Goal: Task Accomplishment & Management: Manage account settings

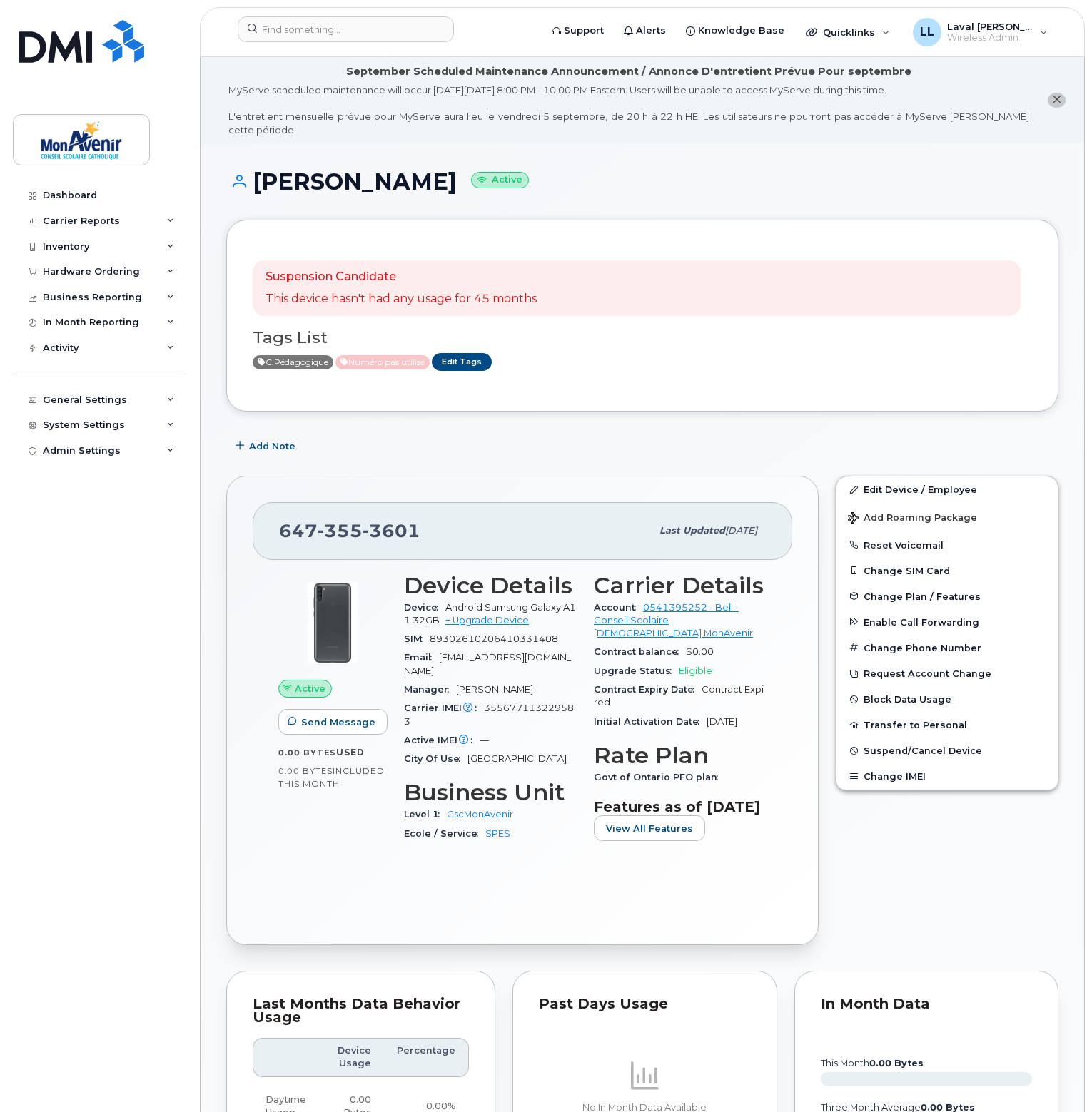
scroll to position [79, 0]
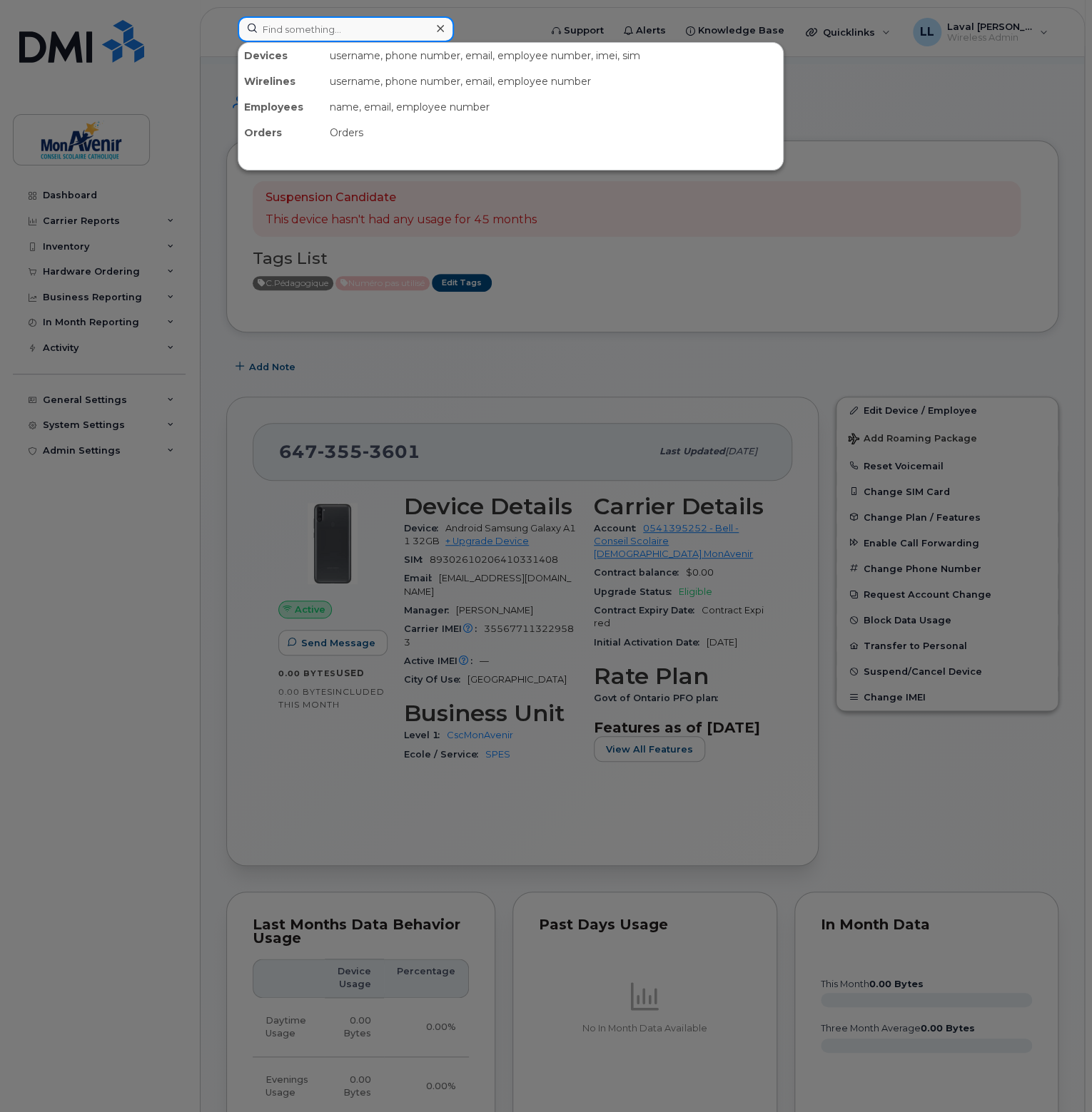
click at [361, 30] on input at bounding box center [346, 29] width 216 height 26
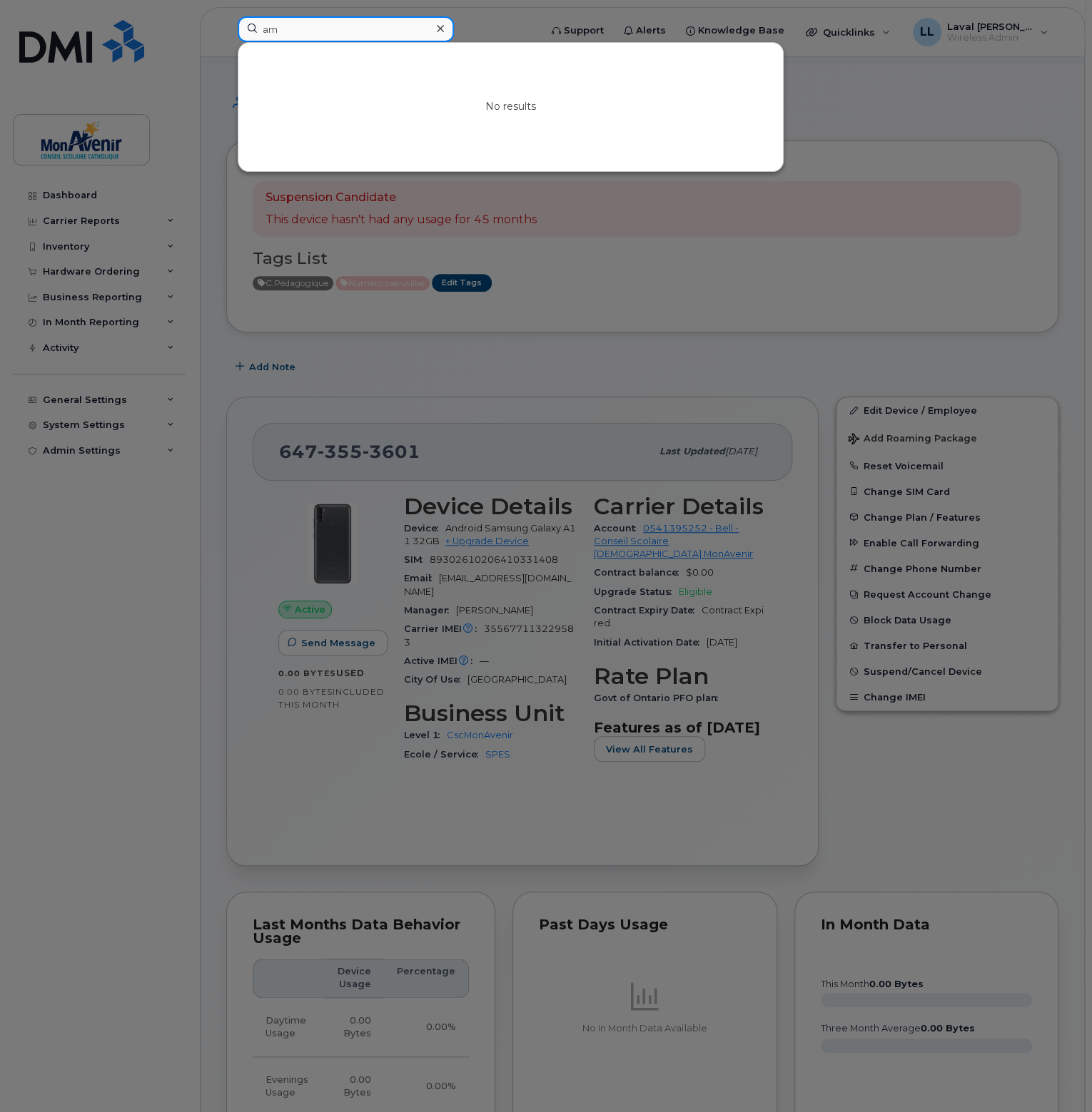
type input "a"
click at [361, 30] on input at bounding box center [346, 29] width 216 height 26
click at [444, 27] on div at bounding box center [439, 29] width 21 height 21
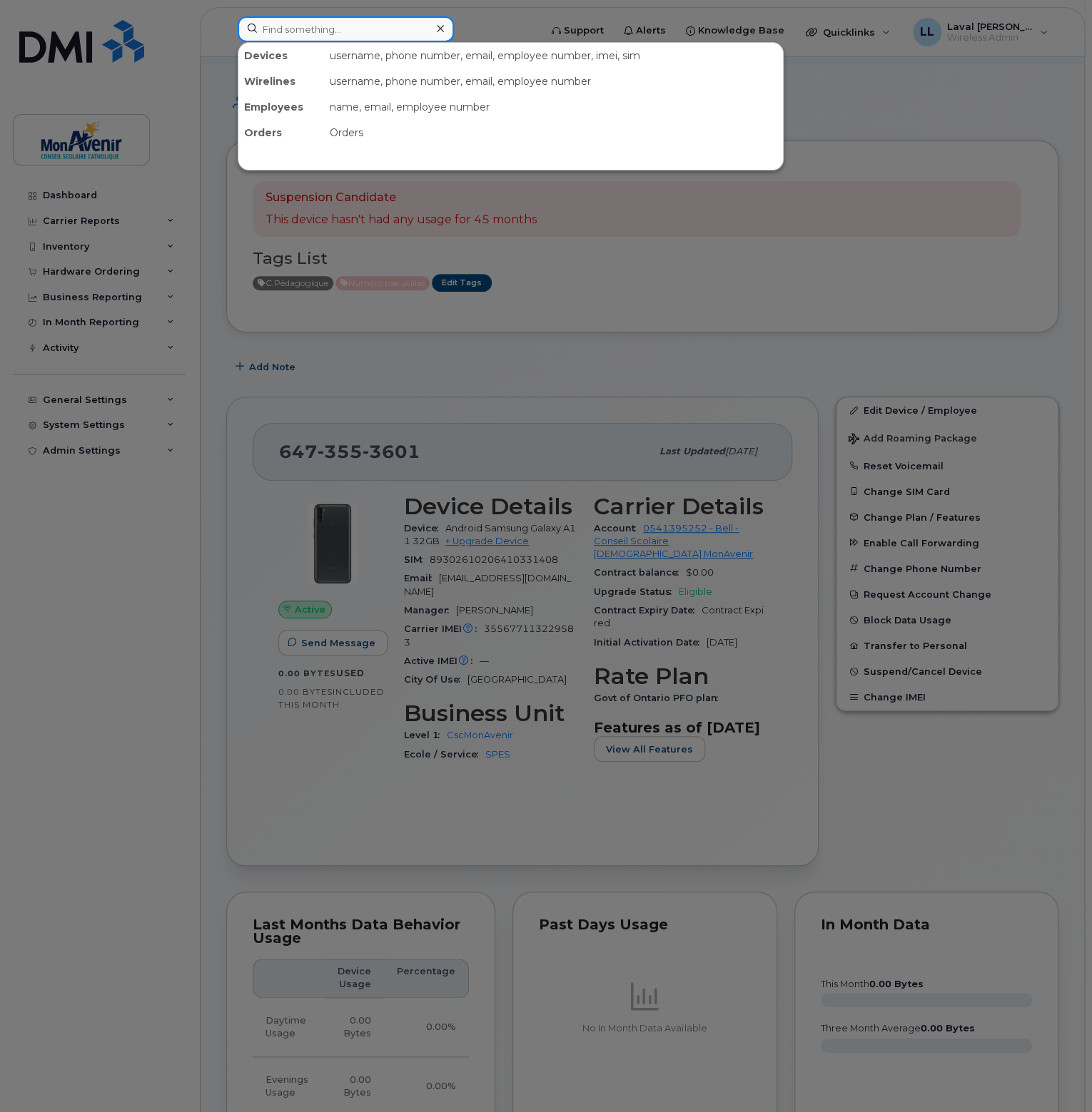
click at [408, 26] on input at bounding box center [346, 29] width 216 height 26
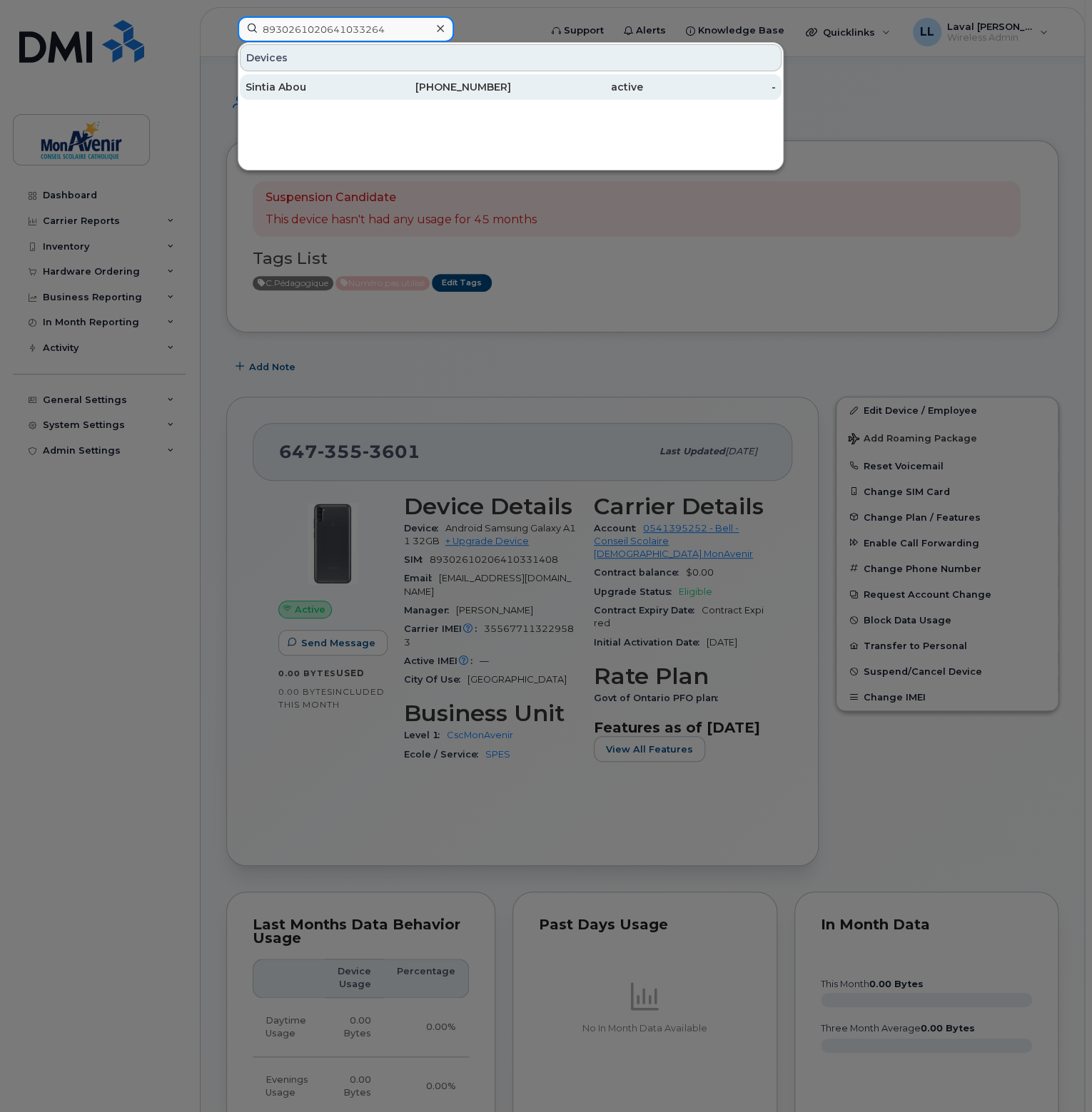
type input "8930261020641033264"
click at [340, 82] on div "Sintia Abou" at bounding box center [312, 87] width 133 height 14
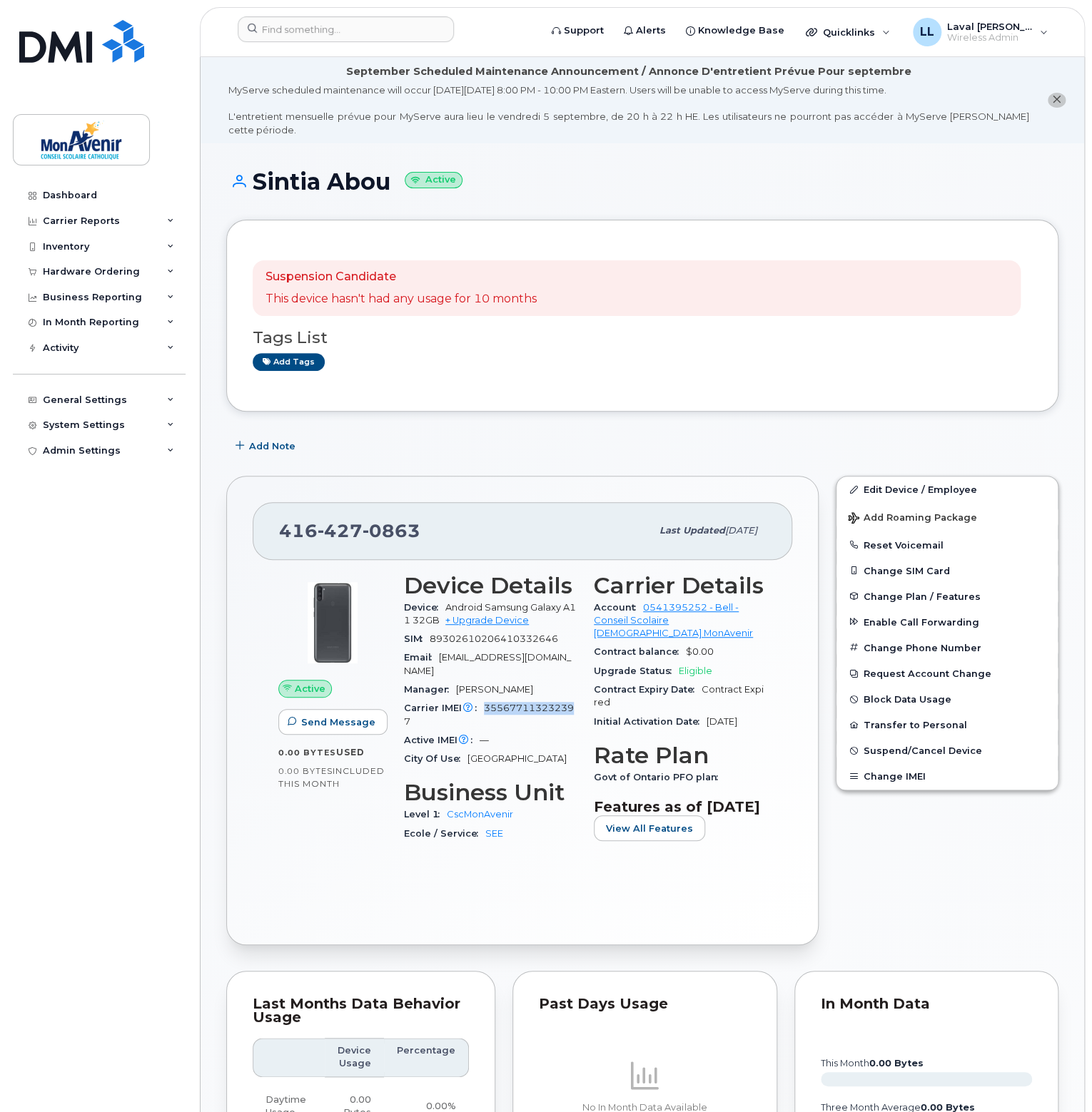
drag, startPoint x: 571, startPoint y: 695, endPoint x: 478, endPoint y: 699, distance: 93.1
click at [478, 699] on div "Carrier IMEI Carrier IMEI is reported during the last billing cycle or change o…" at bounding box center [490, 715] width 173 height 32
drag, startPoint x: 417, startPoint y: 508, endPoint x: 281, endPoint y: 516, distance: 136.2
click at [281, 516] on div "416 427 0863" at bounding box center [465, 530] width 372 height 30
copy span "416 427 0863"
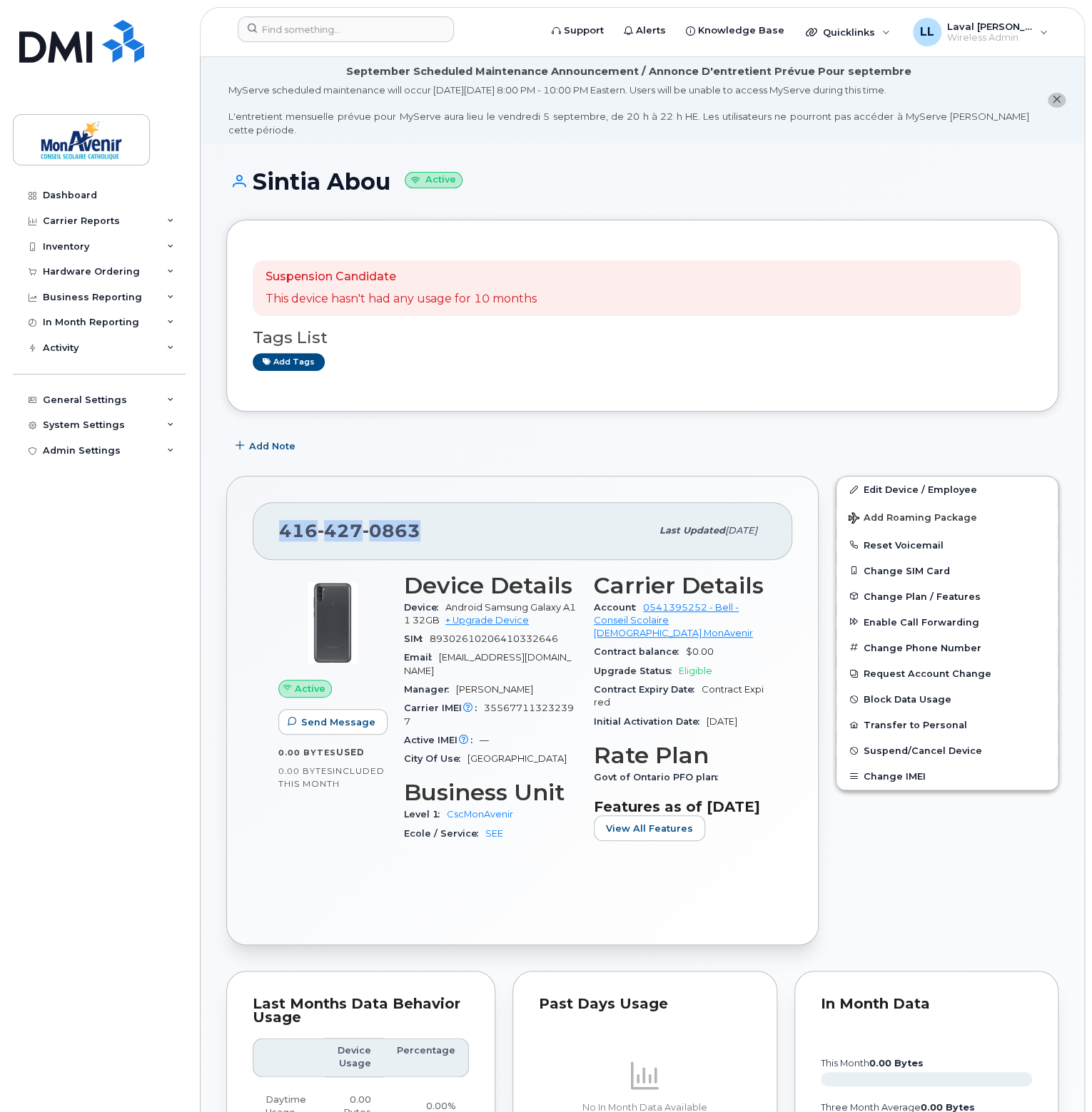
drag, startPoint x: 543, startPoint y: 432, endPoint x: 674, endPoint y: 435, distance: 131.0
click at [543, 433] on div "Add Note" at bounding box center [642, 446] width 832 height 26
click at [905, 477] on link "Edit Device / Employee" at bounding box center [947, 489] width 221 height 26
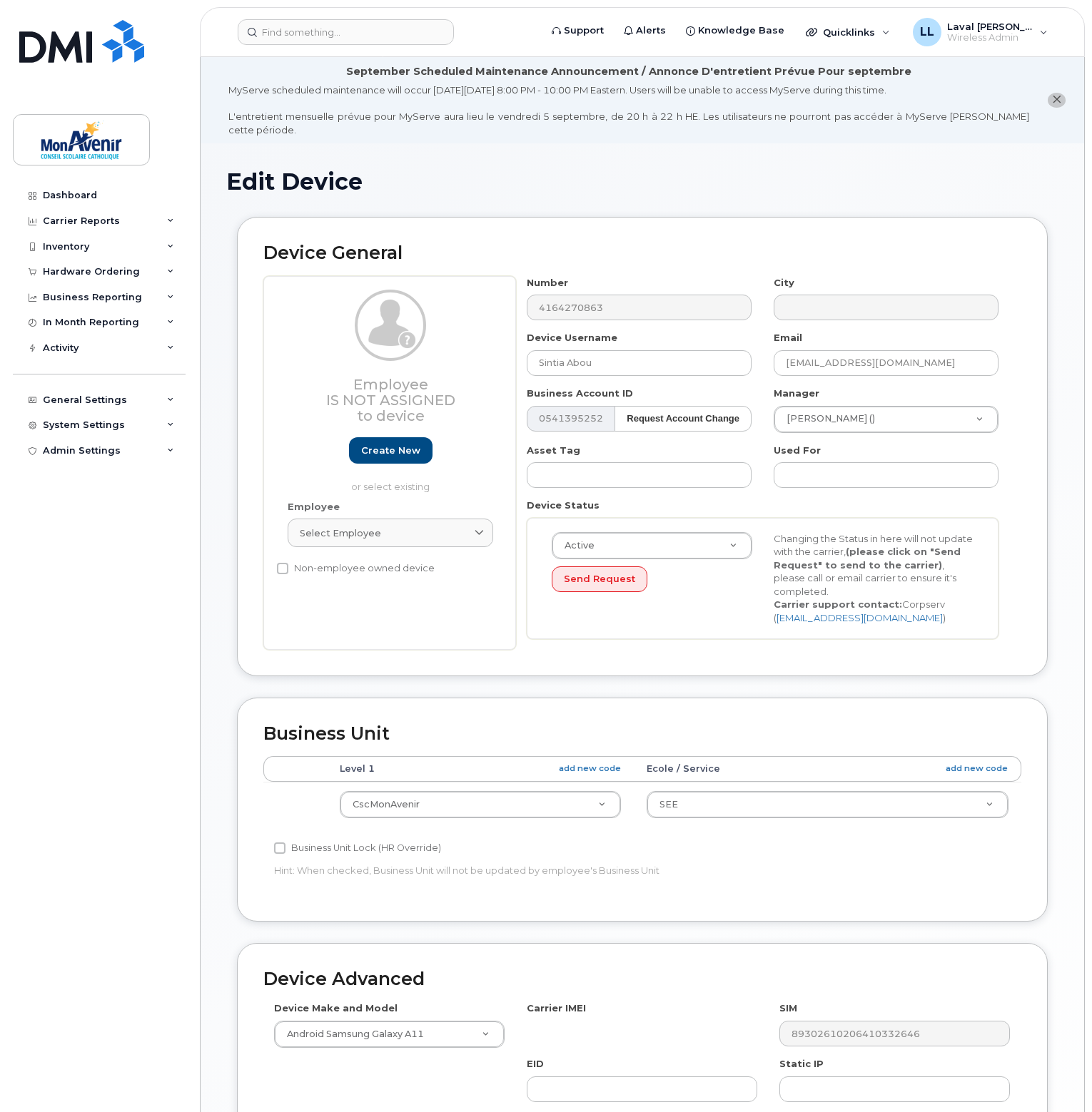
select select "43101"
drag, startPoint x: 642, startPoint y: 343, endPoint x: 372, endPoint y: 336, distance: 270.1
click at [390, 341] on div "Employee Is not assigned to device Create new or select existing Employee Selec…" at bounding box center [642, 463] width 758 height 374
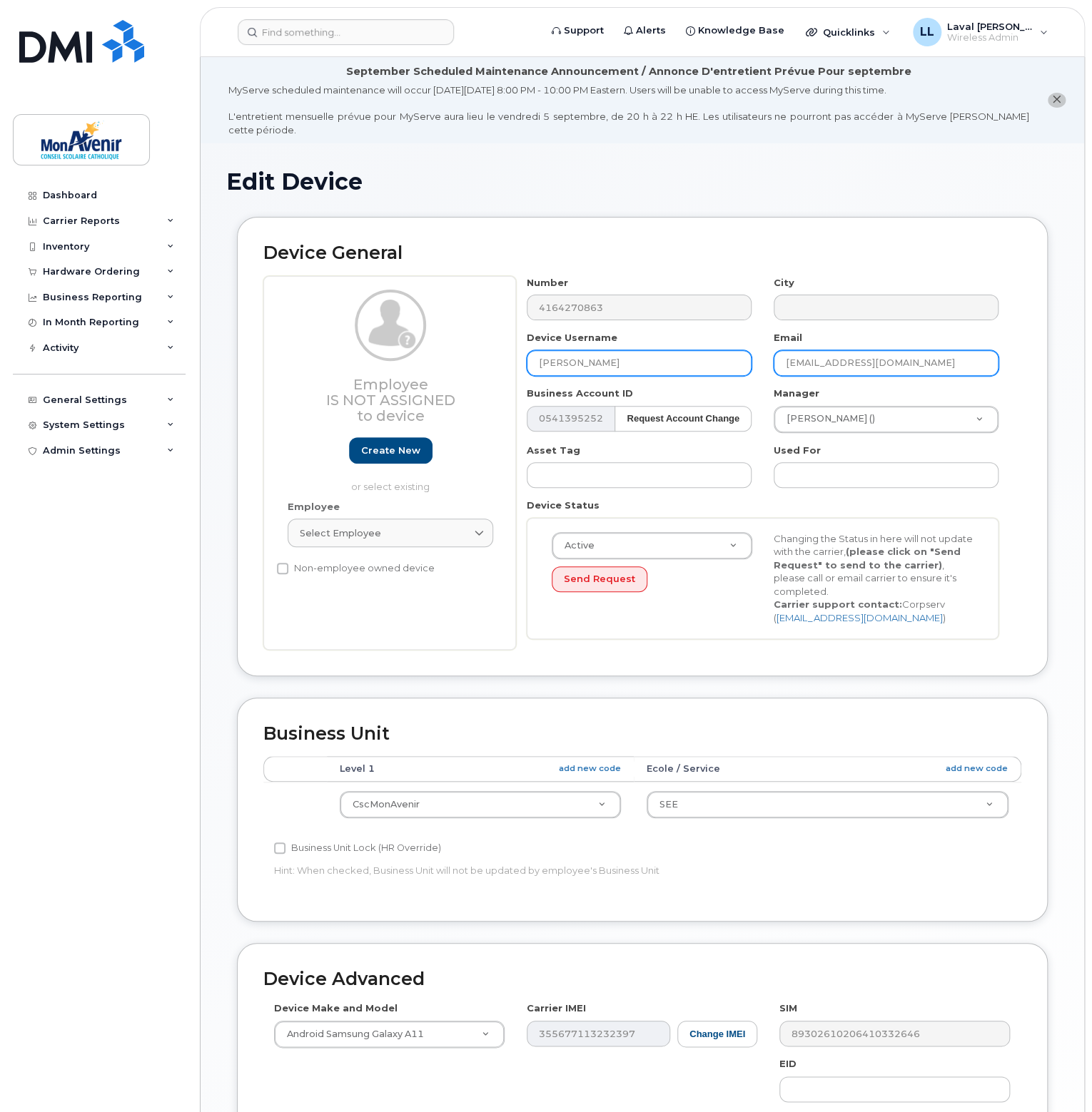
type input "[PERSON_NAME]"
click at [784, 350] on input "saboukhalil@cscmonavenir.ca" at bounding box center [885, 362] width 225 height 26
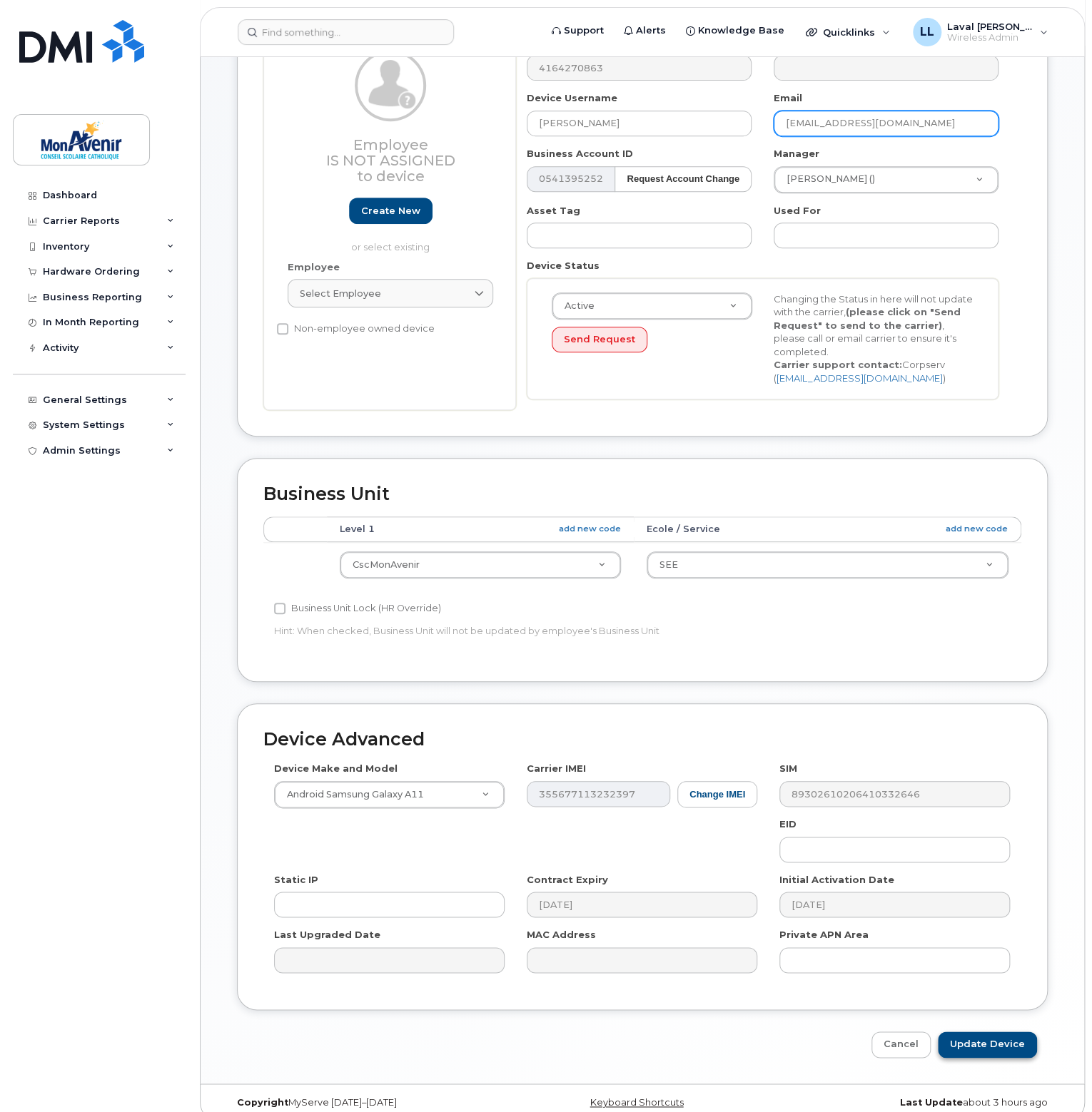
type input "[EMAIL_ADDRESS][DOMAIN_NAME]"
click at [988, 1032] on input "Update Device" at bounding box center [988, 1045] width 100 height 26
type input "Saving..."
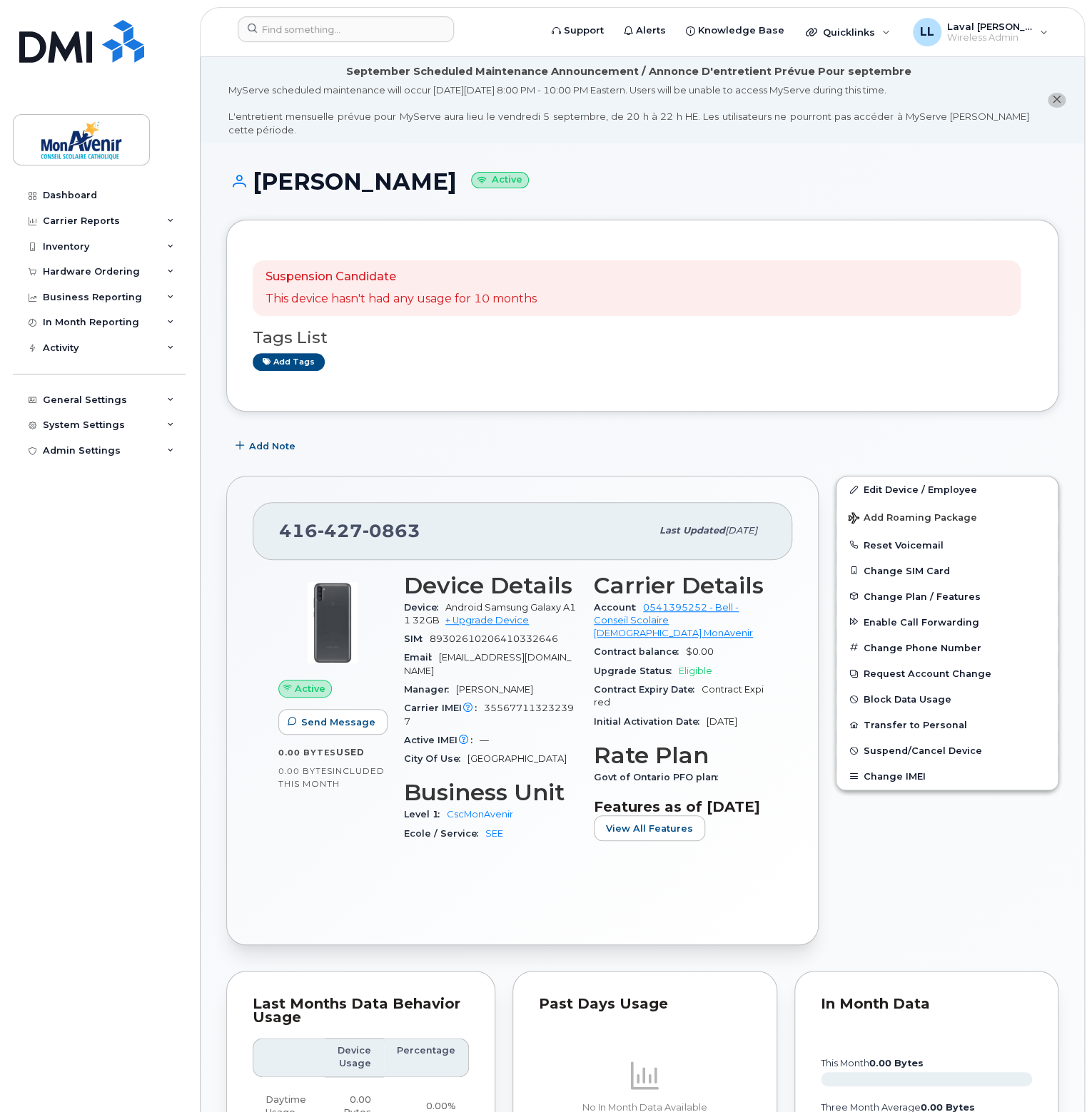
click at [169, 572] on div "Dashboard Carrier Reports Monthly Billing Data Pooling Average Costing Accounti…" at bounding box center [101, 637] width 177 height 908
click at [896, 532] on button "Reset Voicemail" at bounding box center [947, 544] width 221 height 26
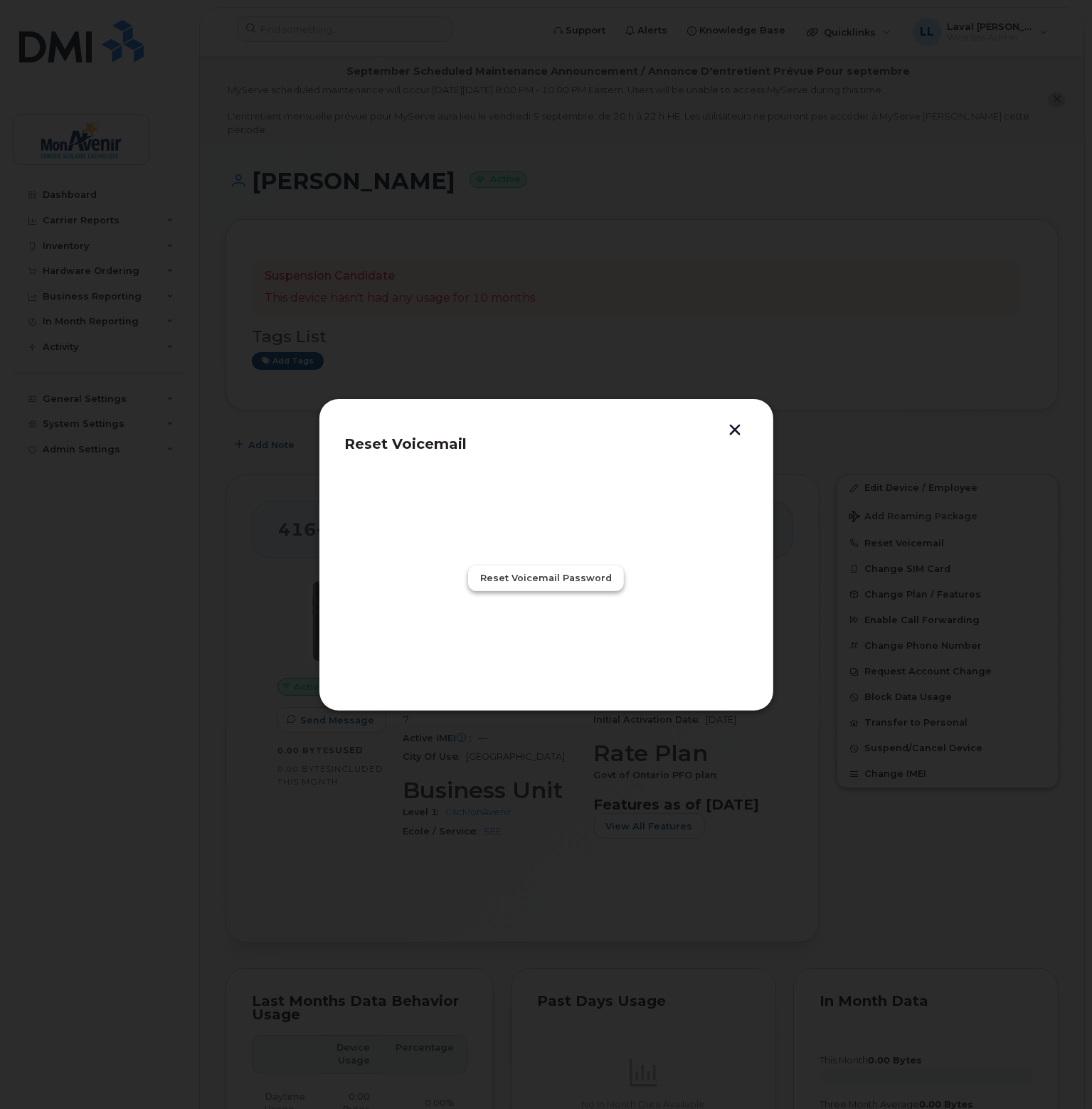
click at [587, 580] on span "Reset Voicemail Password" at bounding box center [546, 578] width 132 height 13
click at [562, 644] on button "Close" at bounding box center [547, 640] width 51 height 26
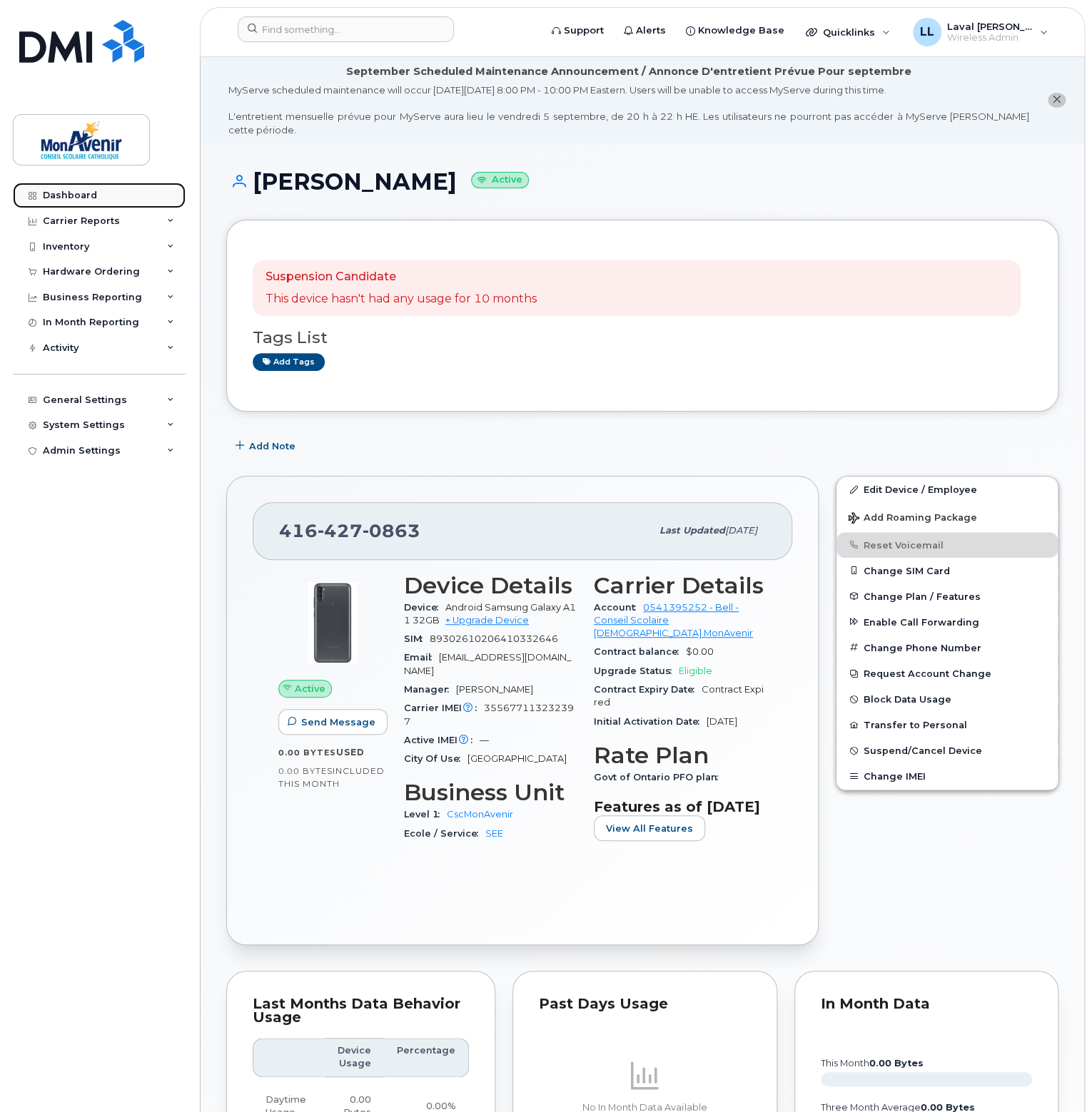
click at [82, 198] on div "Dashboard" at bounding box center [70, 195] width 54 height 12
click at [81, 198] on div "Dashboard" at bounding box center [70, 195] width 54 height 12
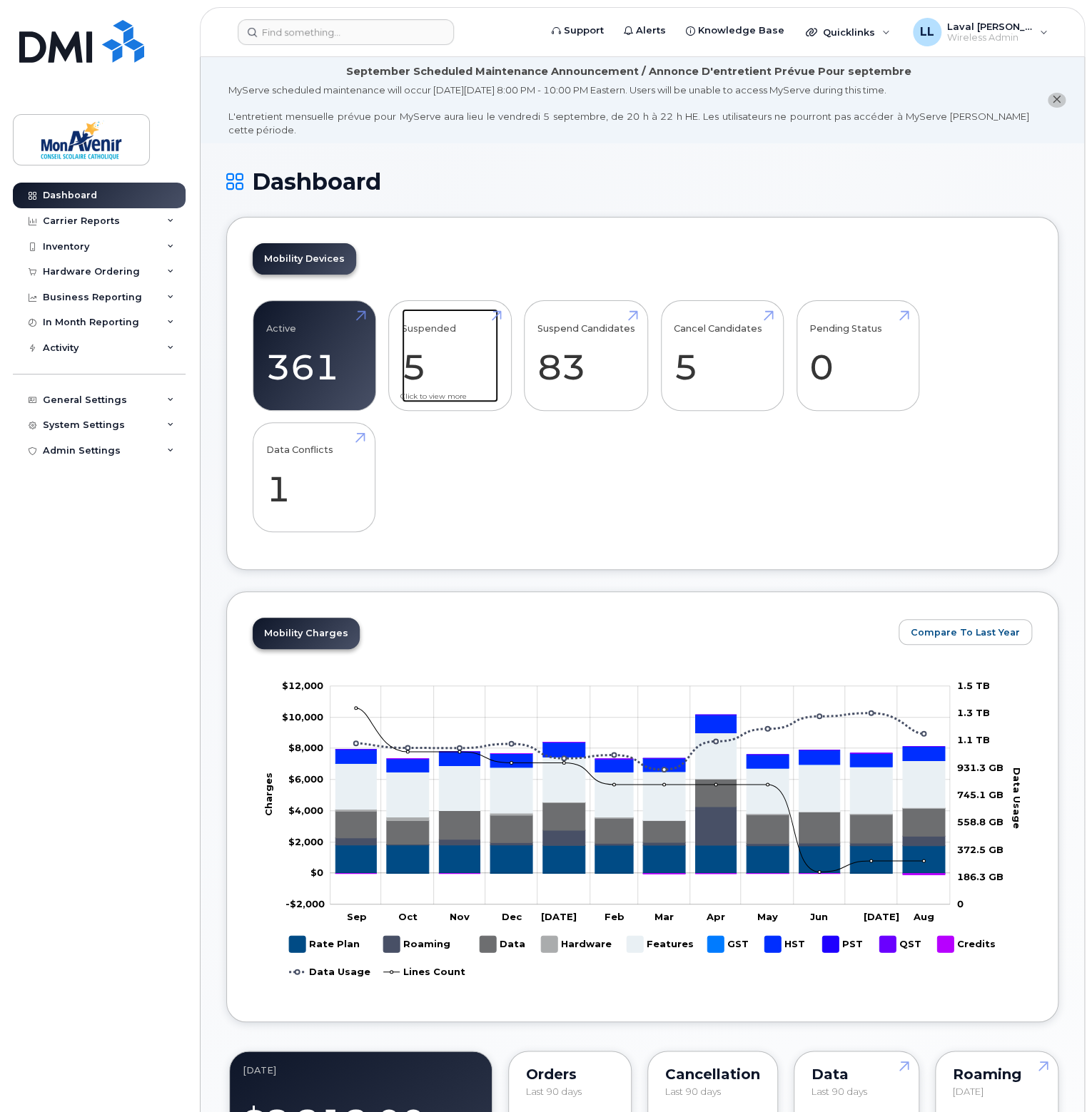
click at [432, 360] on link "Suspended 5 -77%" at bounding box center [450, 355] width 96 height 94
click at [419, 351] on link "Suspended 5 -77%" at bounding box center [450, 355] width 96 height 94
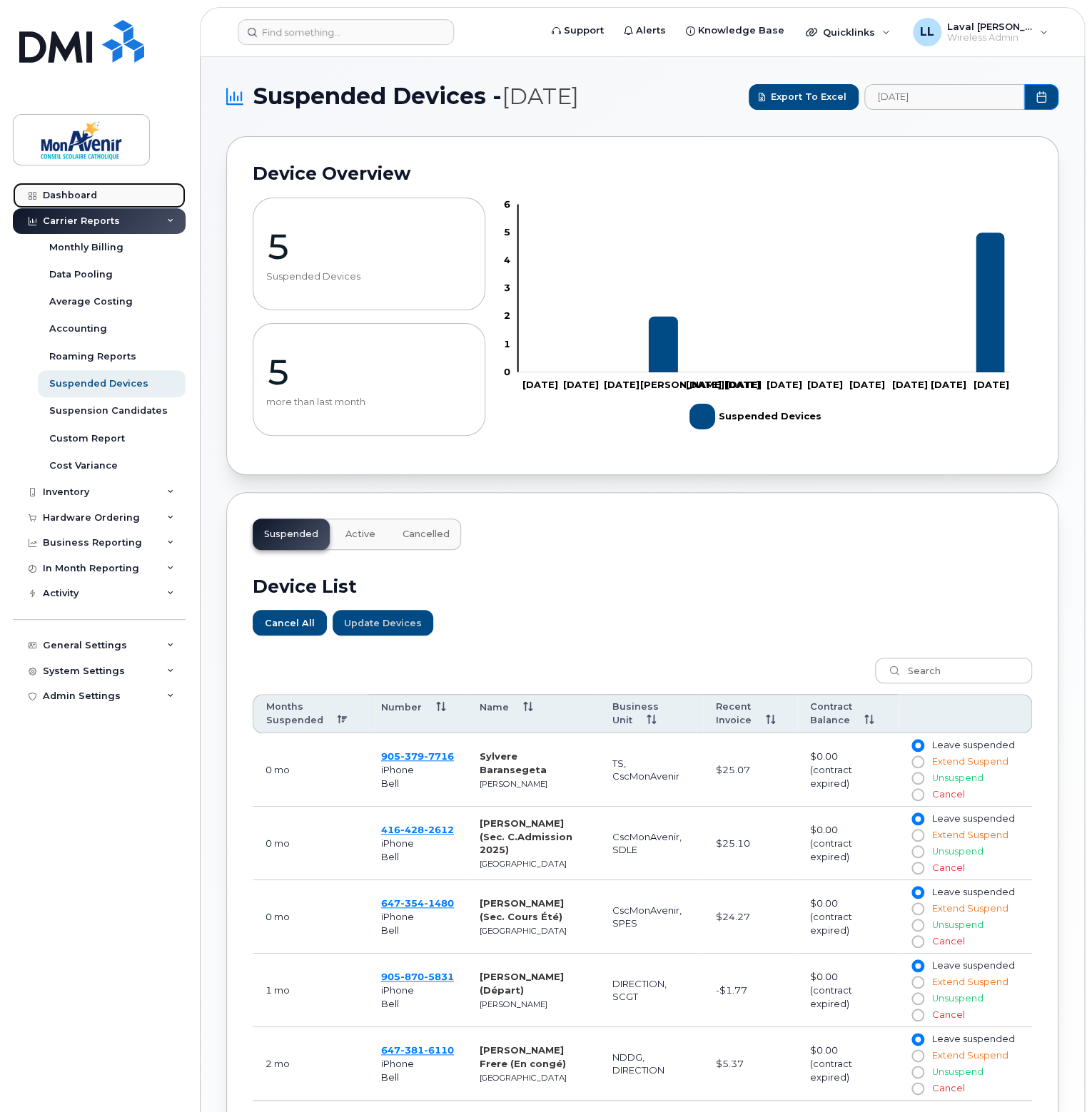
click at [68, 191] on div "Dashboard" at bounding box center [70, 195] width 54 height 12
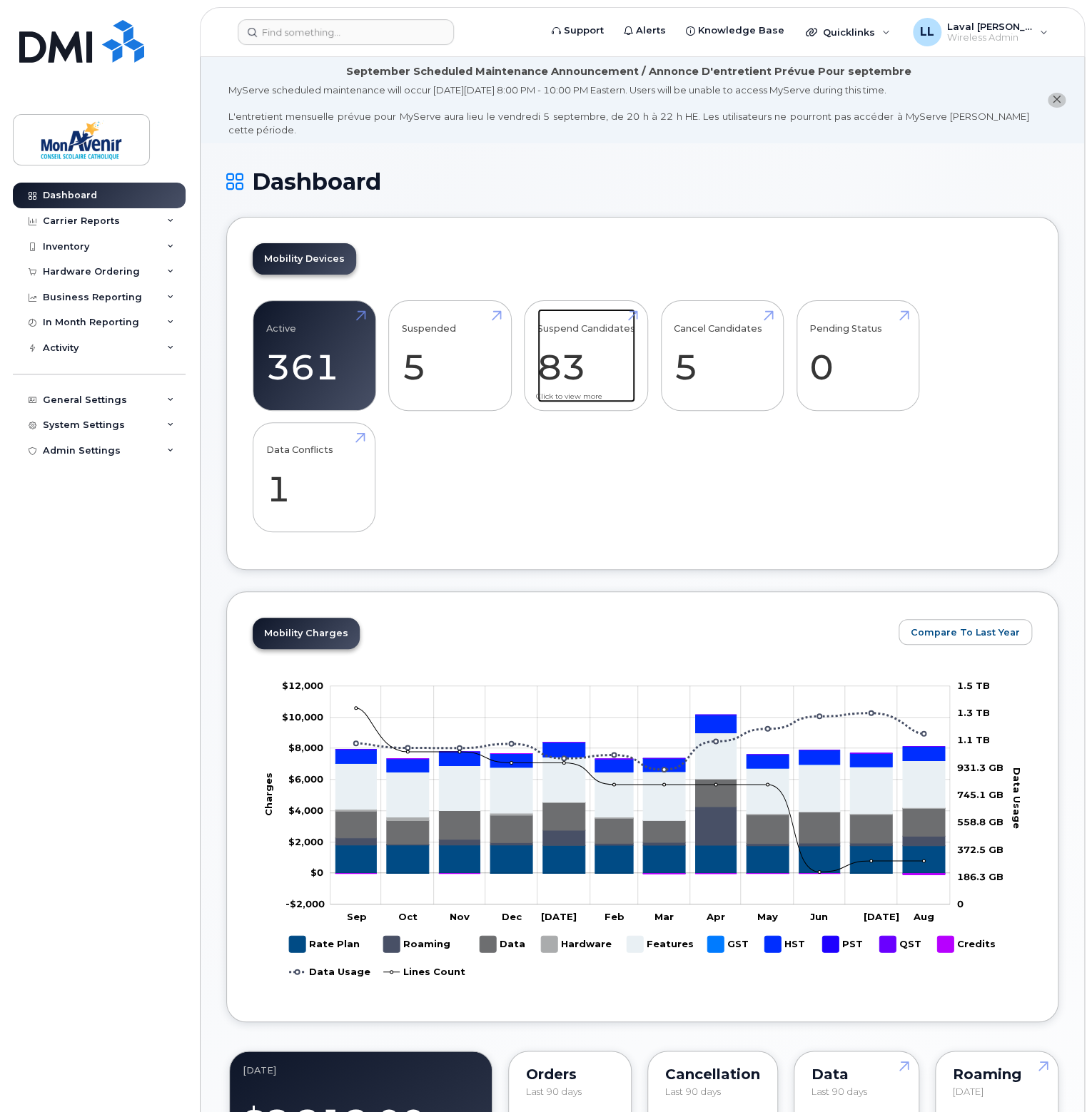
click at [582, 353] on link "Suspend Candidates 83" at bounding box center [586, 355] width 98 height 94
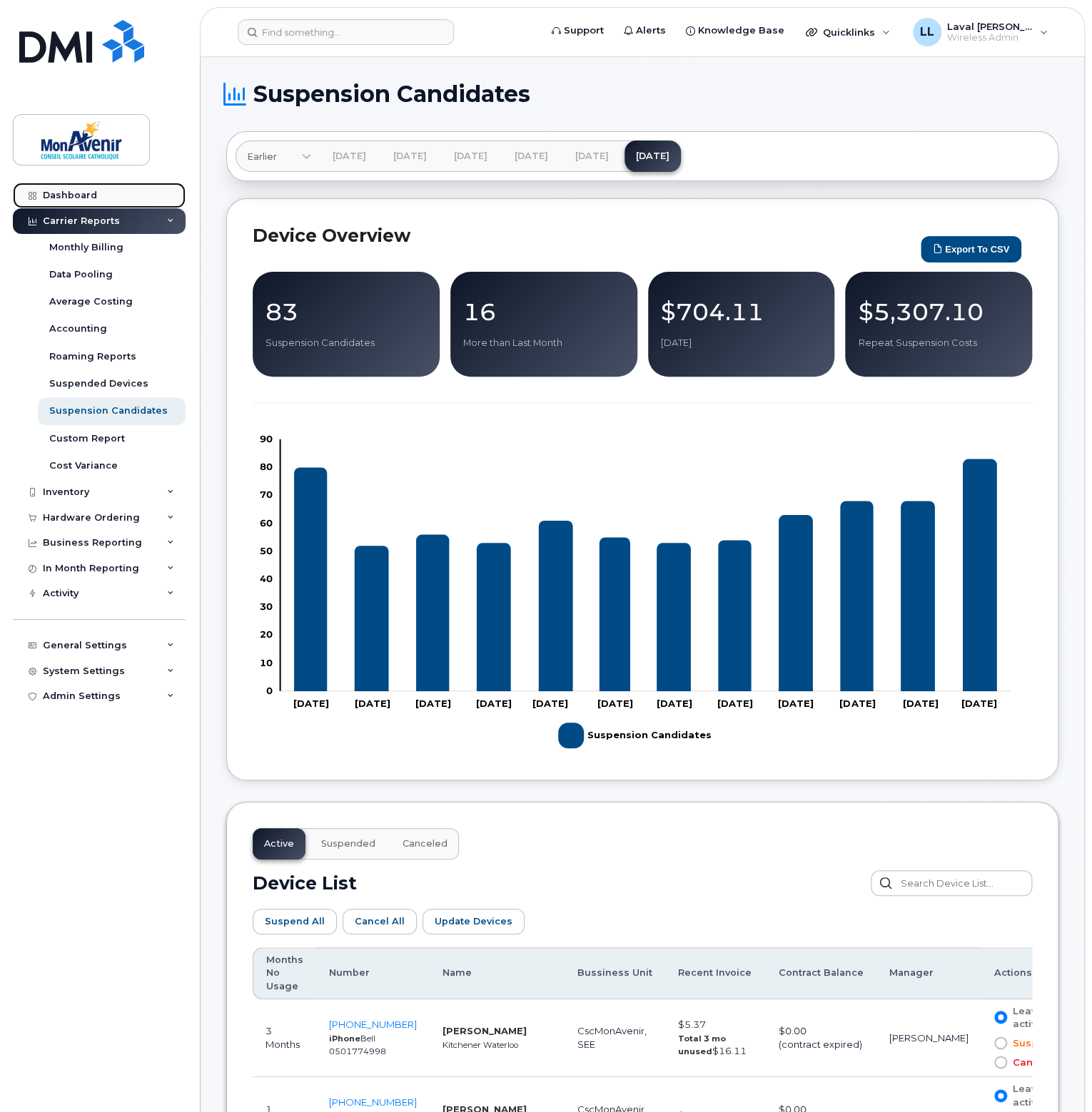
click at [79, 201] on link "Dashboard" at bounding box center [100, 195] width 173 height 26
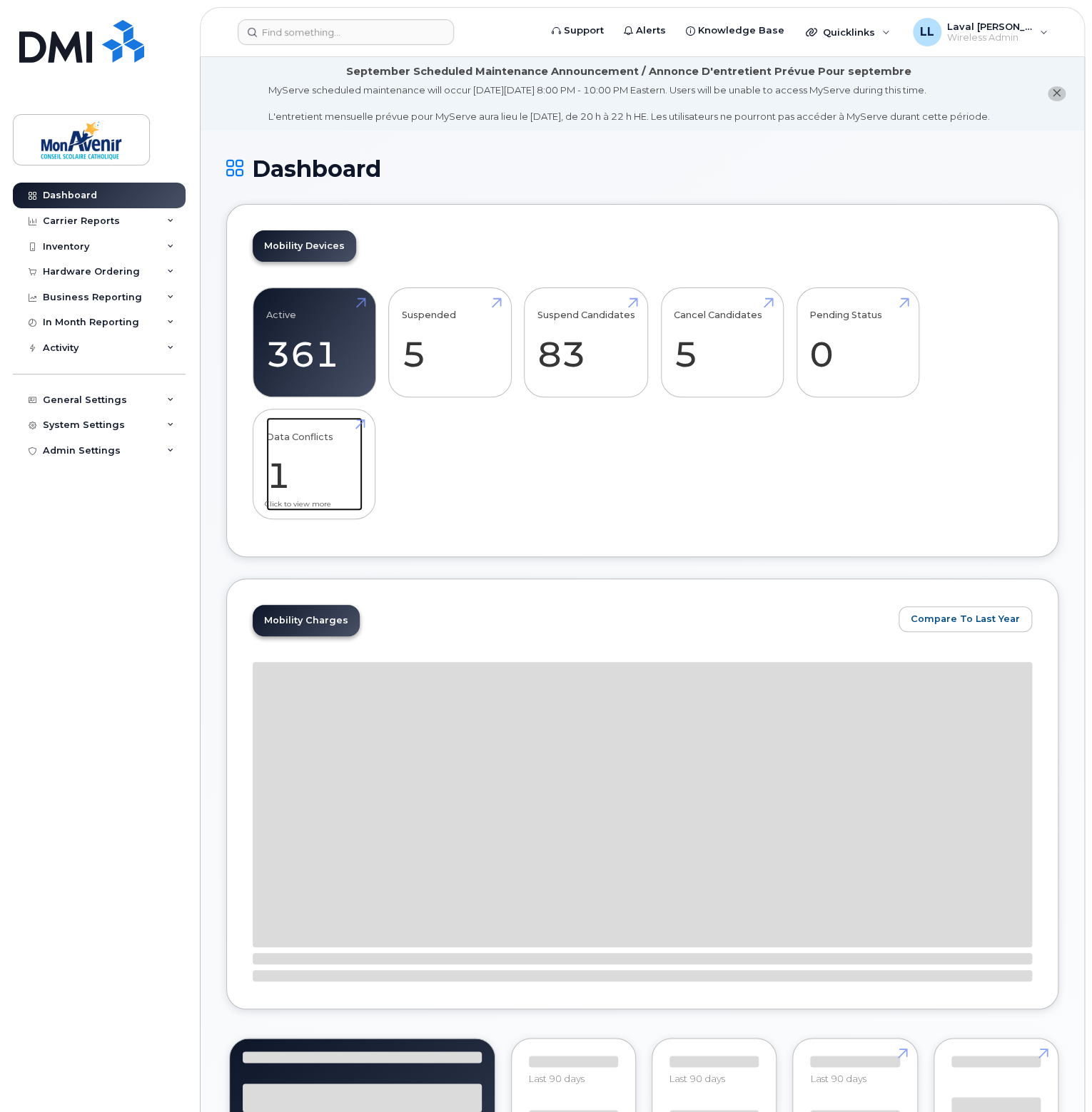
click at [281, 451] on link "Data Conflicts 1" at bounding box center [314, 464] width 96 height 94
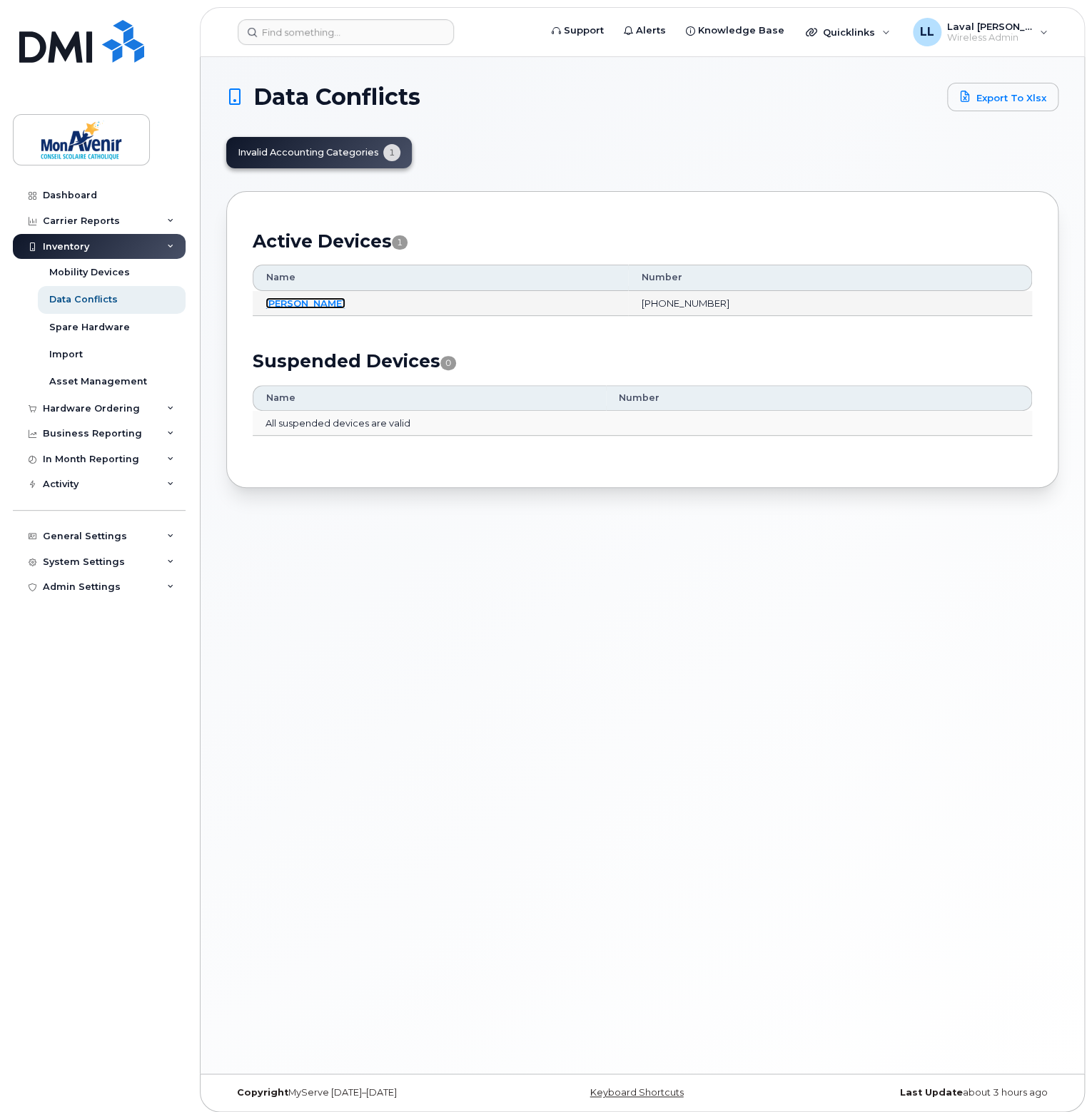
click at [299, 301] on link "[PERSON_NAME]" at bounding box center [305, 303] width 80 height 12
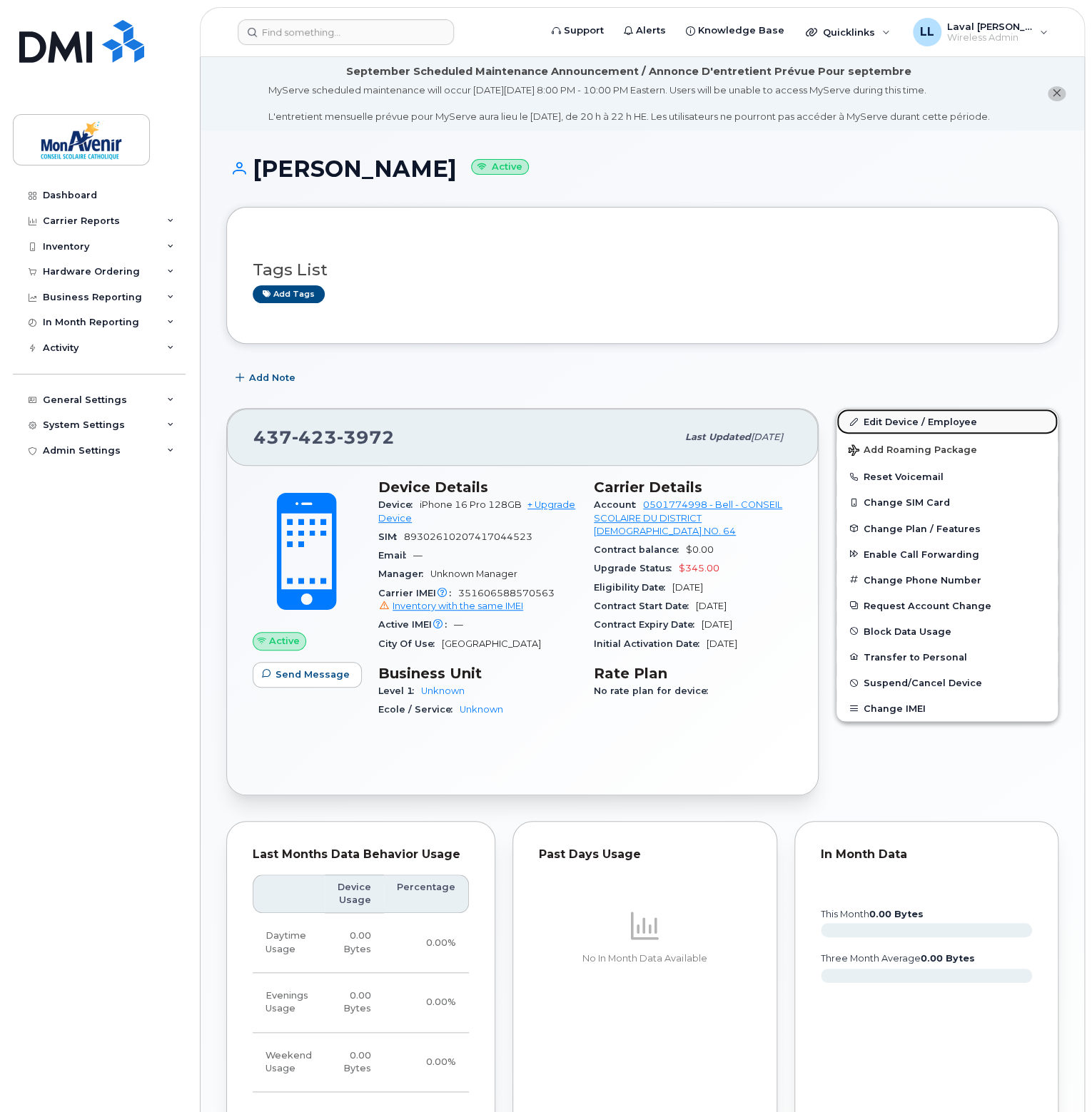
click at [911, 419] on link "Edit Device / Employee" at bounding box center [947, 421] width 221 height 26
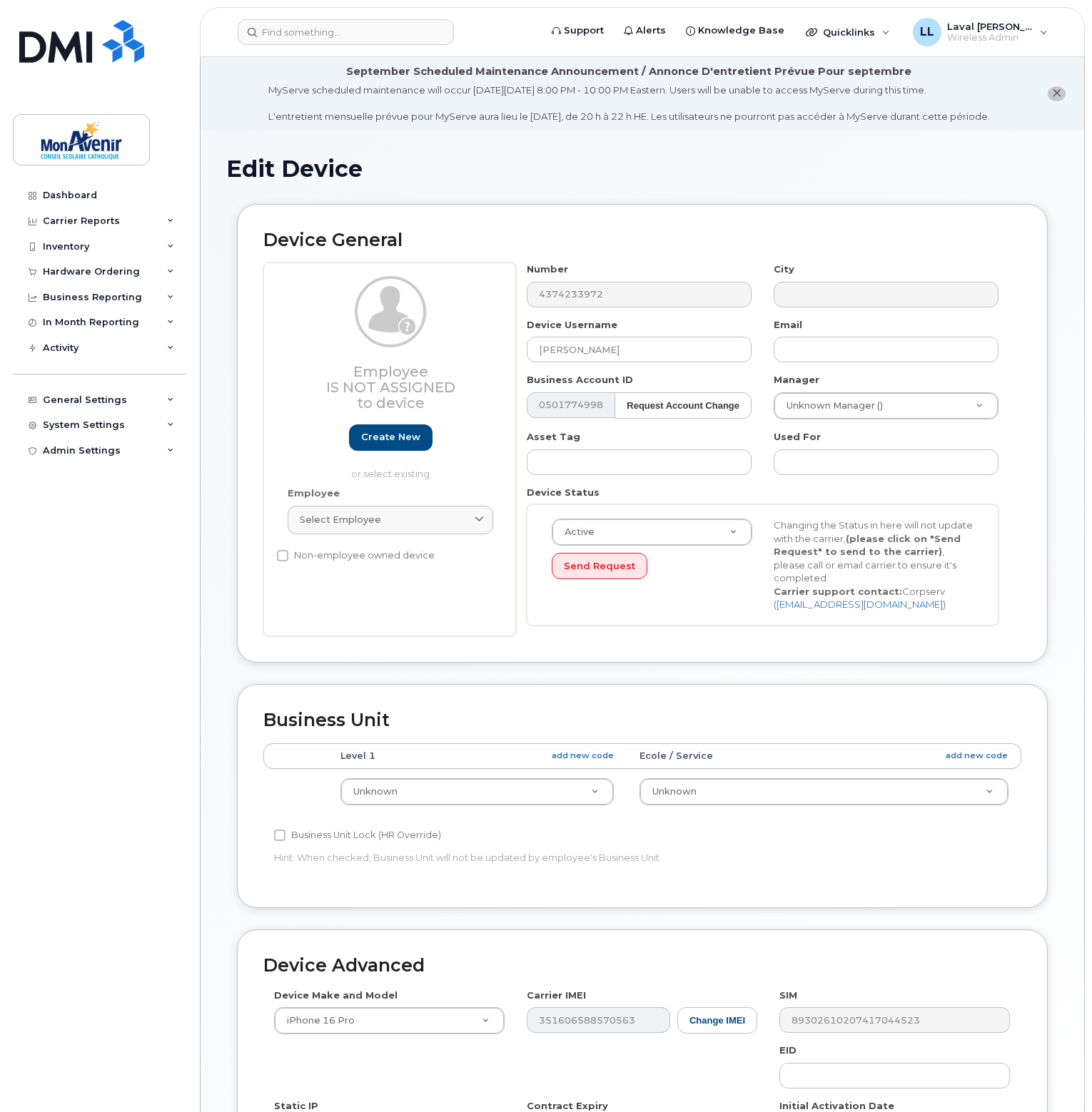
select select "43010"
click at [828, 349] on input "text" at bounding box center [885, 349] width 225 height 26
click at [828, 359] on input "text" at bounding box center [885, 349] width 225 height 26
paste input "vlarabie@cscmonavenir.ca"
type input "vlarabie@cscmonavenir.ca"
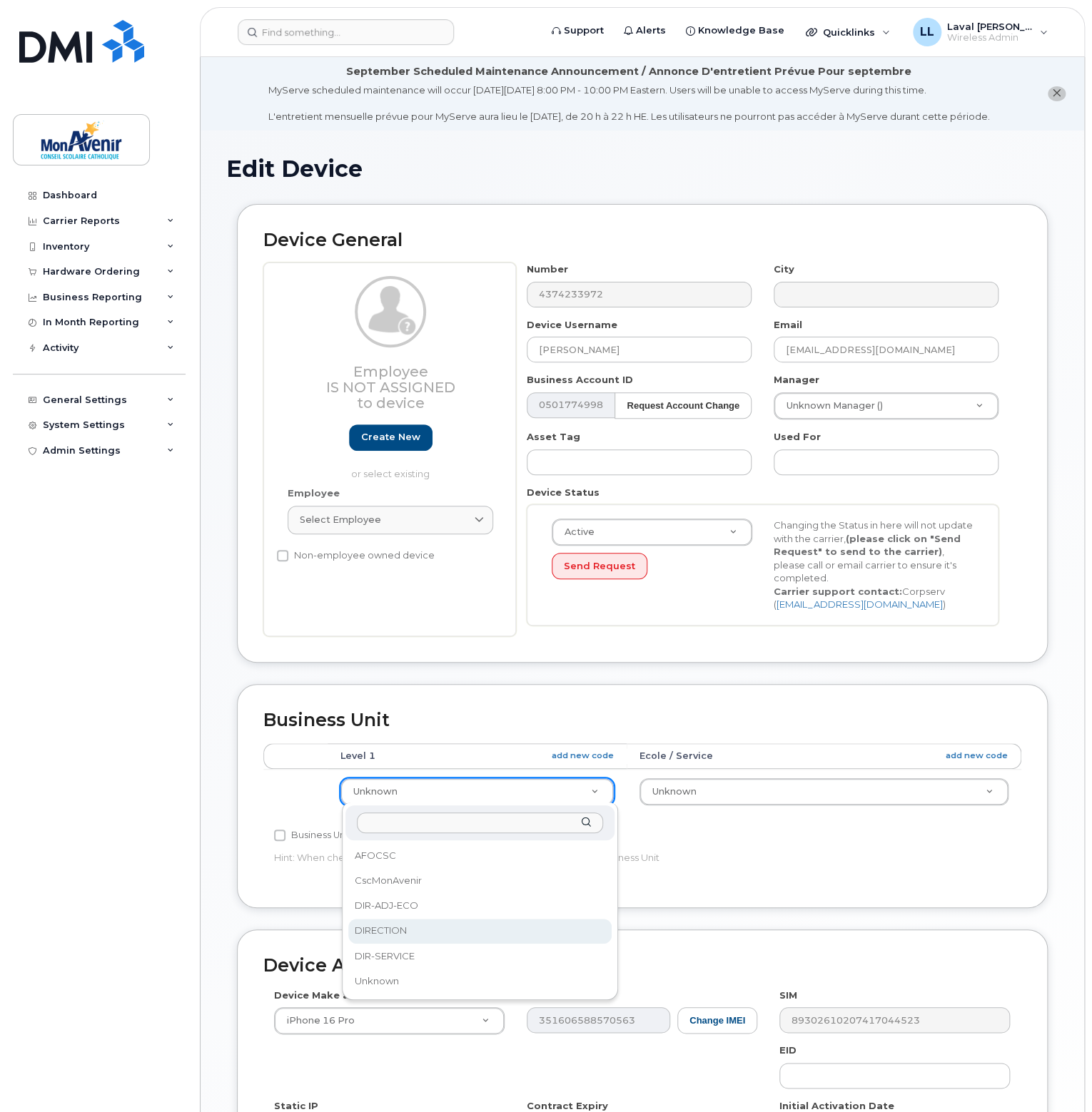
select select "29509938"
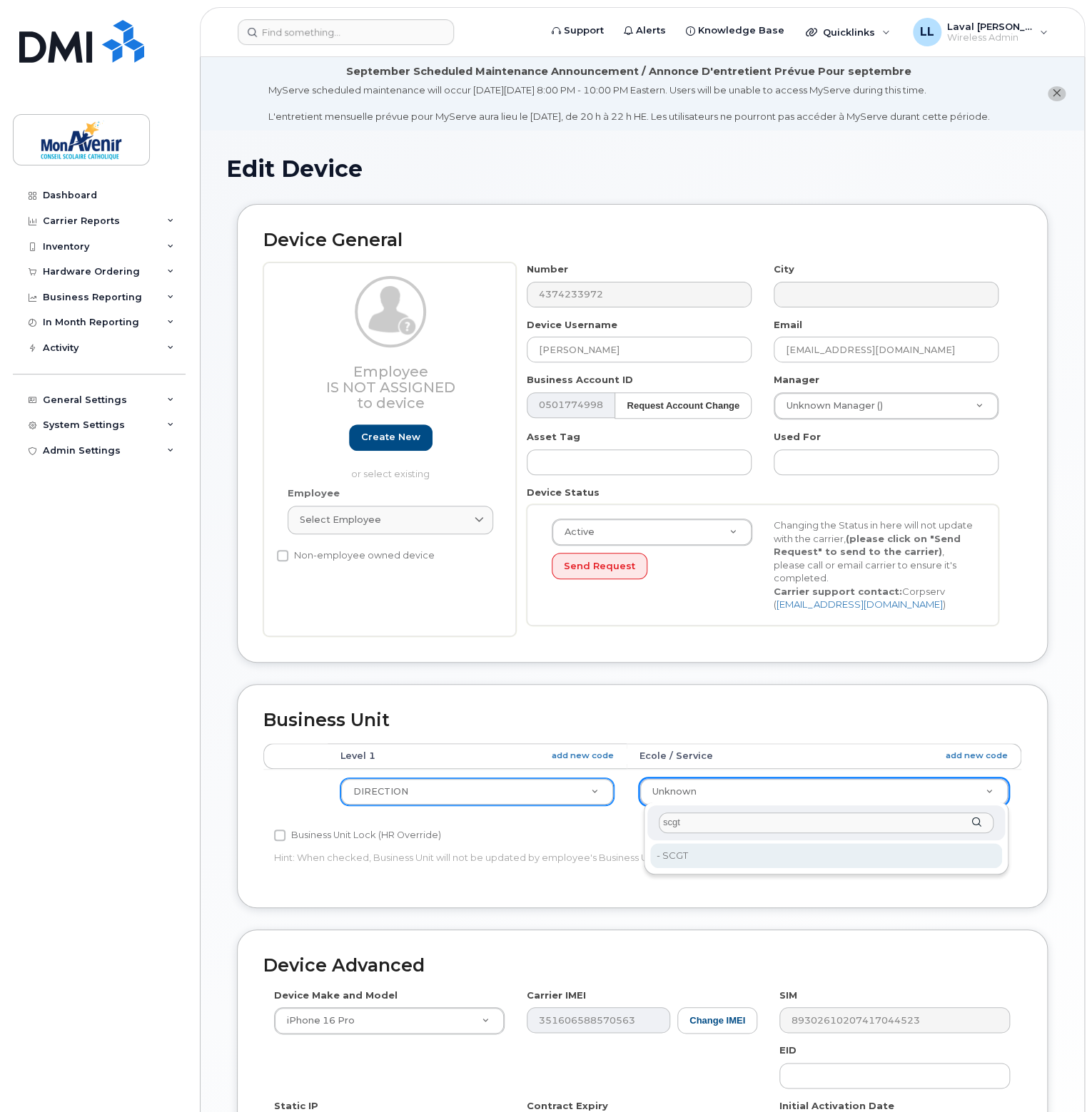
type input "scgt"
type input "43058"
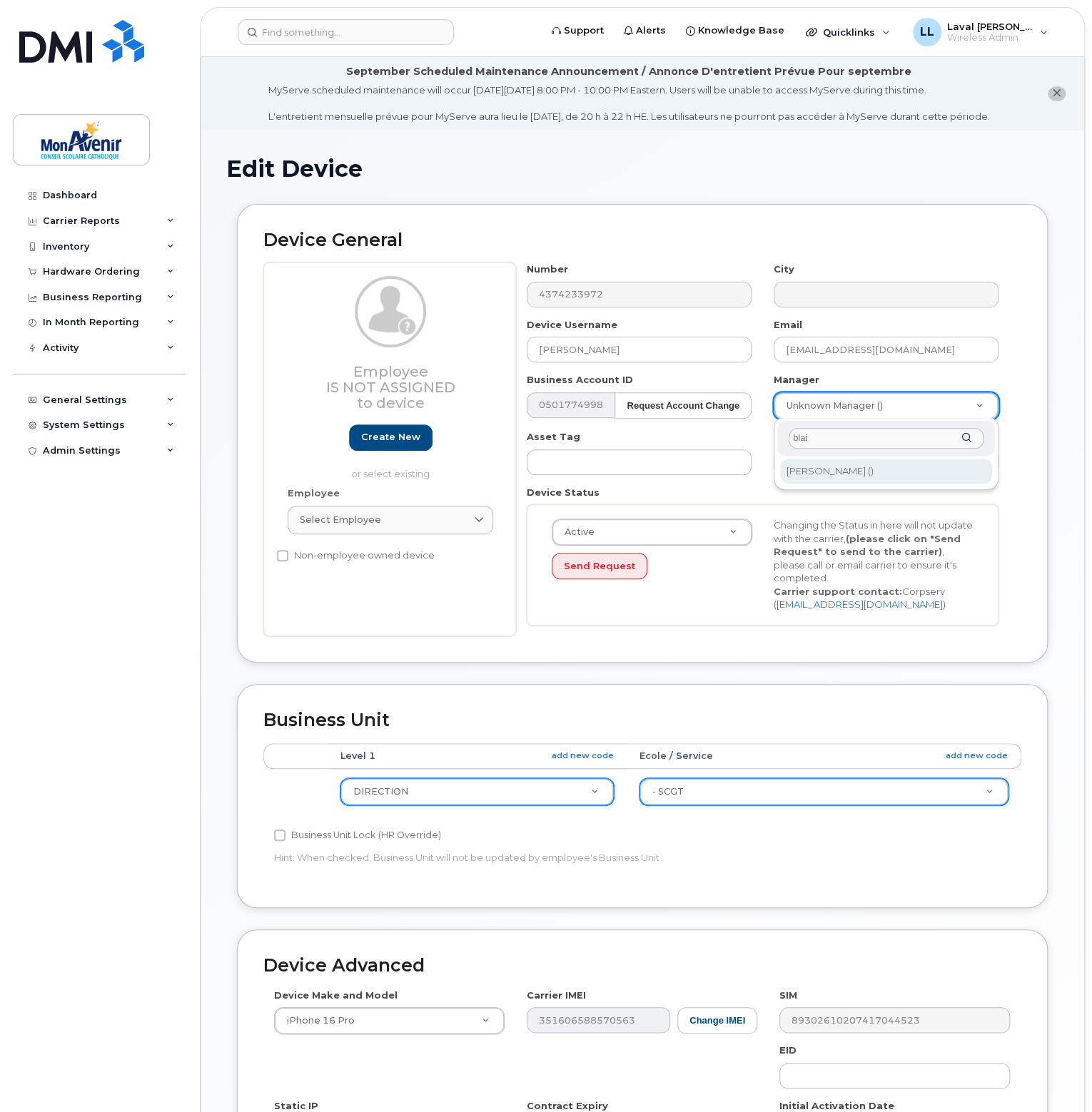
type input "blai"
type input "162652"
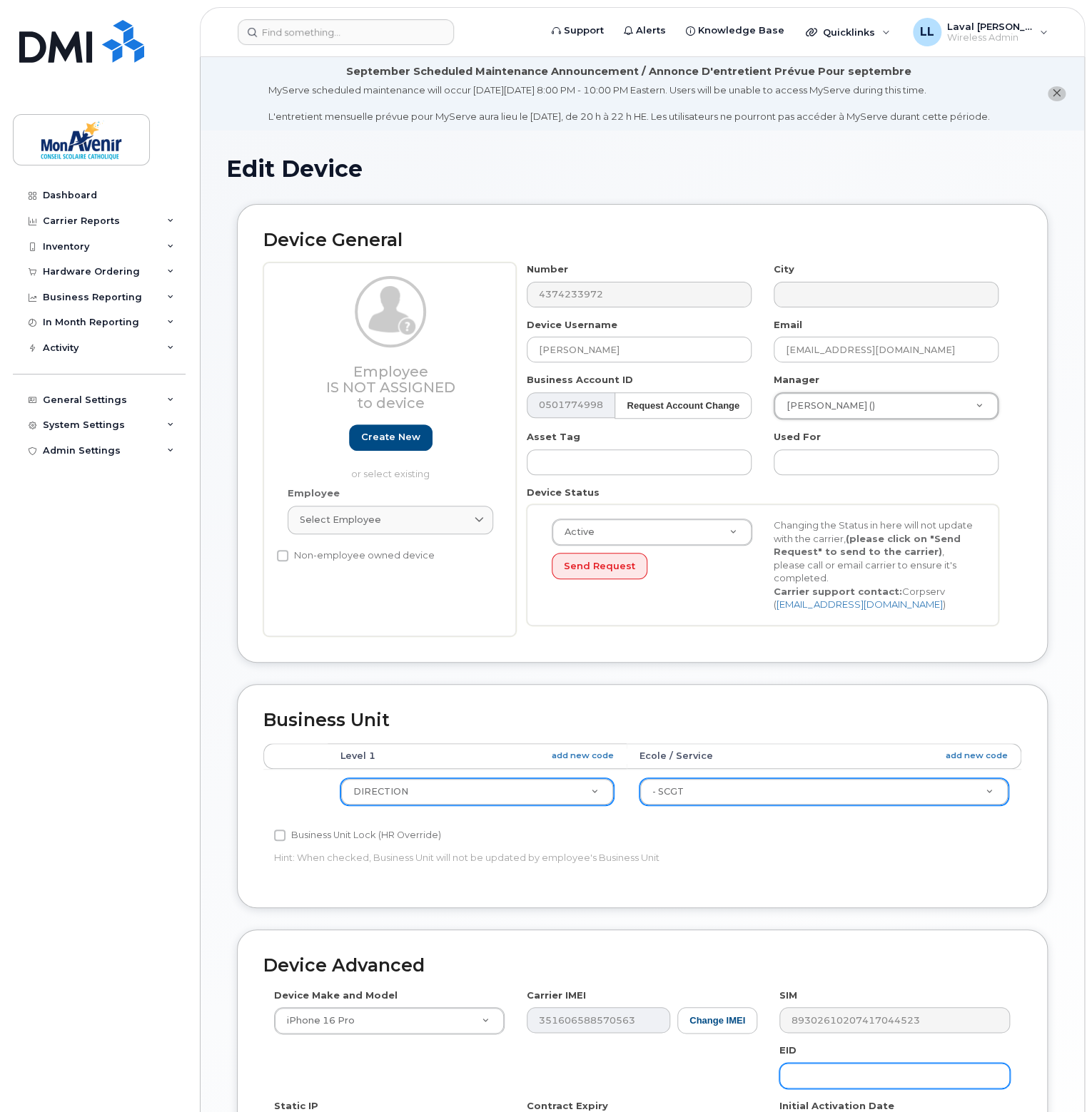
scroll to position [240, 0]
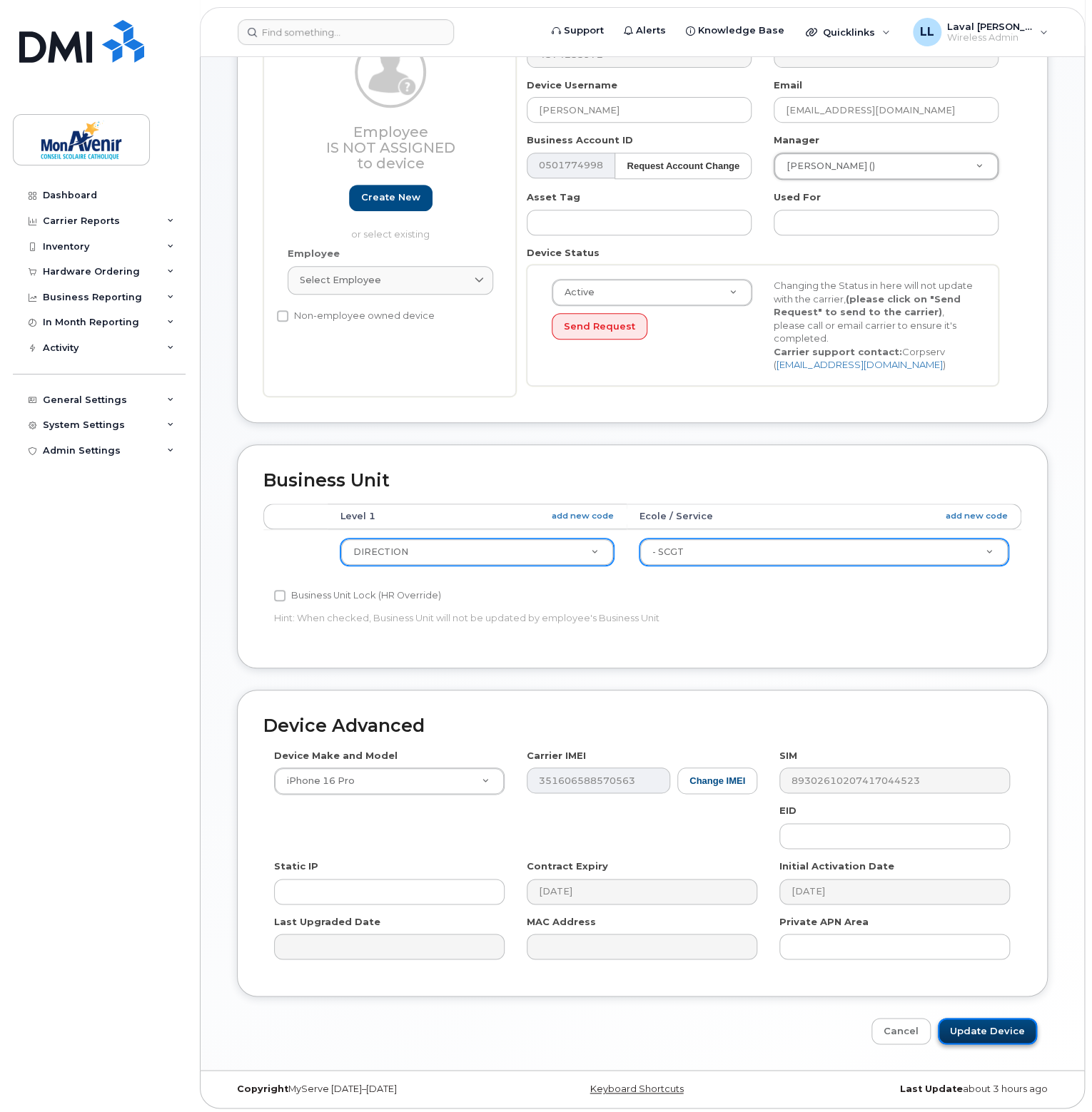
click at [986, 1028] on input "Update Device" at bounding box center [988, 1031] width 100 height 26
type input "Saving..."
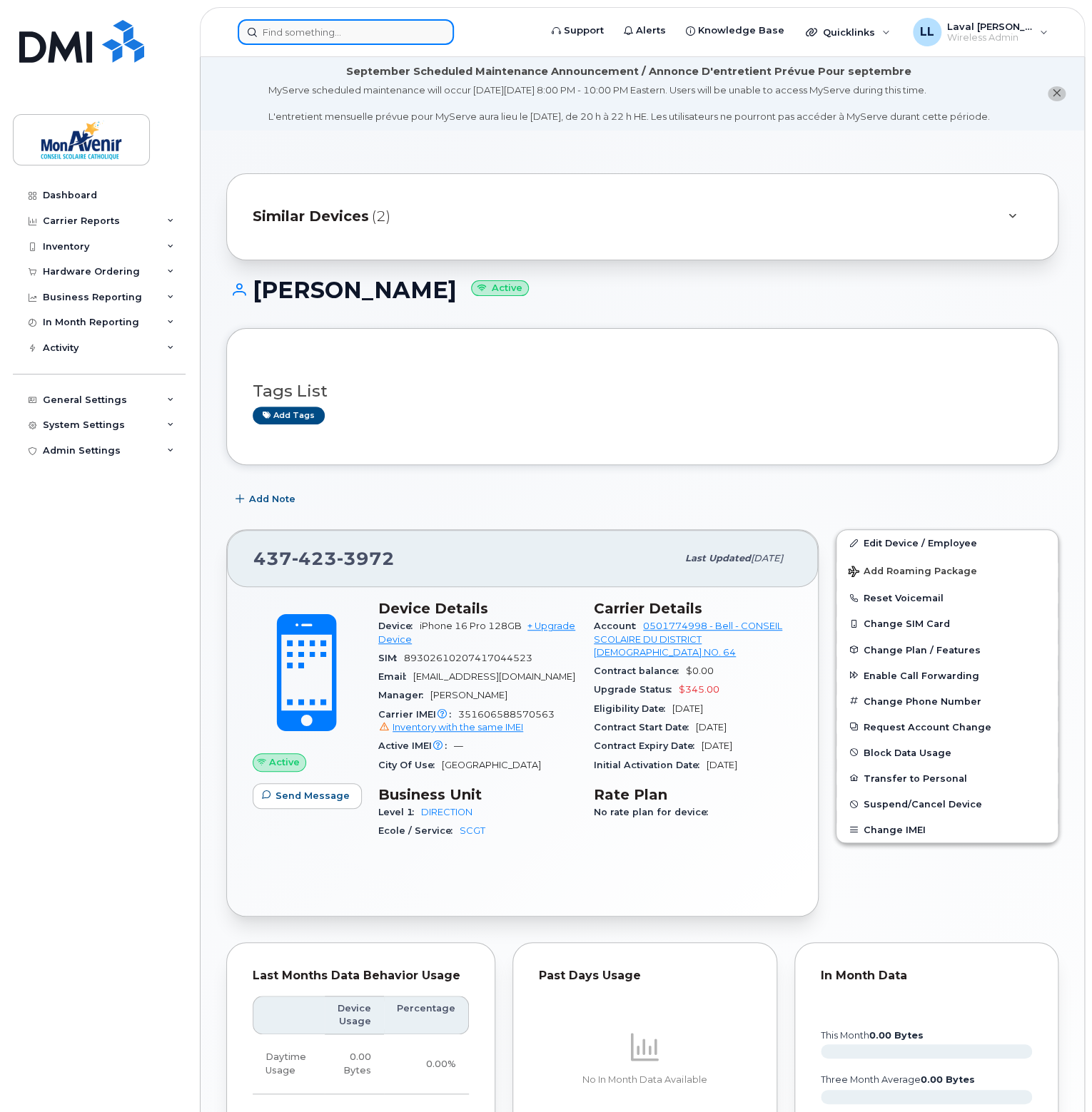
click at [313, 26] on input at bounding box center [346, 32] width 216 height 26
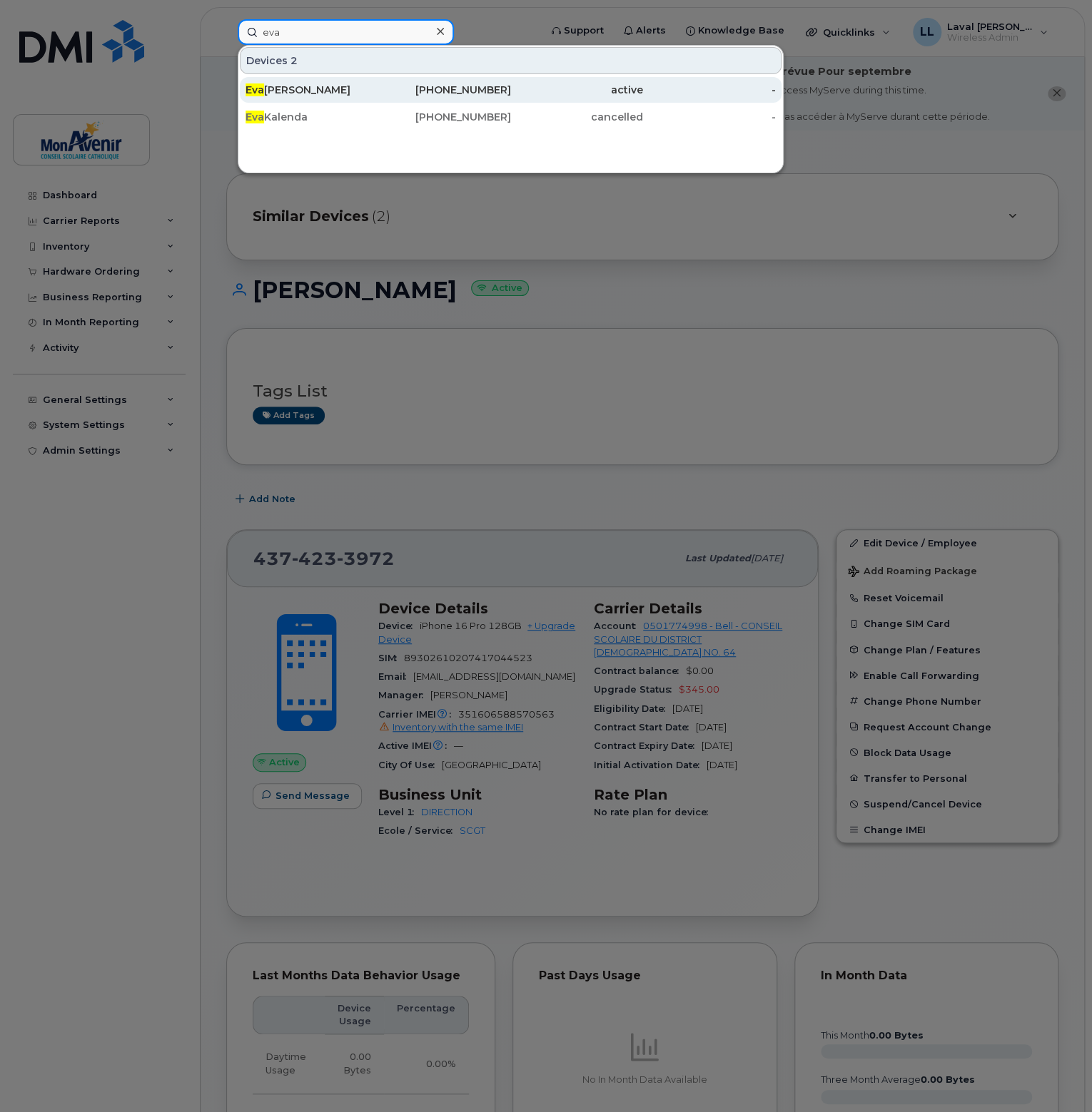
type input "eva"
click at [277, 96] on div "Eva Christelle Assemian" at bounding box center [312, 89] width 133 height 14
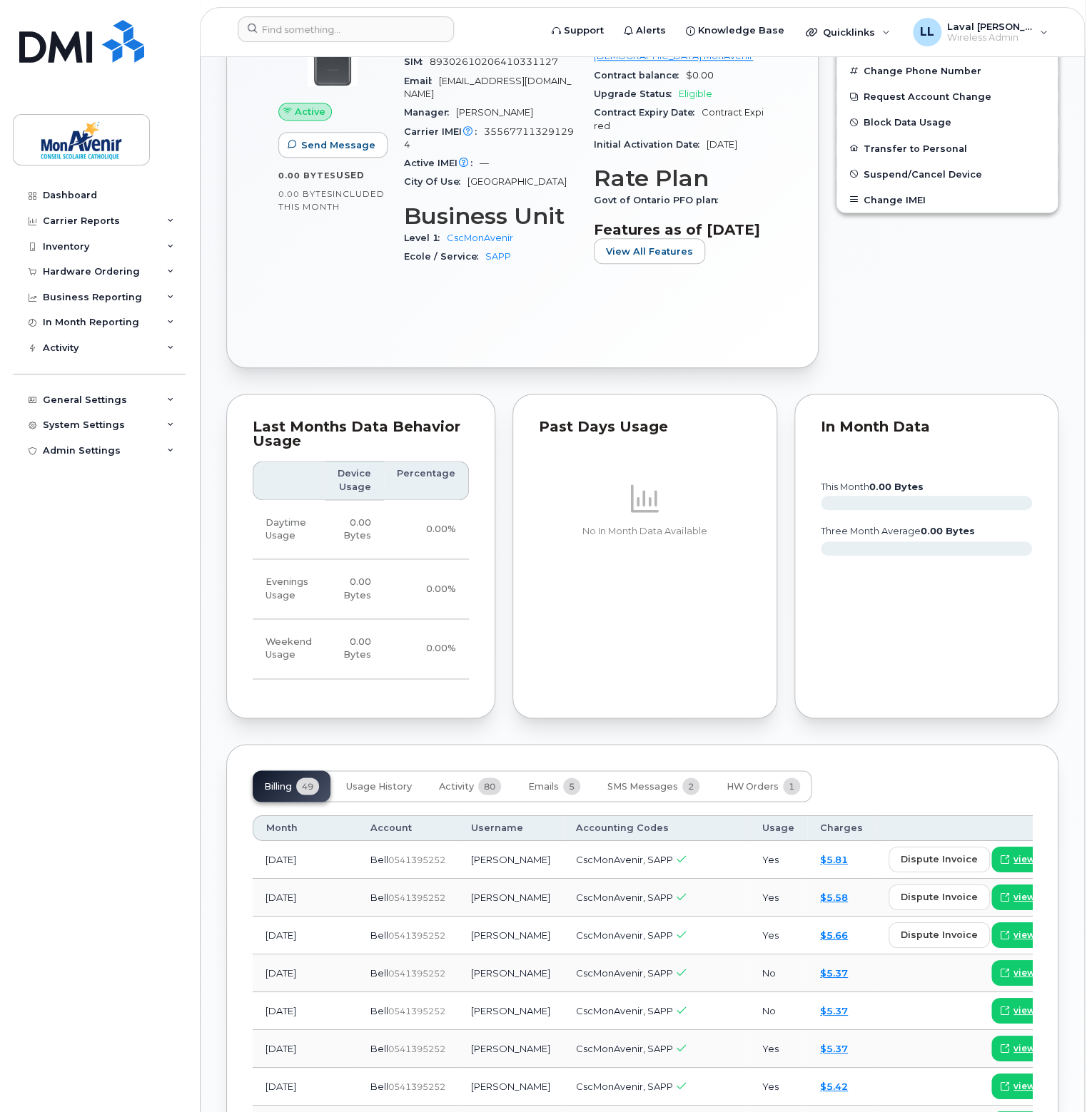
scroll to position [357, 0]
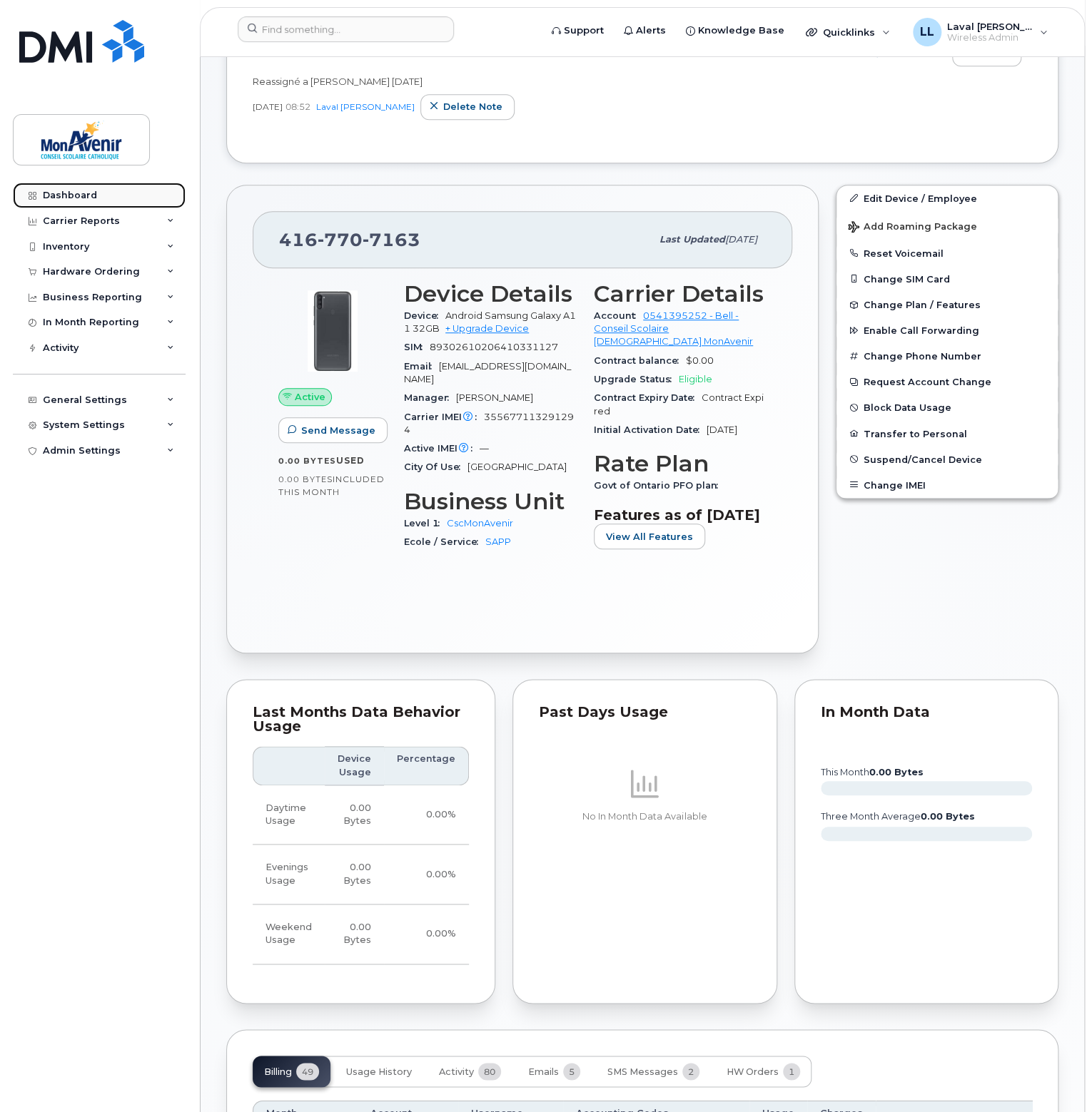
click at [74, 200] on div "Dashboard" at bounding box center [70, 195] width 54 height 12
click at [69, 194] on div "Dashboard" at bounding box center [70, 195] width 54 height 12
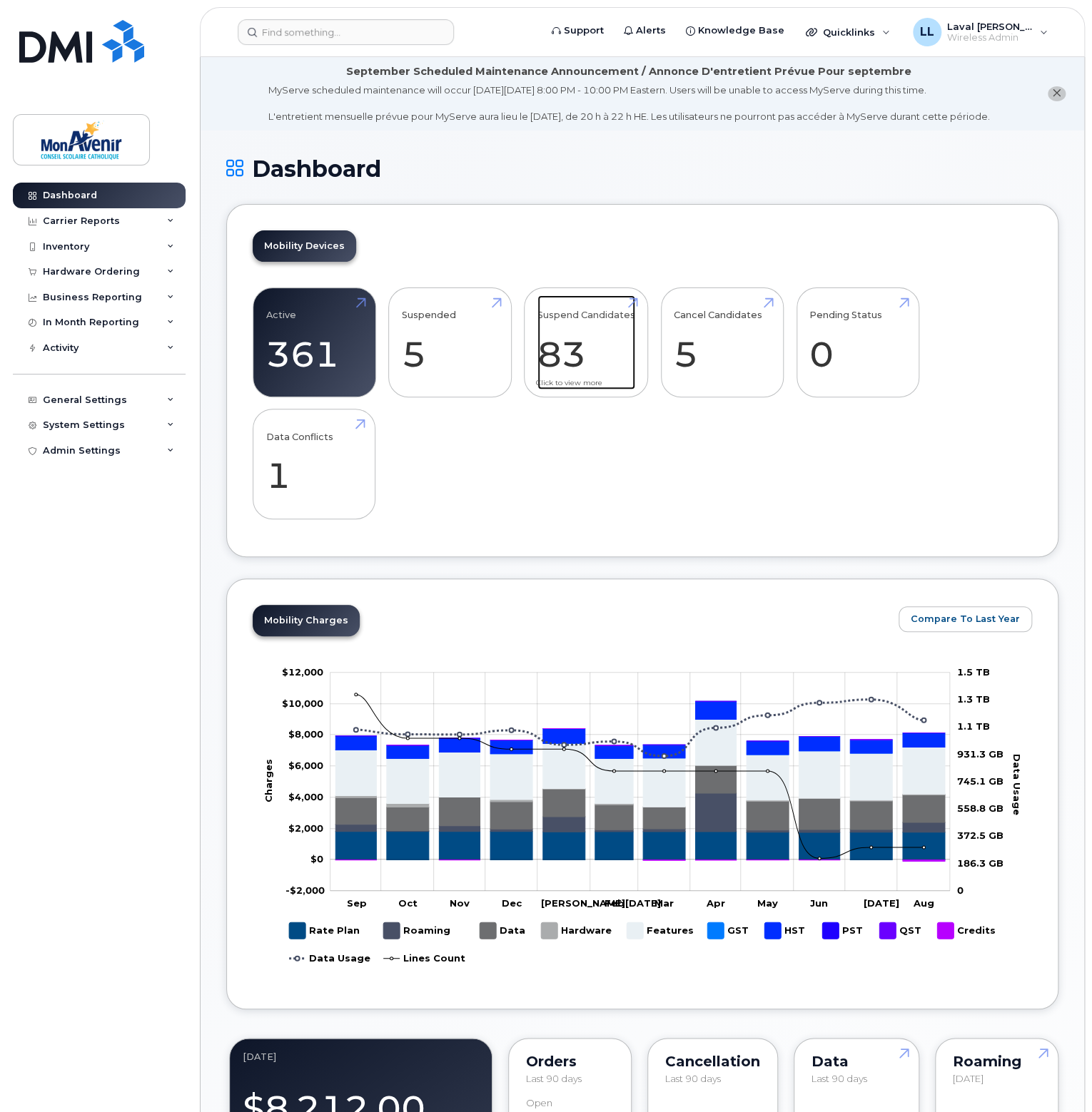
click at [562, 355] on link "Suspend Candidates 83" at bounding box center [586, 342] width 98 height 94
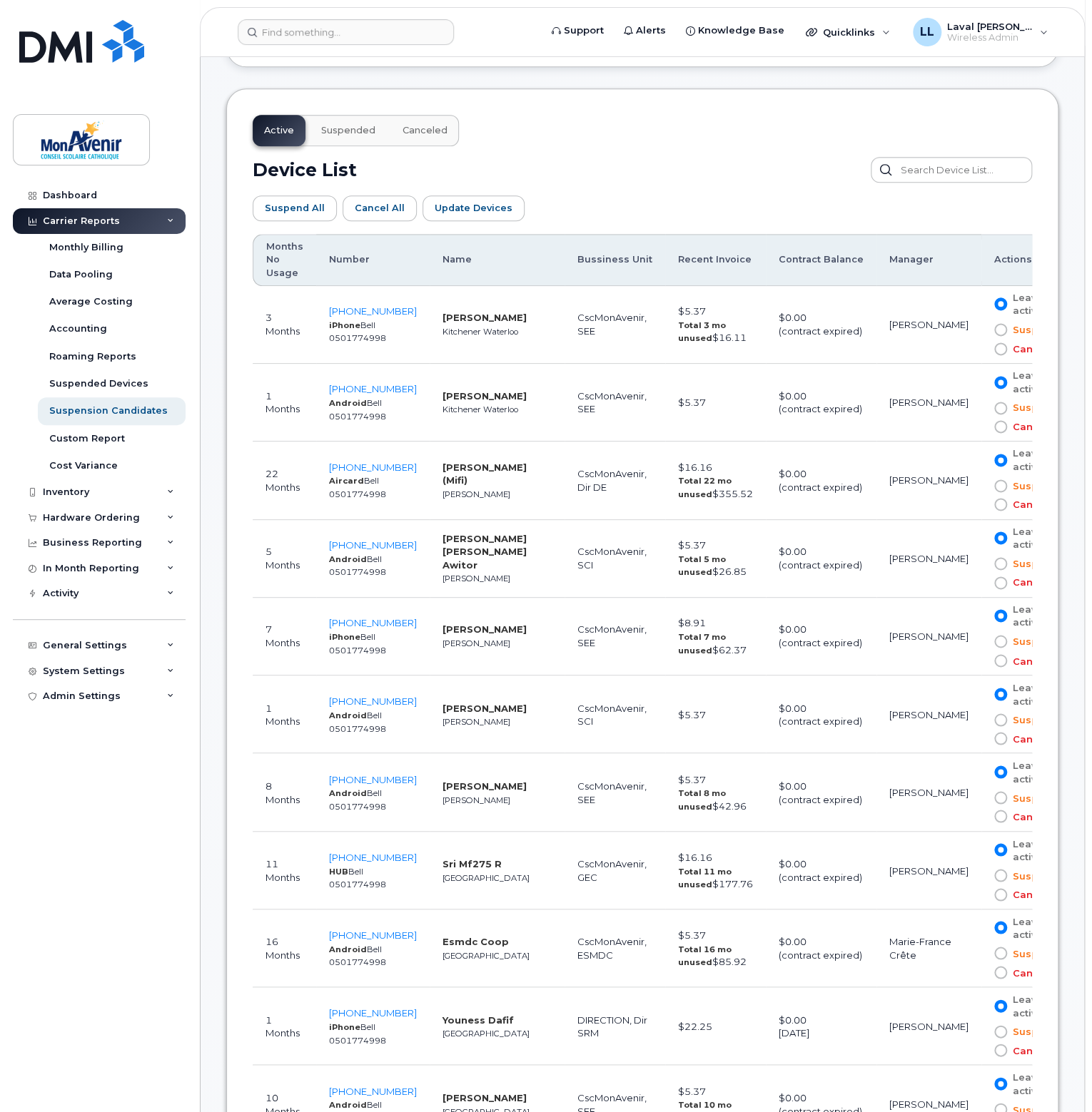
scroll to position [571, 0]
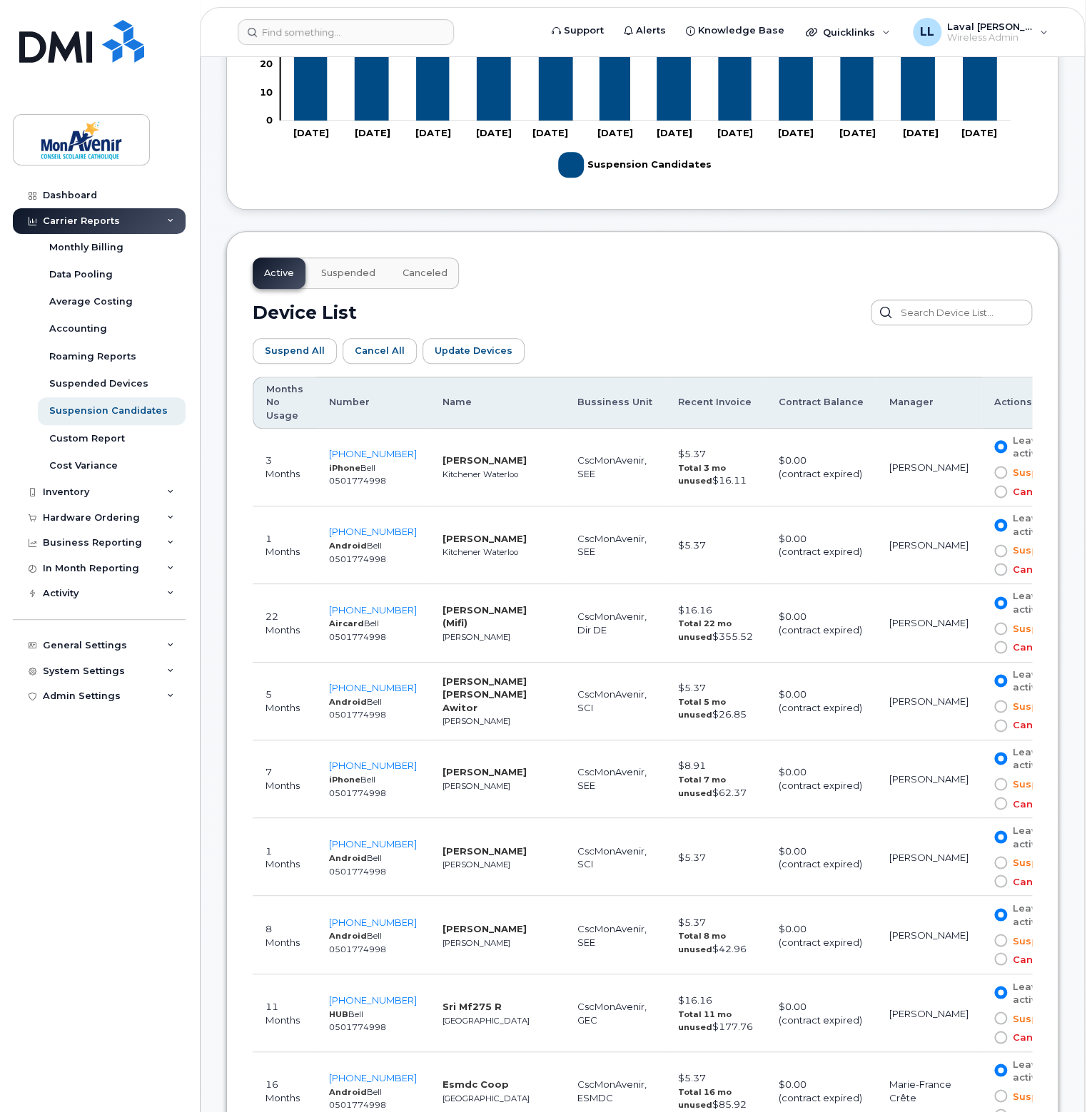
click at [273, 407] on th "Months No Usage" at bounding box center [285, 402] width 64 height 52
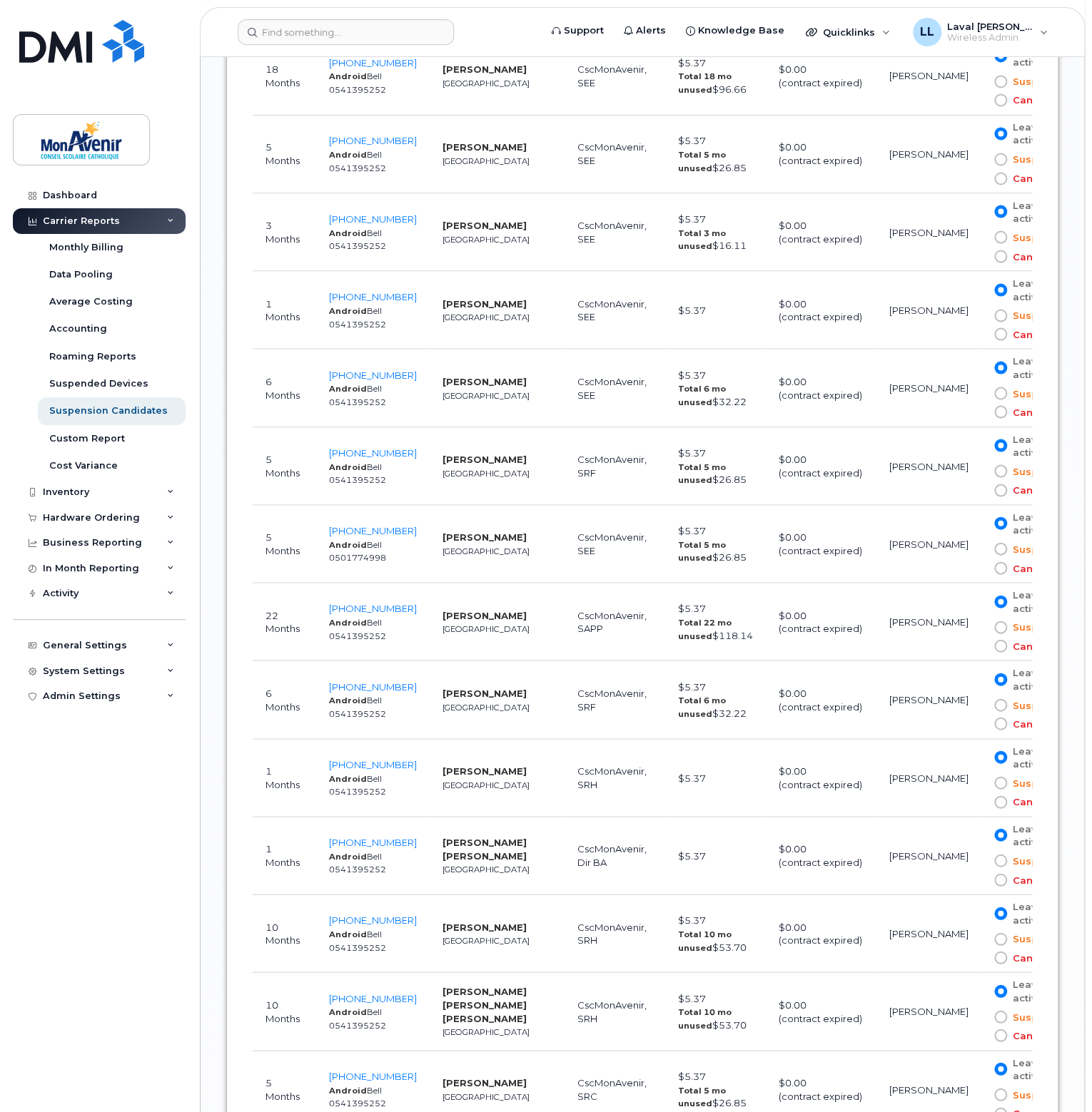
scroll to position [4138, 0]
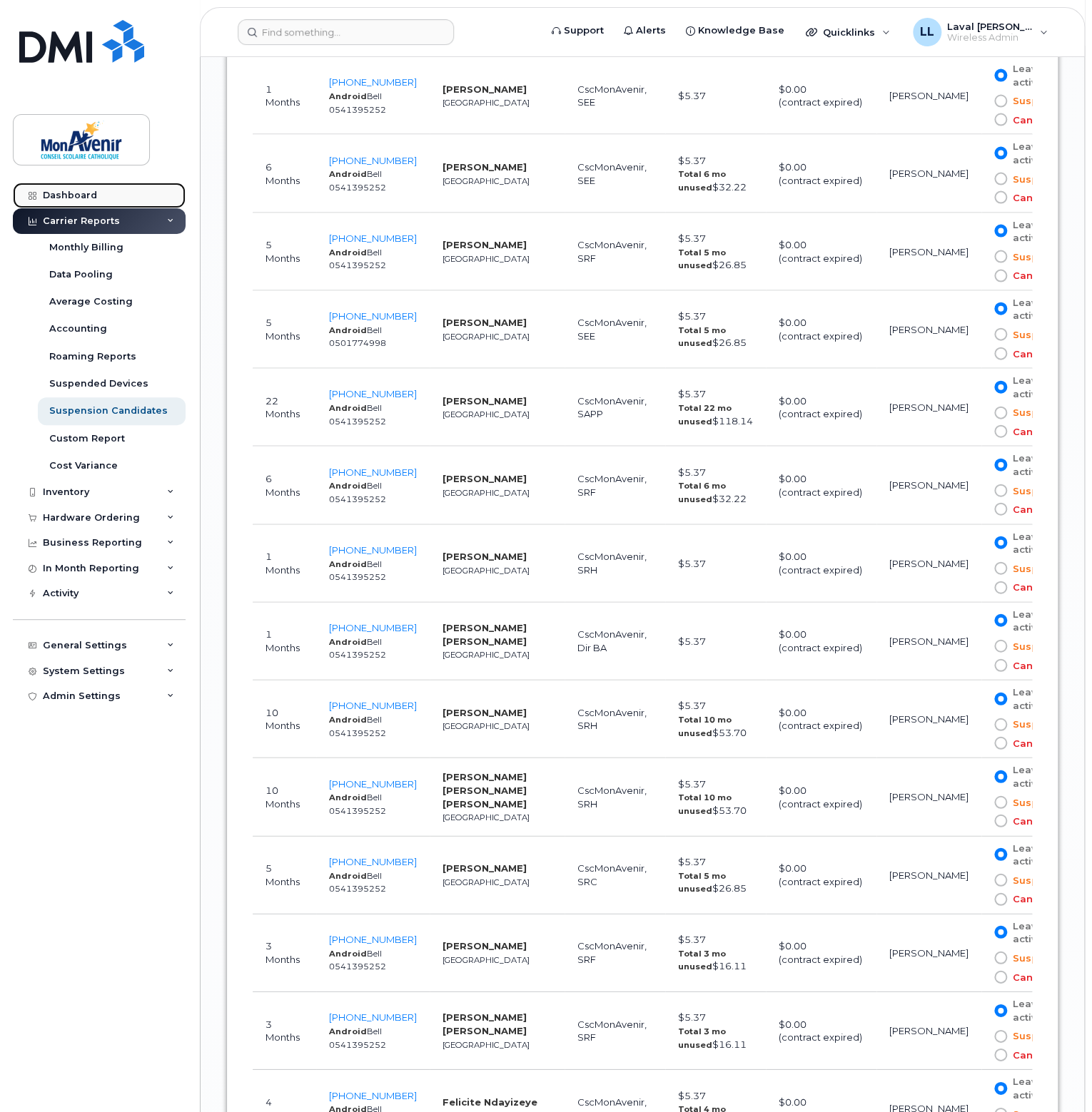
drag, startPoint x: 74, startPoint y: 202, endPoint x: 74, endPoint y: 194, distance: 8.0
click at [74, 202] on link "Dashboard" at bounding box center [100, 195] width 173 height 26
click at [74, 194] on div "Dashboard" at bounding box center [70, 195] width 54 height 12
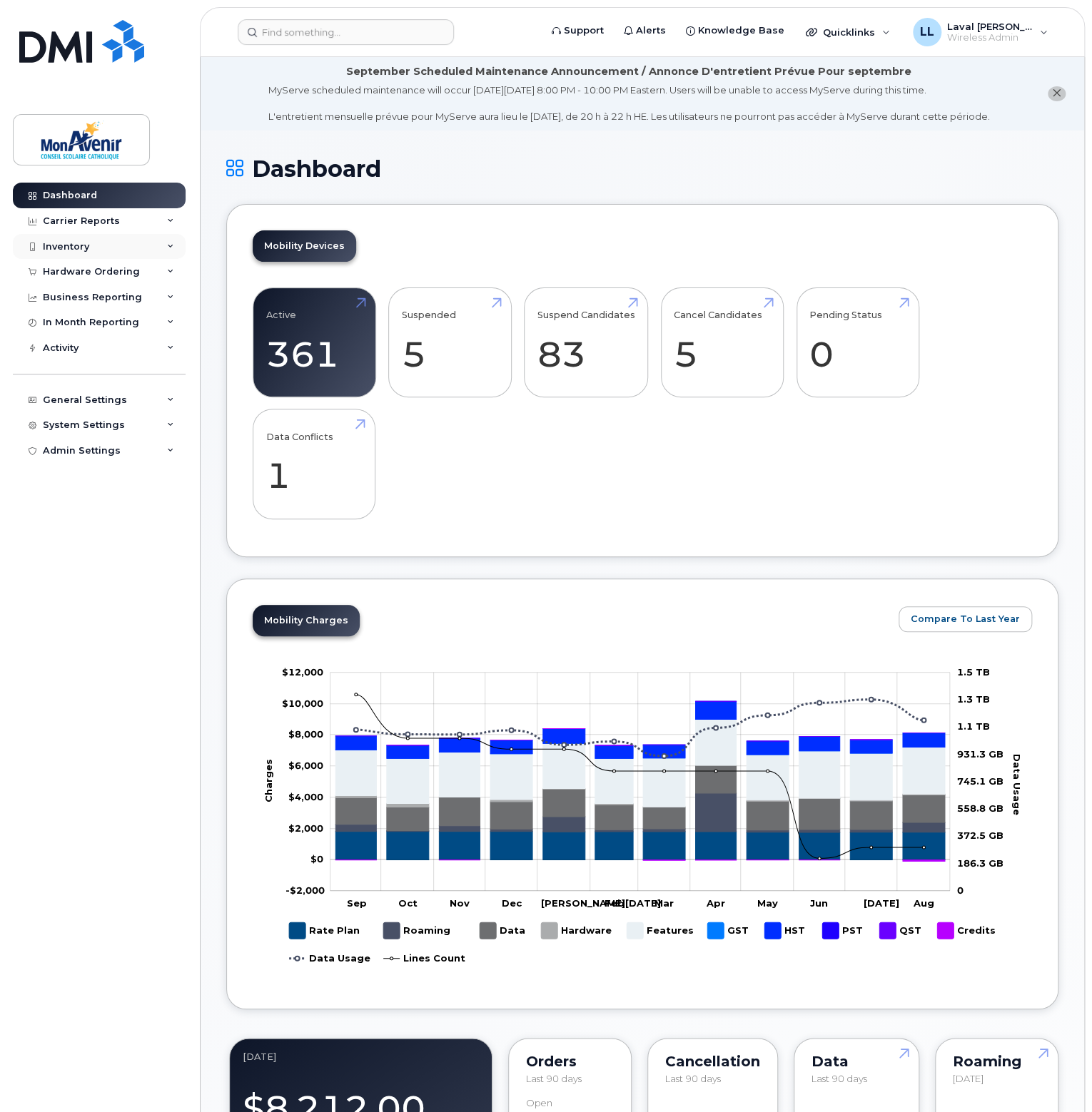
click at [71, 247] on div "Inventory" at bounding box center [66, 247] width 47 height 12
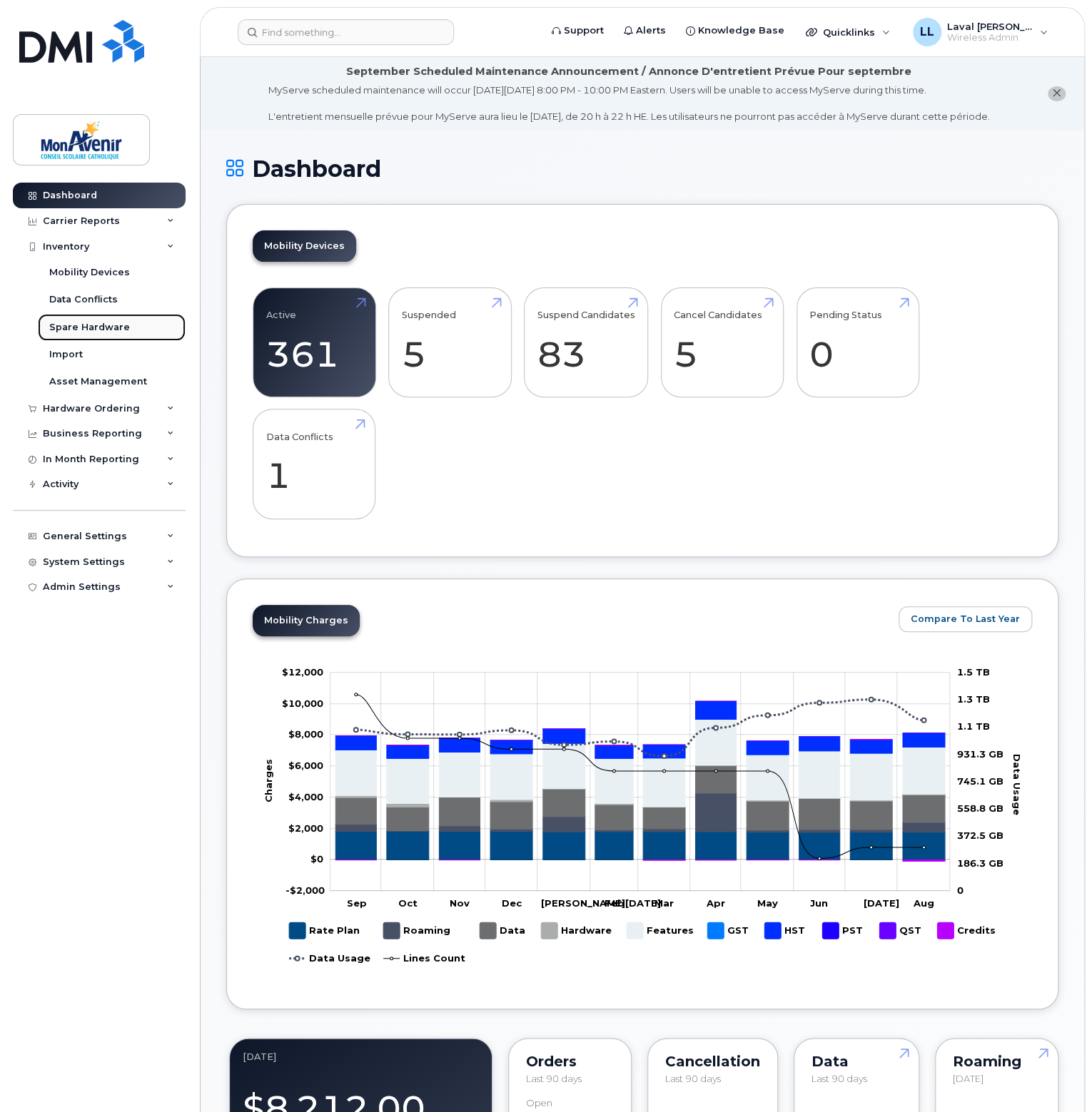
click at [88, 321] on div "Spare Hardware" at bounding box center [89, 327] width 81 height 13
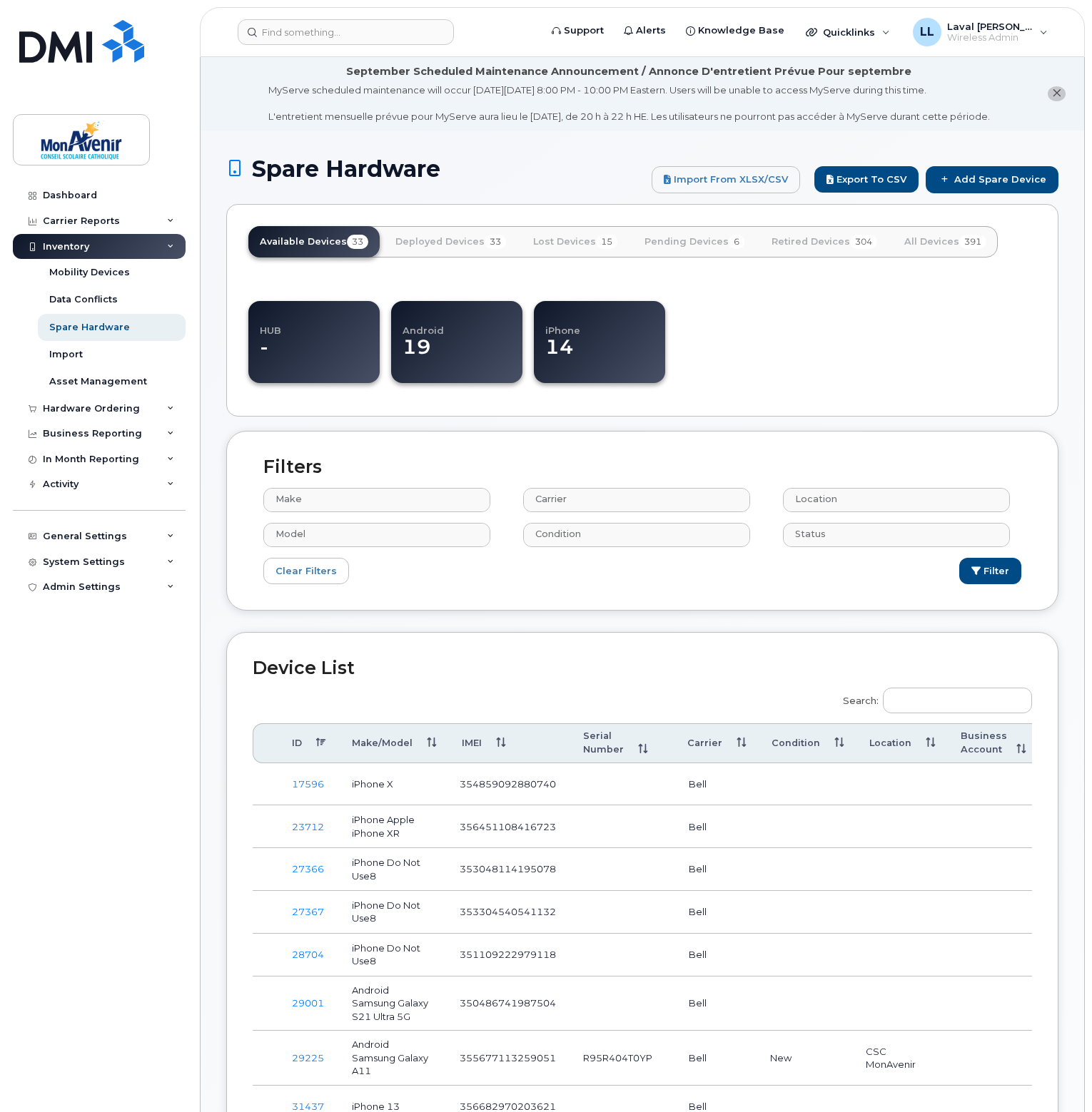
select select
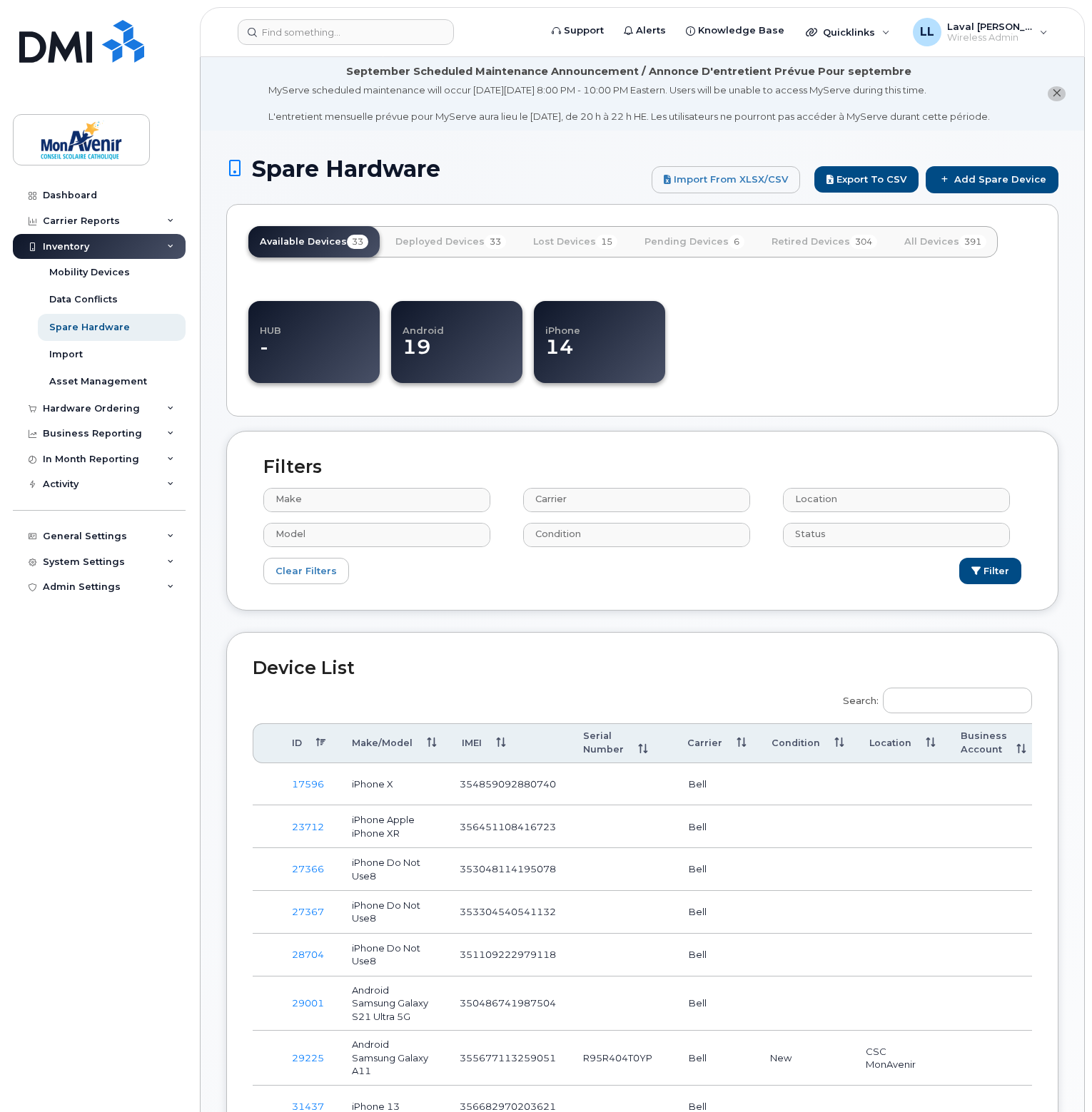
select select
click at [916, 247] on link "All Devices 391" at bounding box center [945, 242] width 105 height 31
click at [929, 254] on link "All Devices 391" at bounding box center [945, 242] width 105 height 31
click at [927, 243] on link "All Devices 391" at bounding box center [945, 242] width 105 height 31
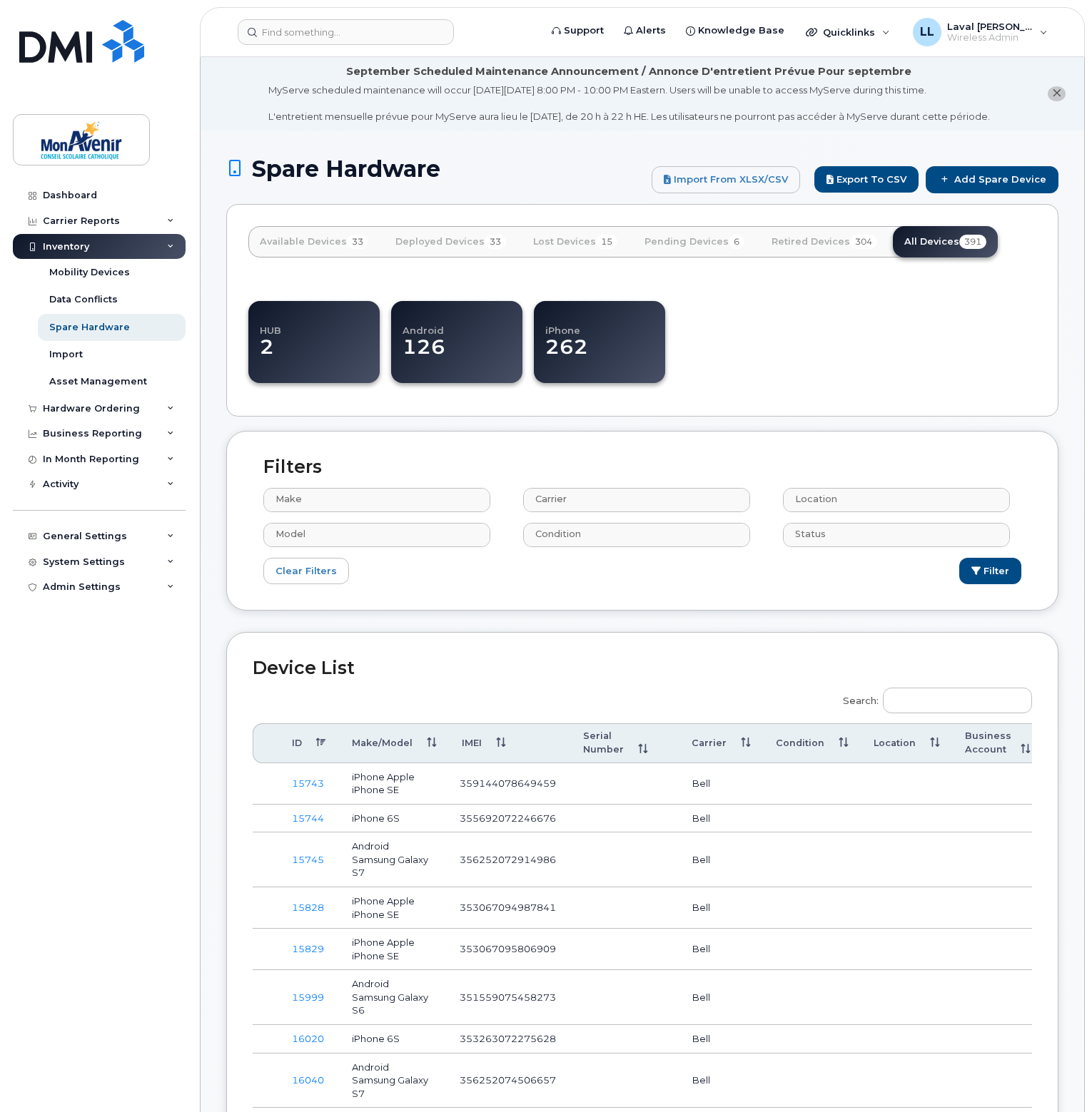
select select
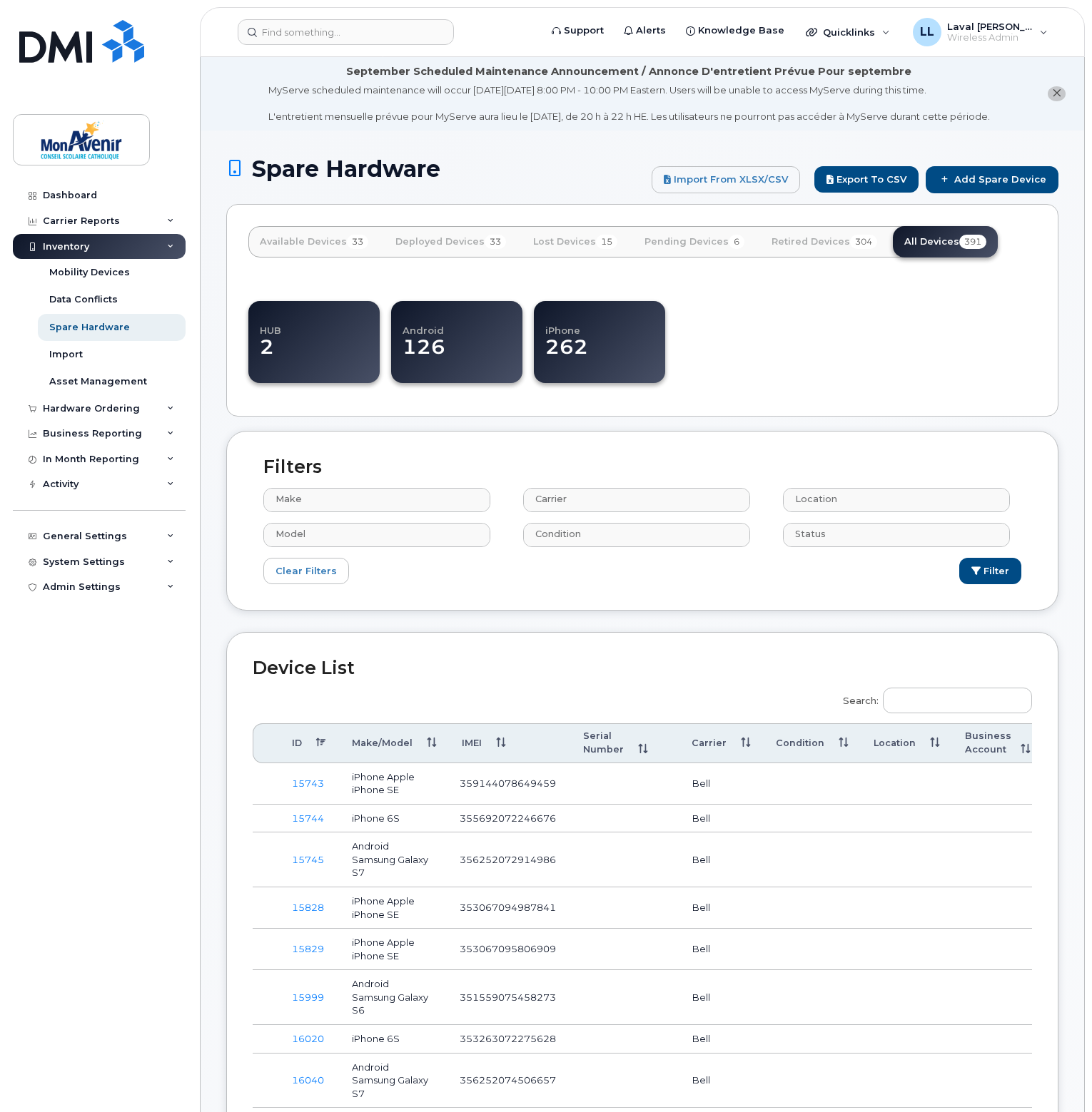
select select
click at [963, 701] on input "Search:" at bounding box center [957, 700] width 149 height 26
paste input "350114364364963"
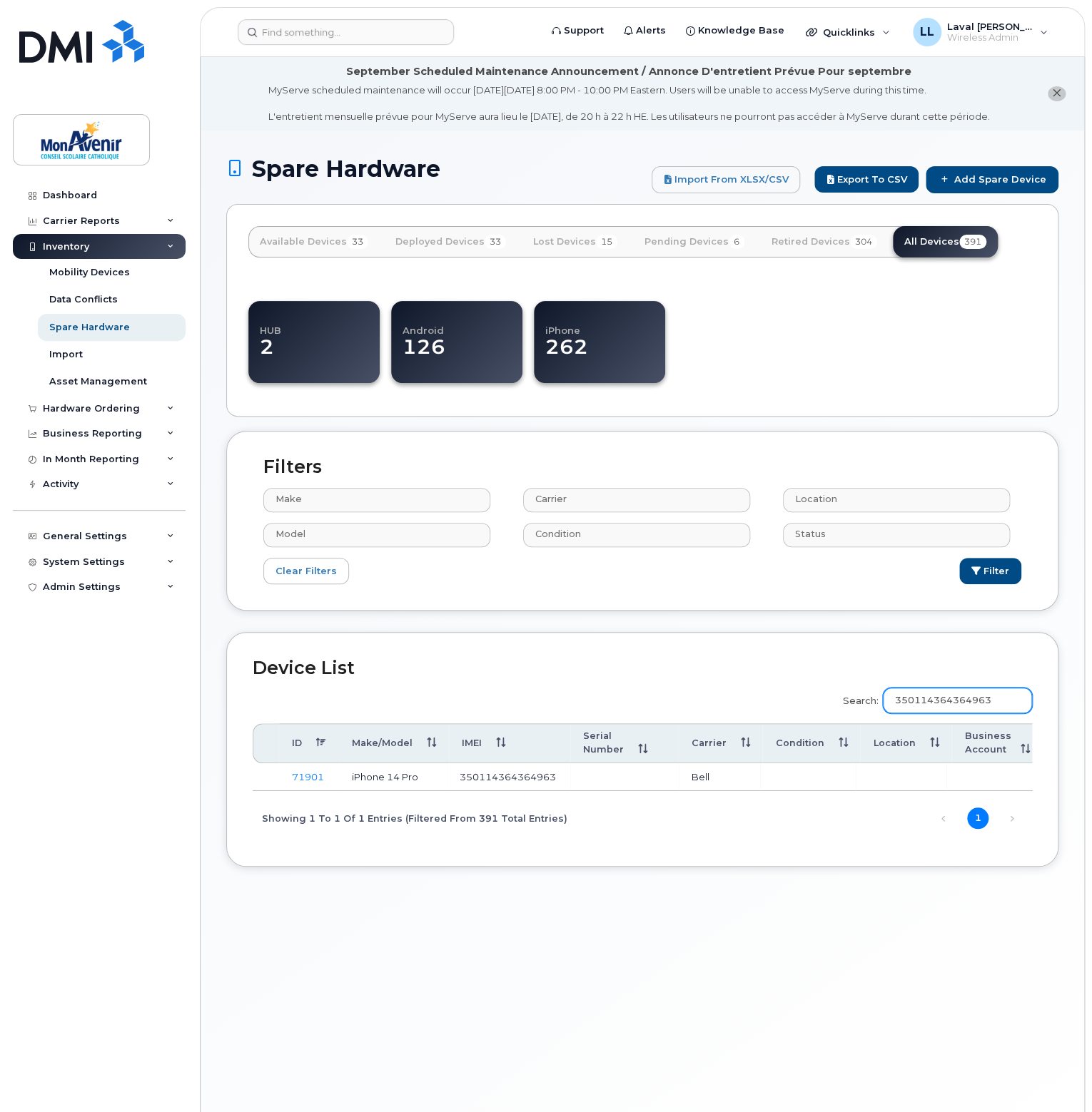
type input "350114364364963"
click at [303, 778] on link "71901" at bounding box center [307, 777] width 32 height 12
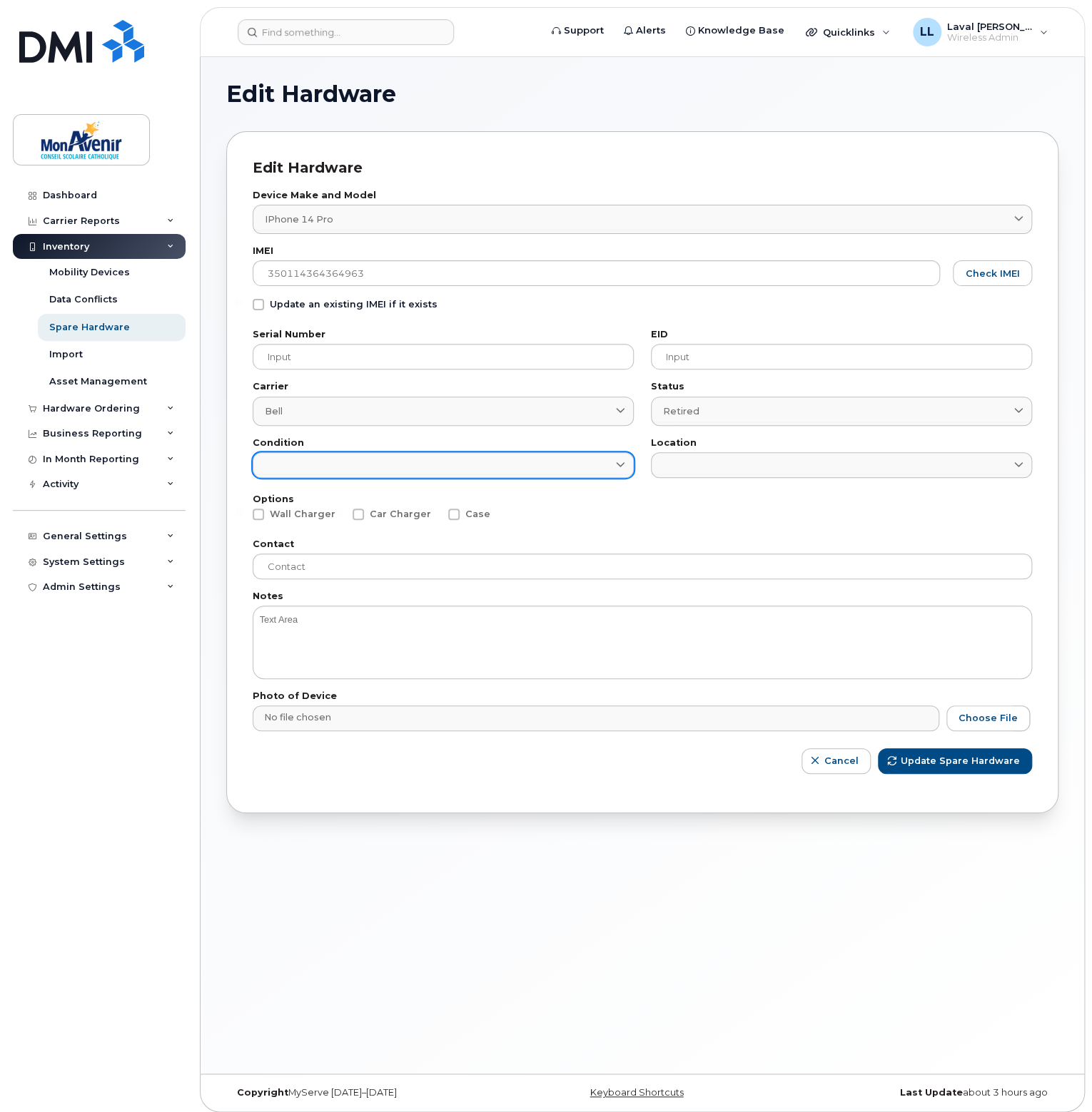
click at [507, 470] on link at bounding box center [443, 465] width 381 height 26
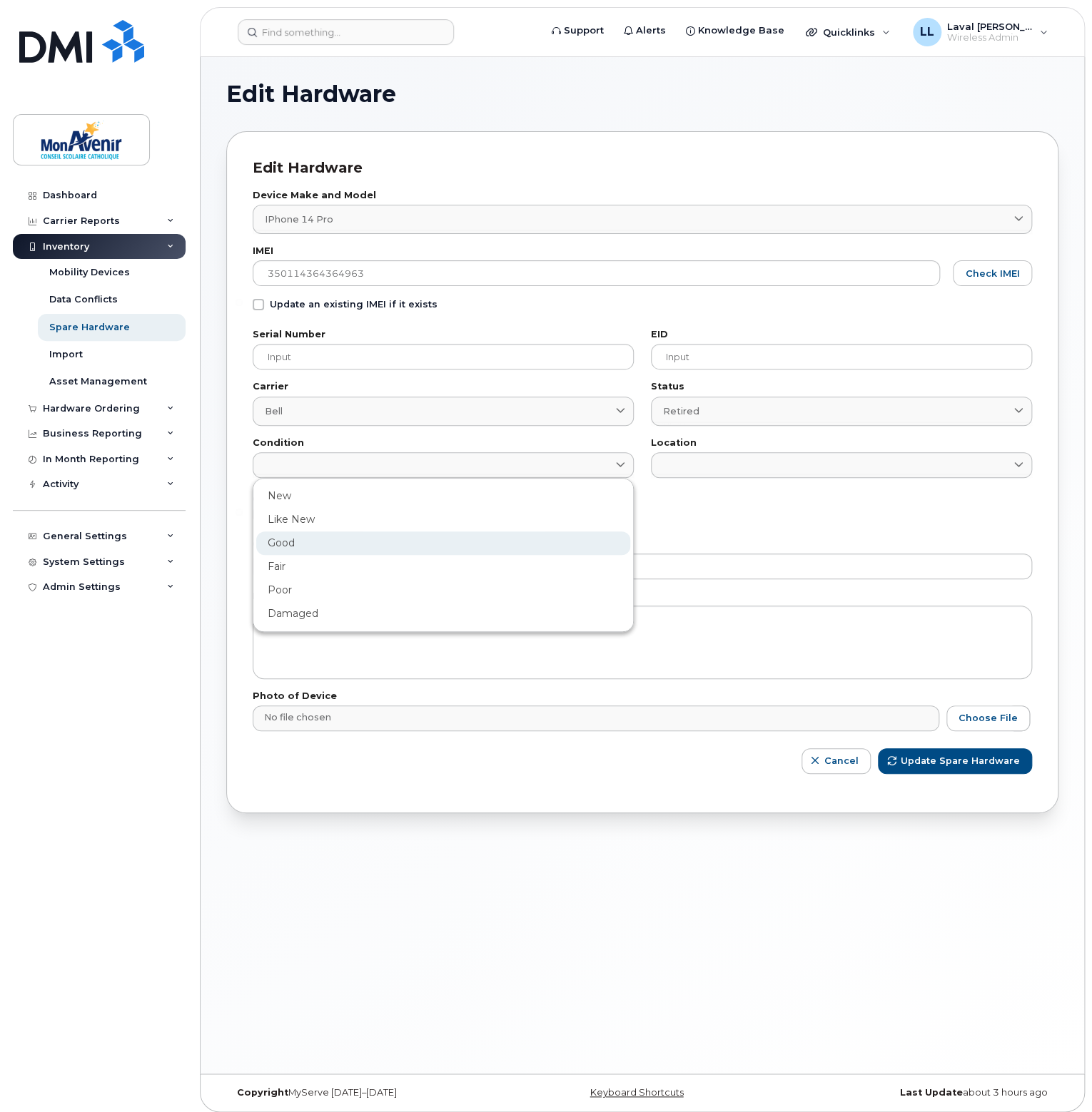
click at [339, 539] on div "Good" at bounding box center [443, 543] width 374 height 23
type input "Good"
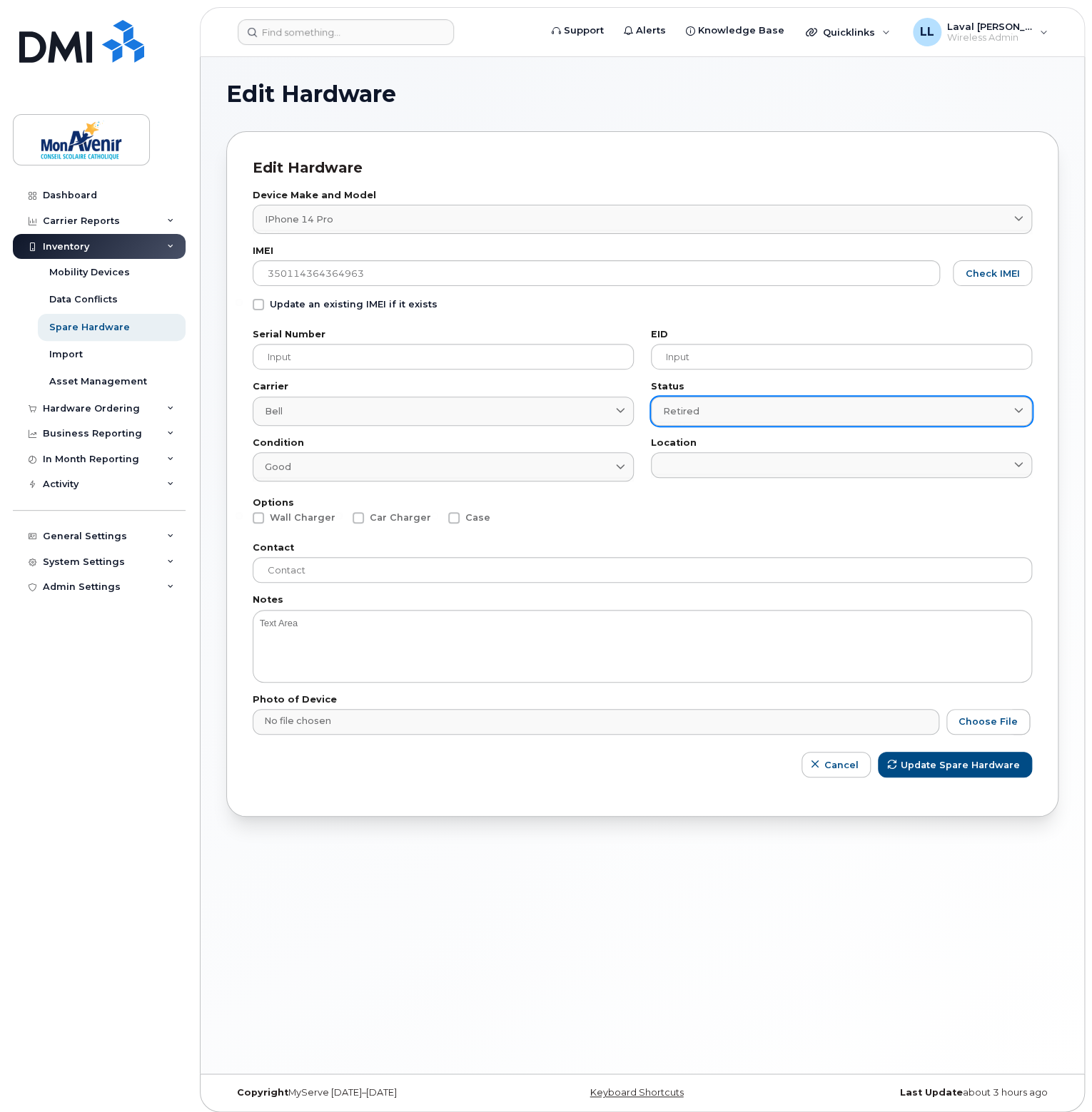
click at [707, 418] on link "Retired" at bounding box center [842, 411] width 381 height 30
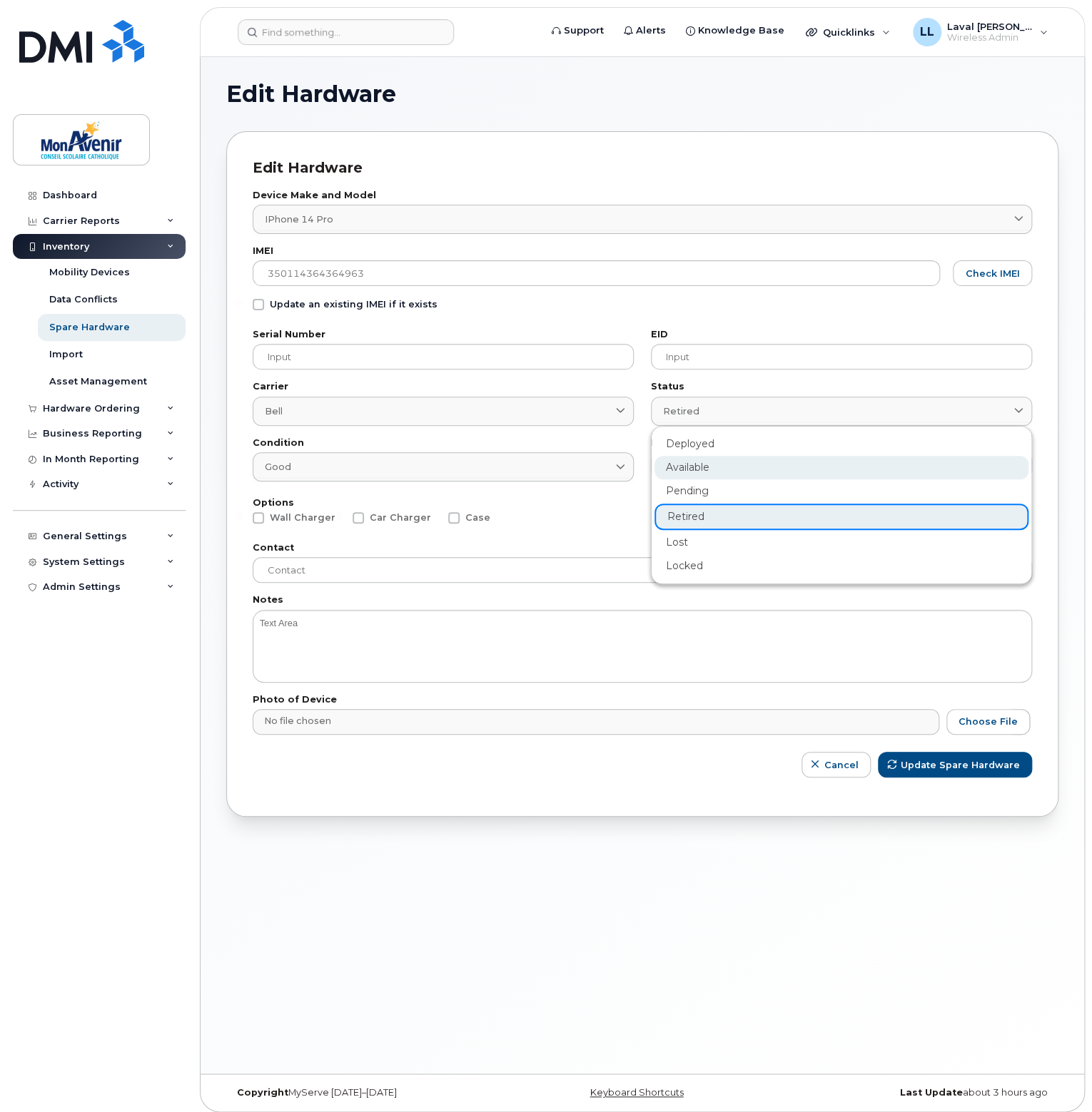
click at [688, 463] on div "Available" at bounding box center [841, 467] width 374 height 23
type input "available"
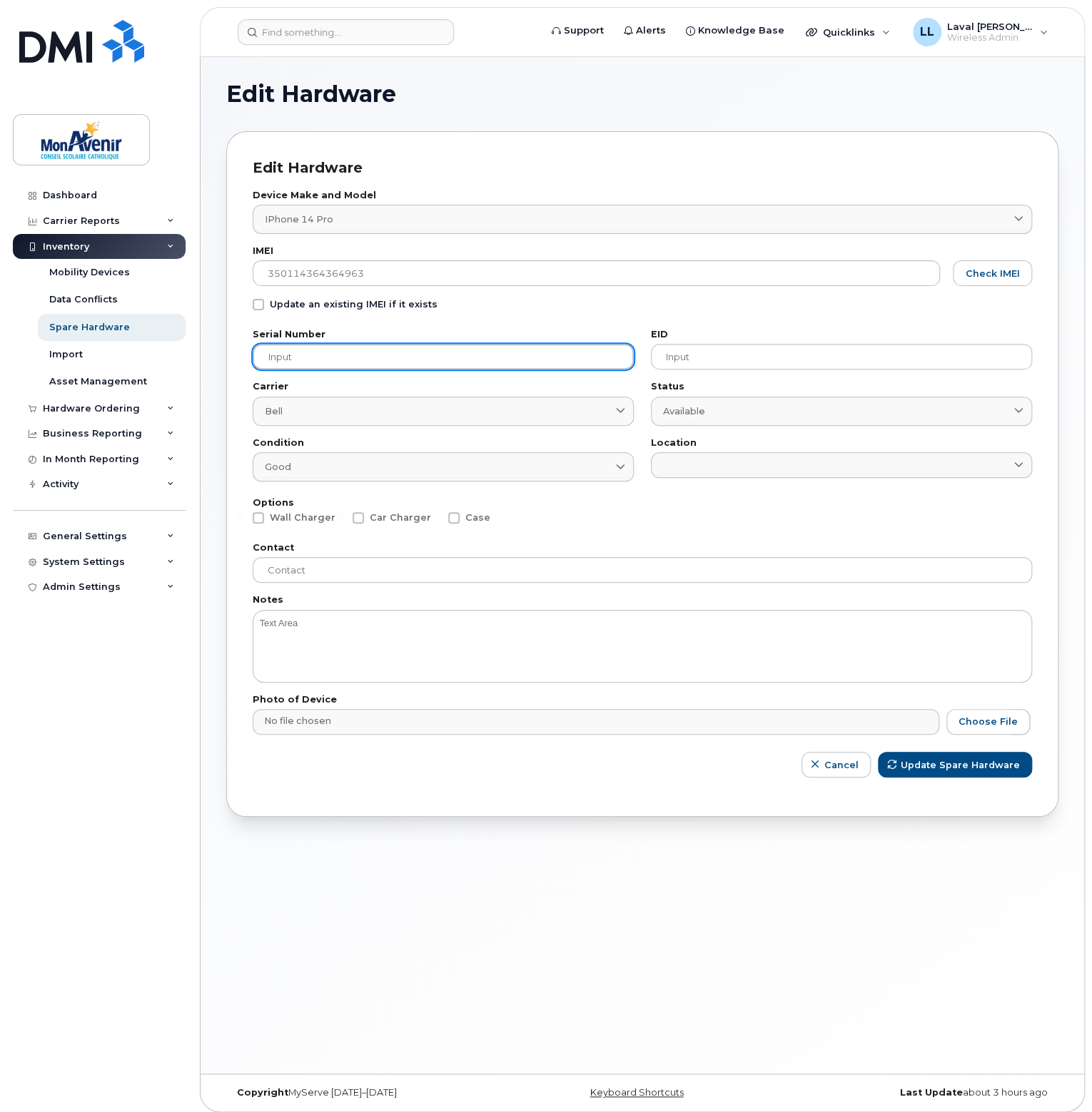
click at [325, 356] on input "text" at bounding box center [443, 356] width 381 height 26
paste input "DQJQNJHH25"
type input "DQJQNJHH25"
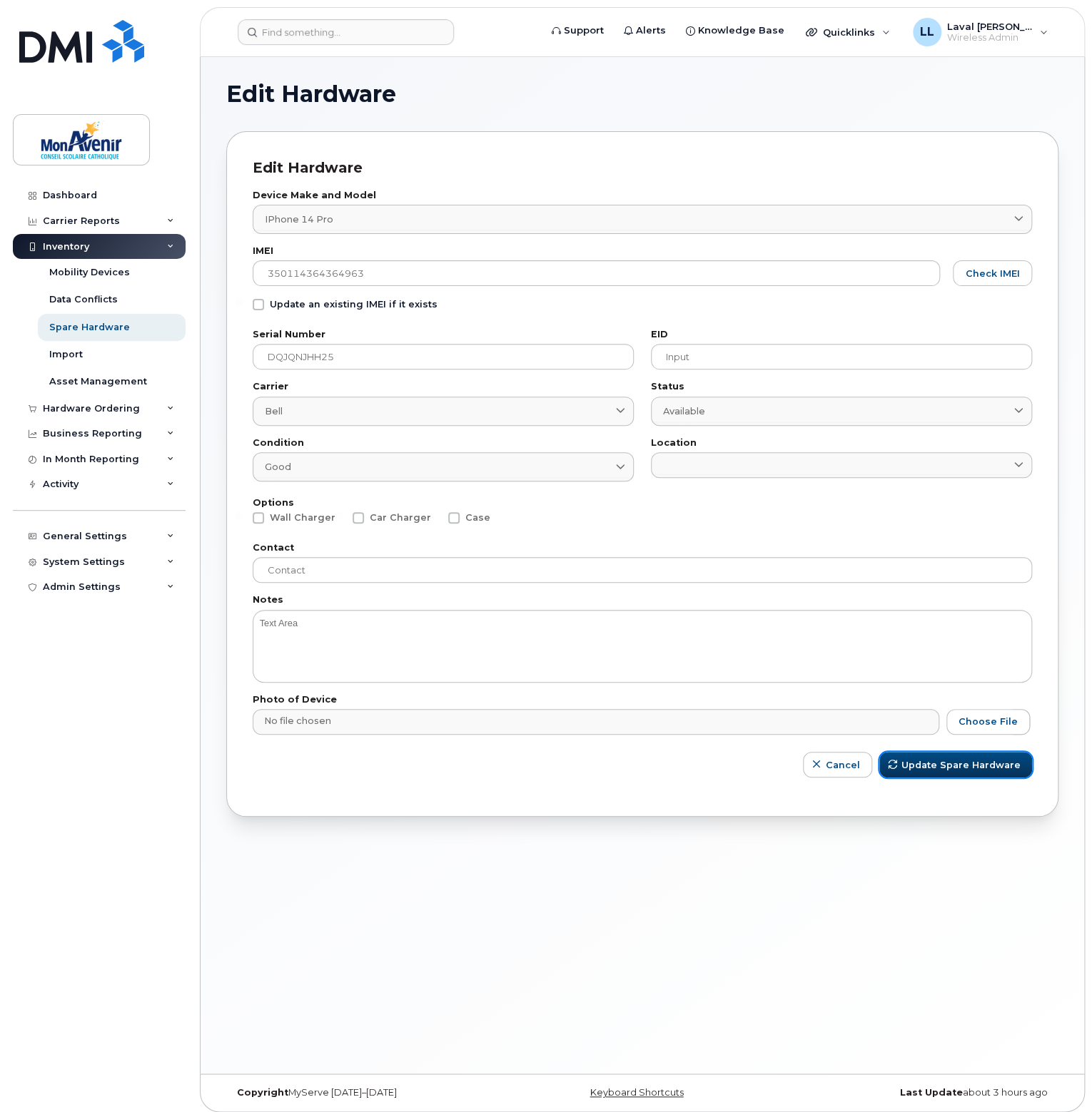
click at [973, 766] on span "Update Spare Hardware" at bounding box center [961, 764] width 119 height 13
click at [960, 769] on span "Update Spare Hardware" at bounding box center [961, 764] width 119 height 13
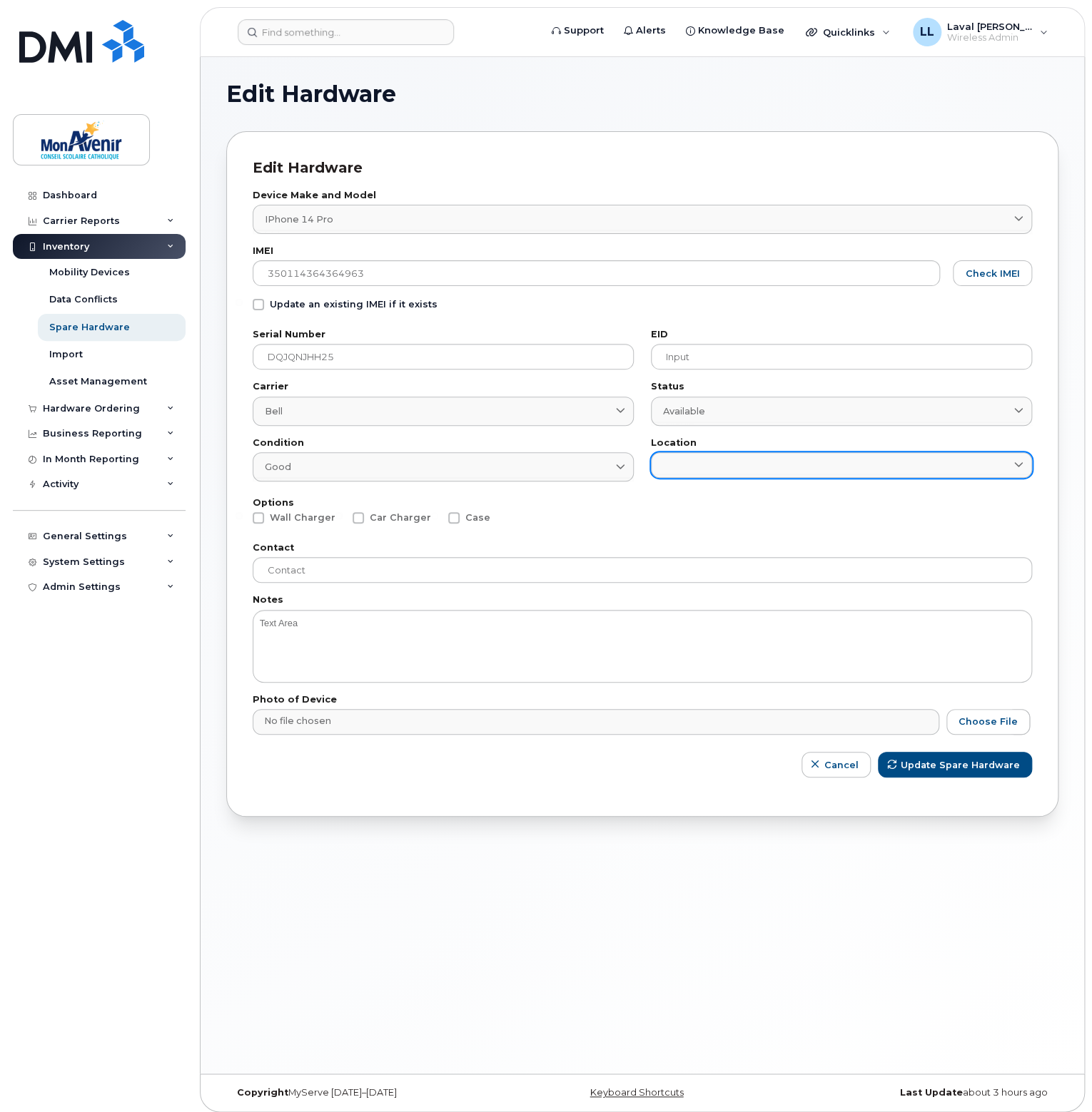
click at [987, 463] on link at bounding box center [842, 465] width 381 height 26
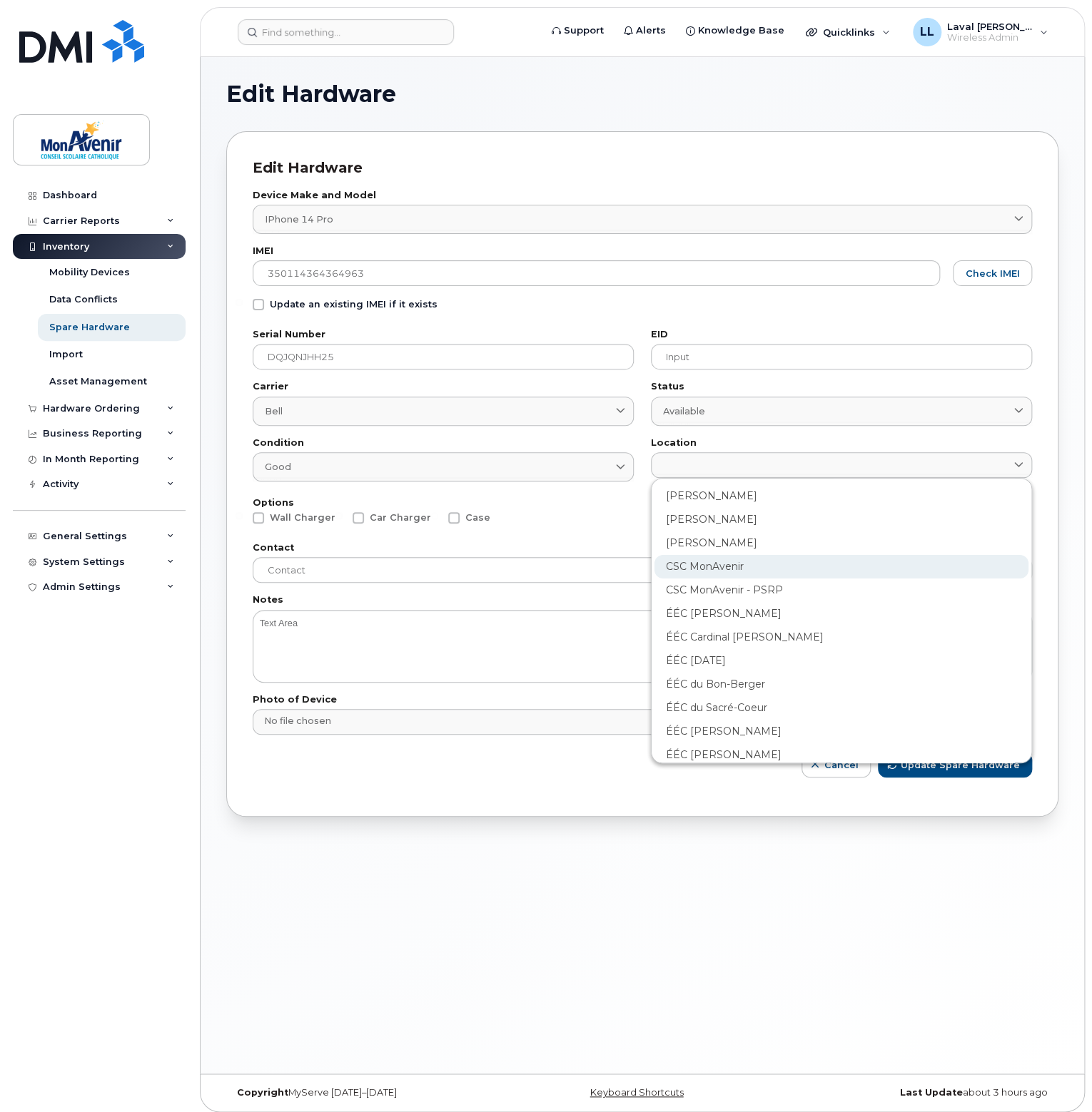
click at [730, 559] on div "CSC MonAvenir" at bounding box center [841, 567] width 374 height 23
type input "1345"
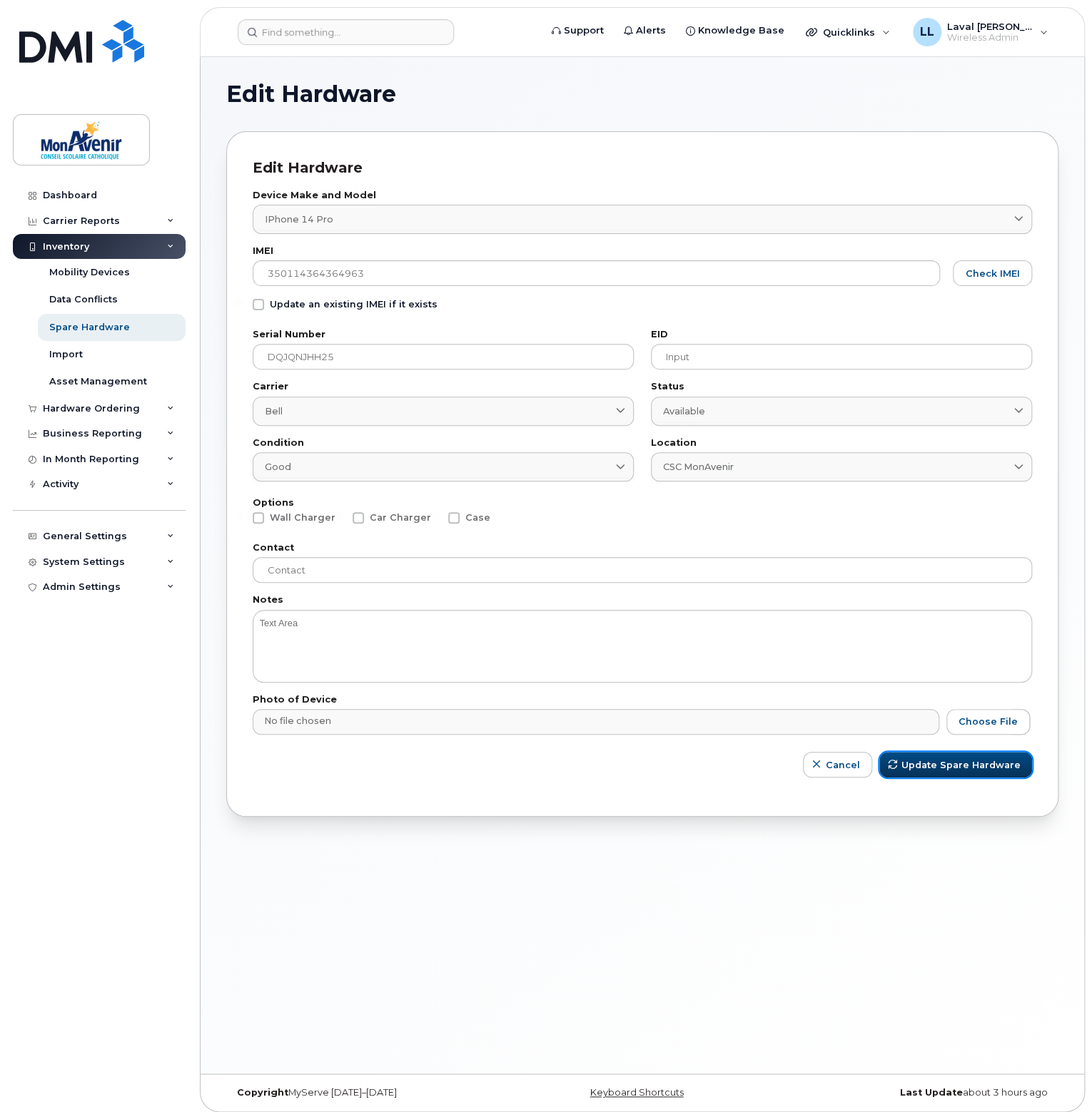
click at [959, 764] on span "Update Spare Hardware" at bounding box center [961, 764] width 119 height 13
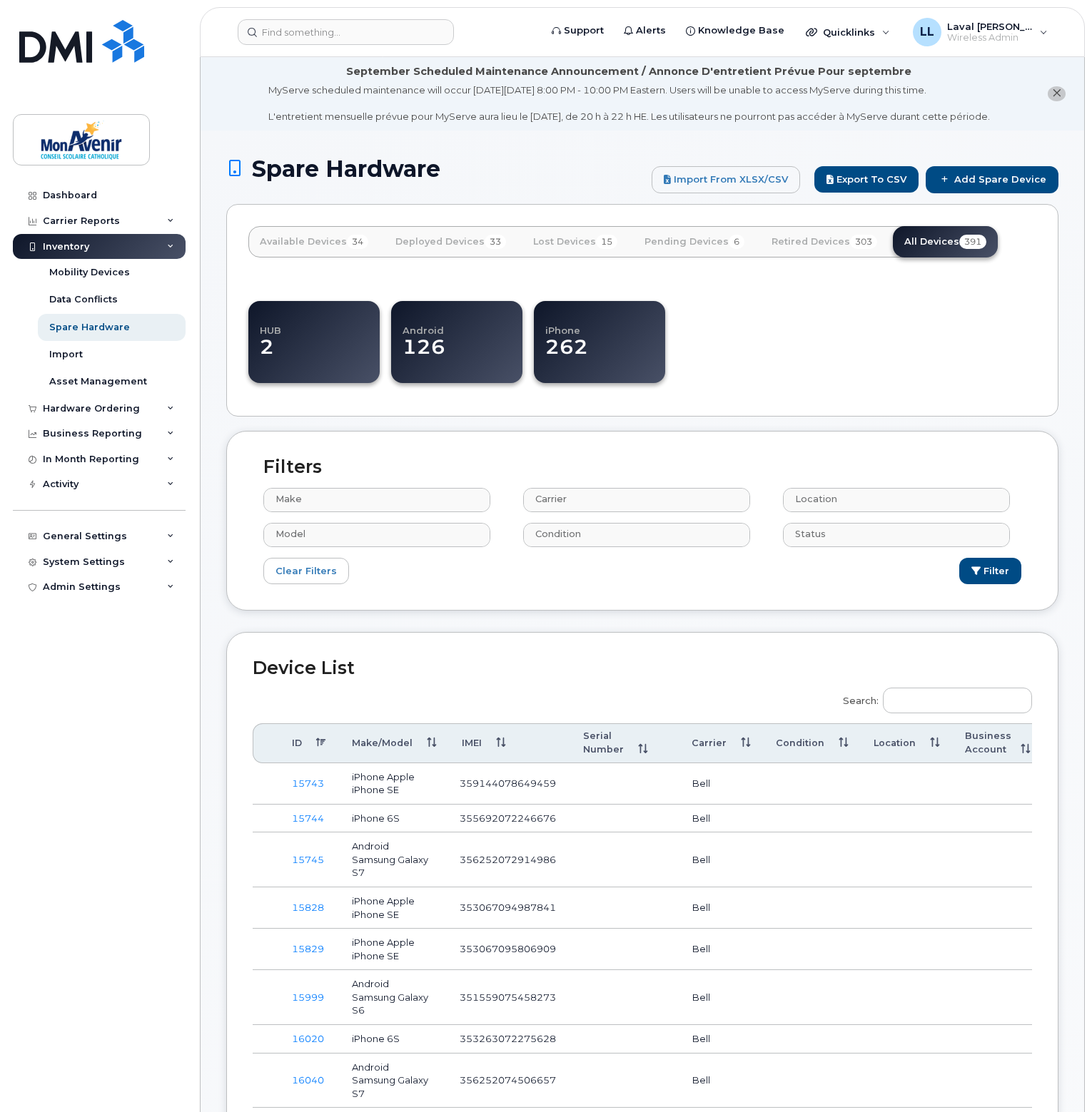
select select
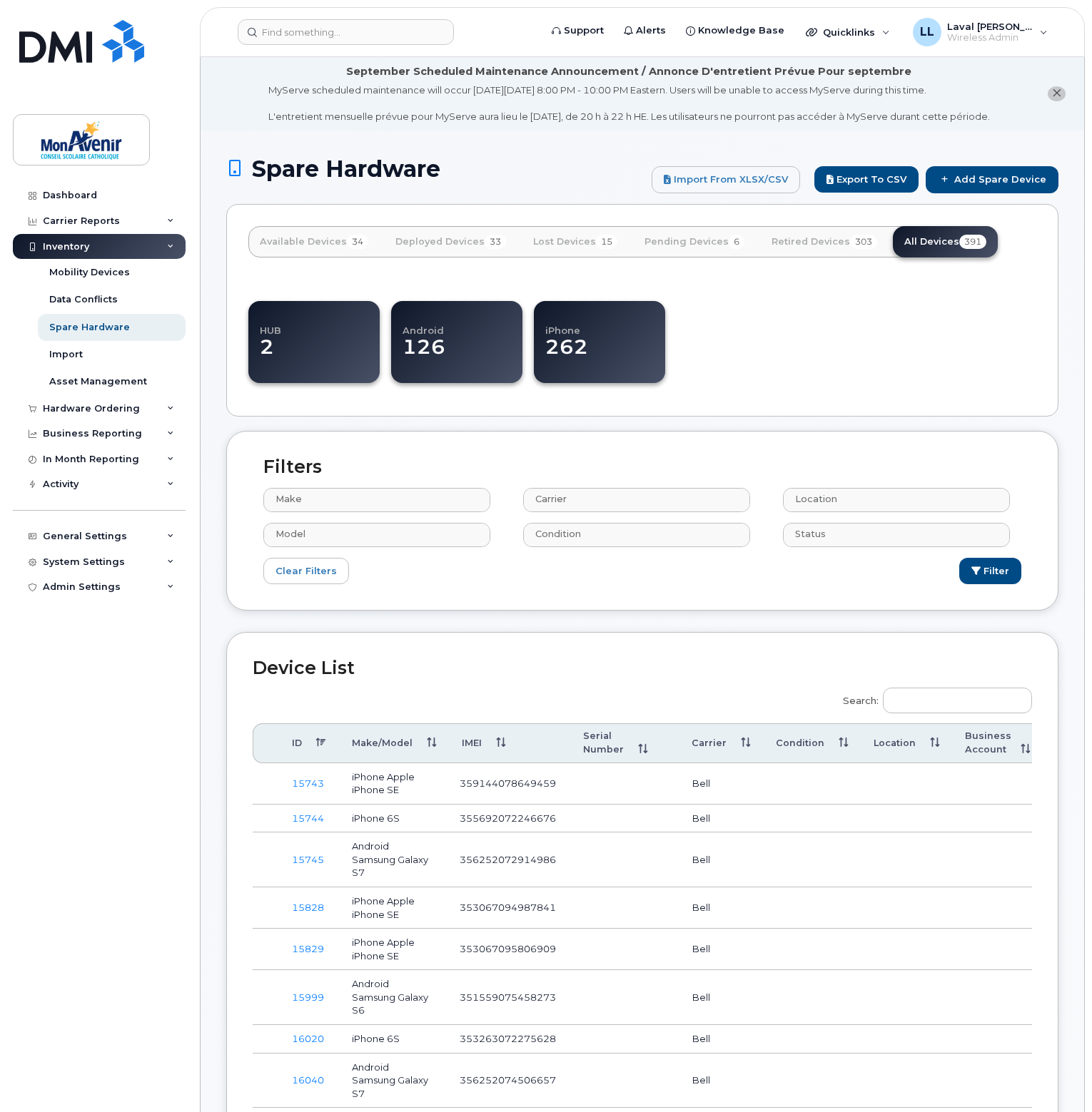
select select
click at [299, 37] on input at bounding box center [346, 32] width 216 height 26
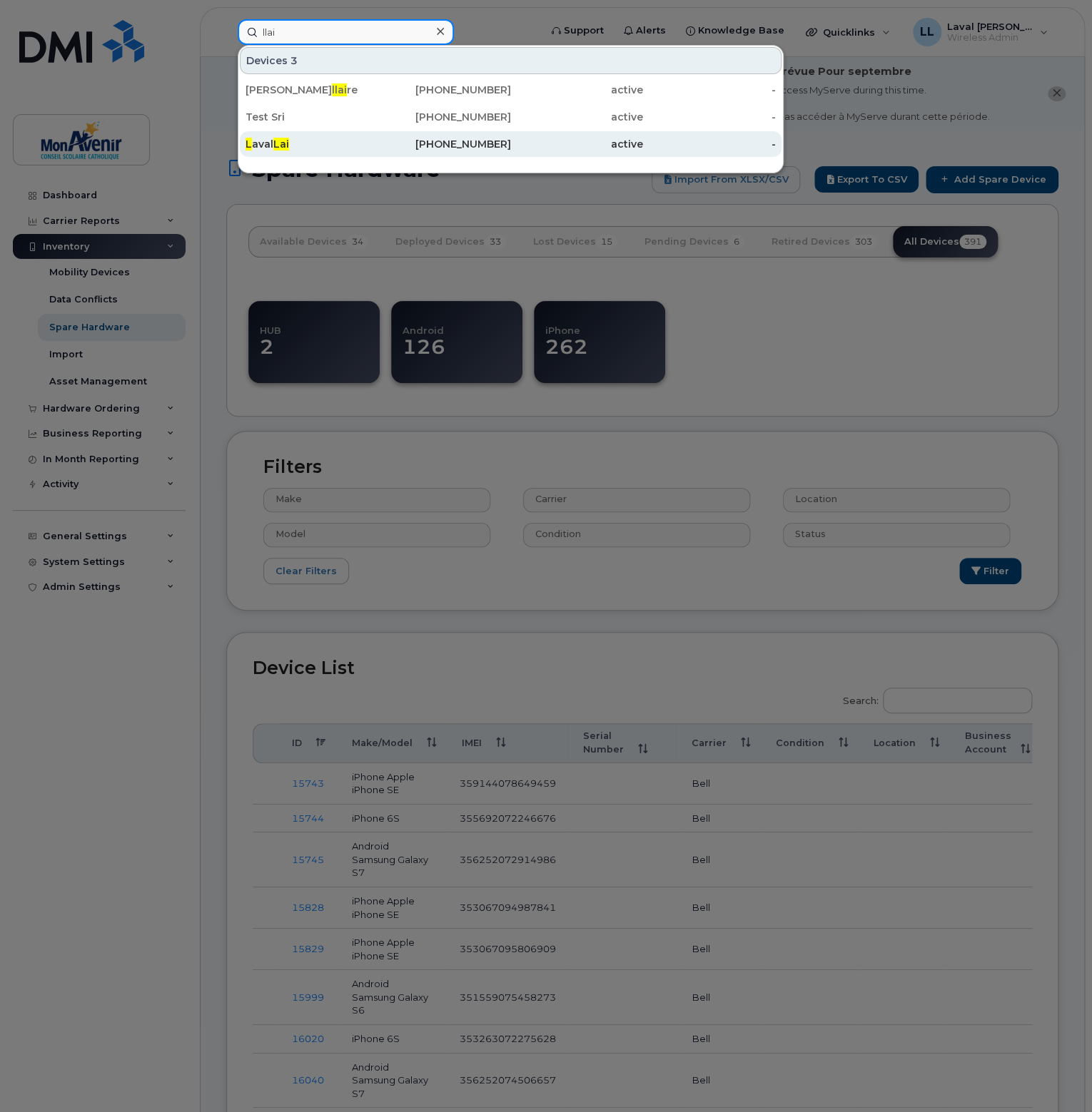
type input "llai"
click at [282, 139] on span "Lai" at bounding box center [281, 144] width 16 height 13
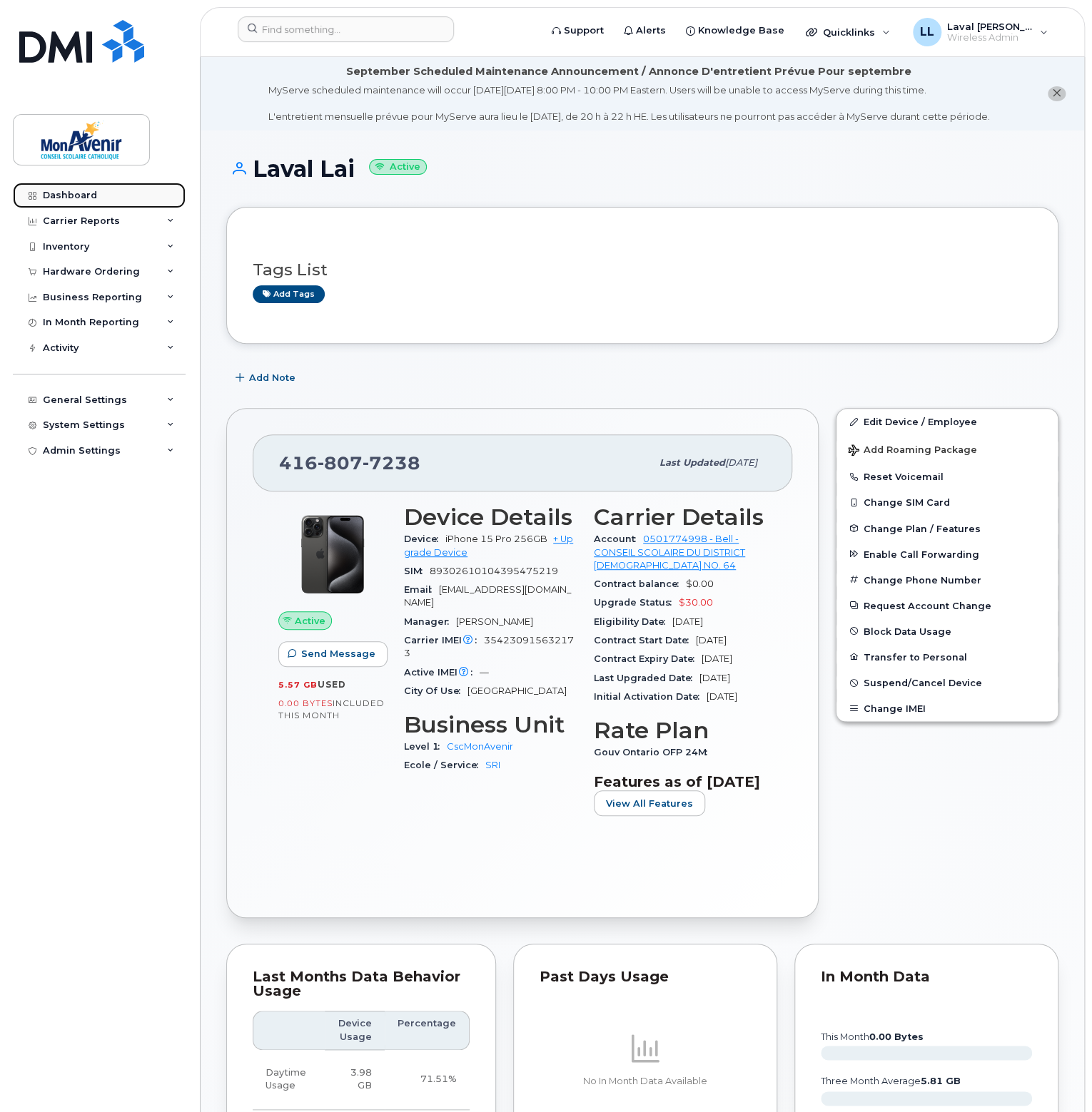
click at [51, 191] on div "Dashboard" at bounding box center [70, 195] width 54 height 12
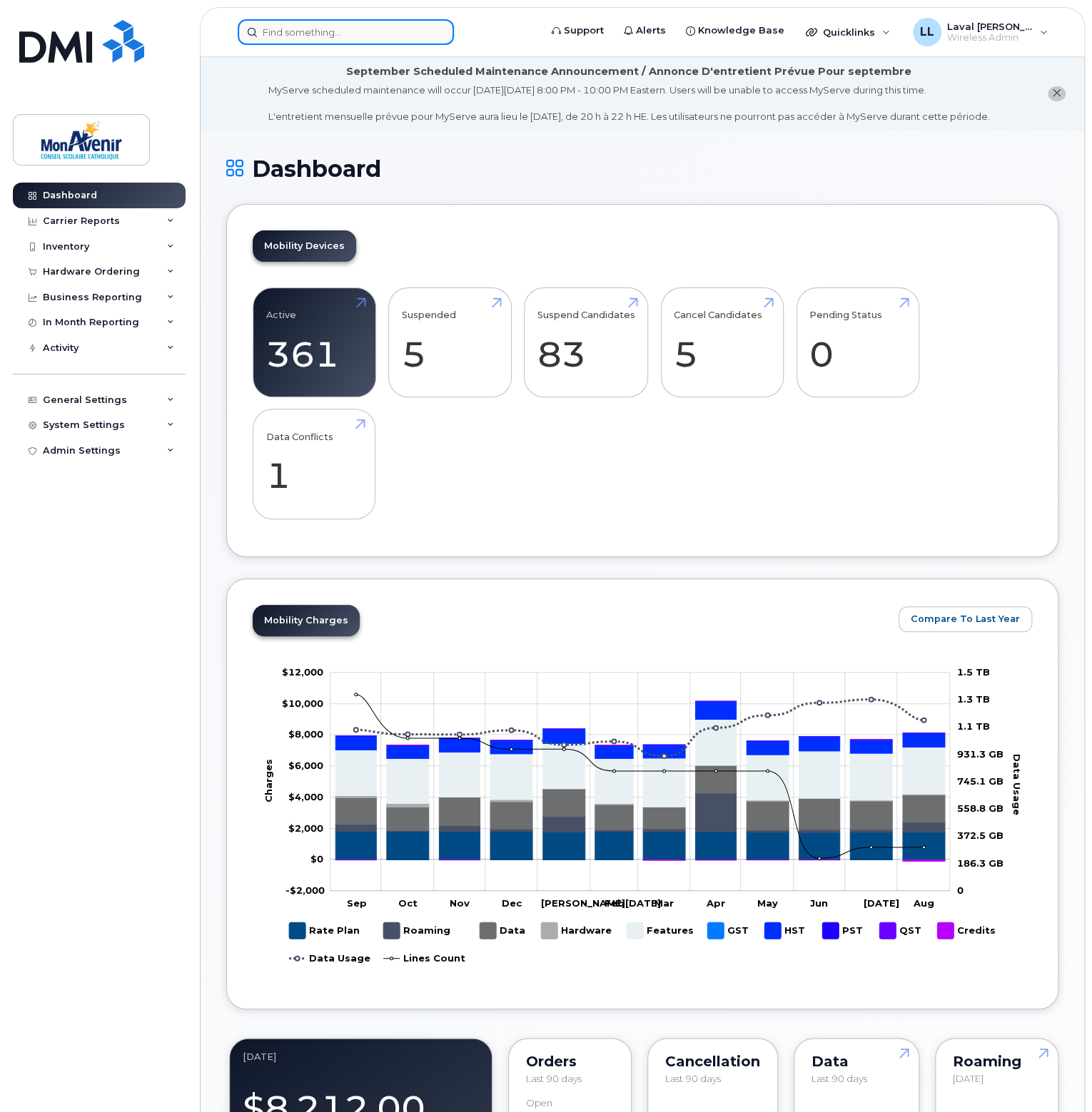
click at [303, 25] on input at bounding box center [346, 32] width 216 height 26
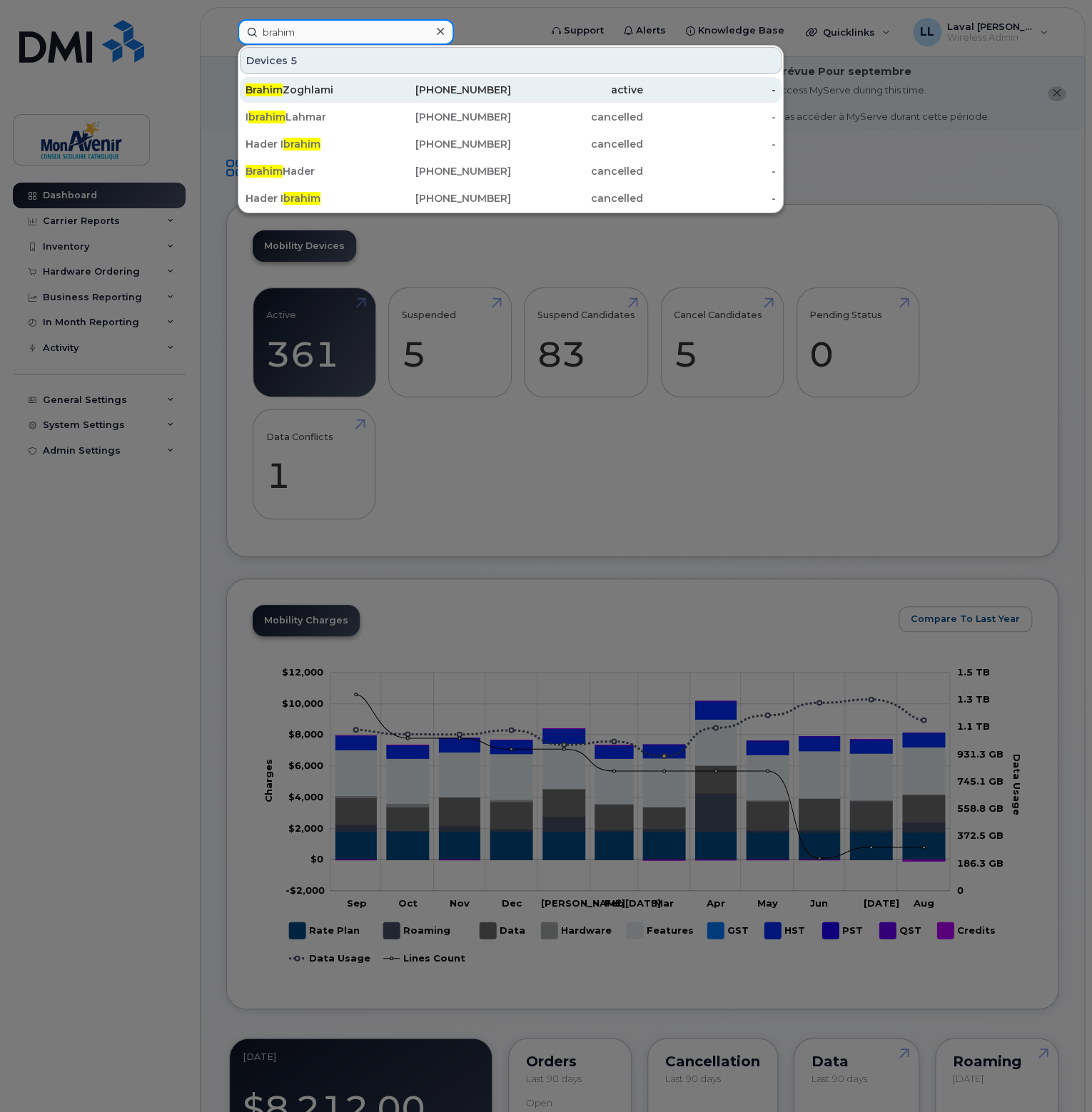
type input "brahim"
click at [291, 96] on div "Brahim Zoghlami" at bounding box center [312, 89] width 133 height 14
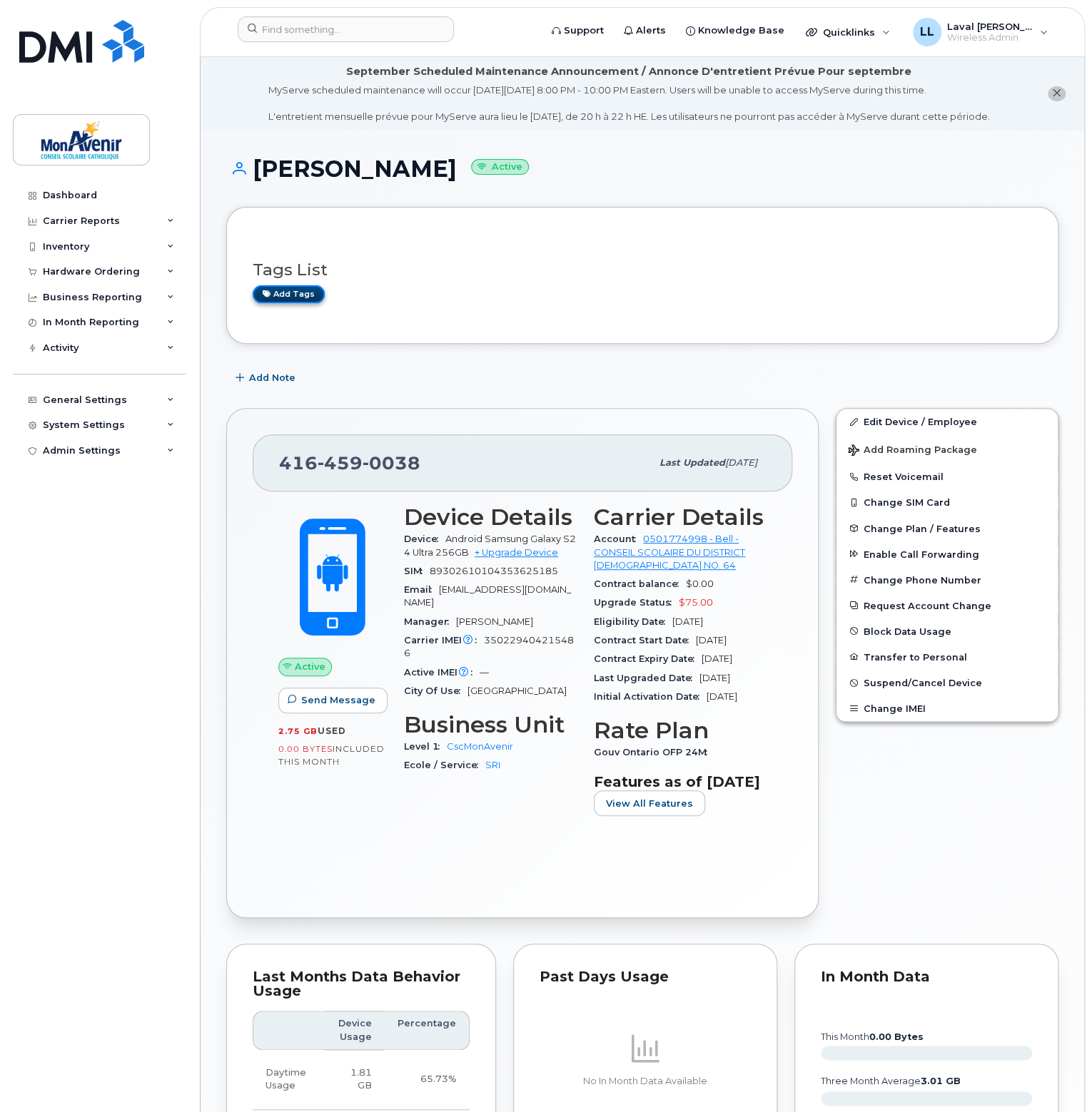
click at [294, 296] on link "Add tags" at bounding box center [289, 294] width 72 height 18
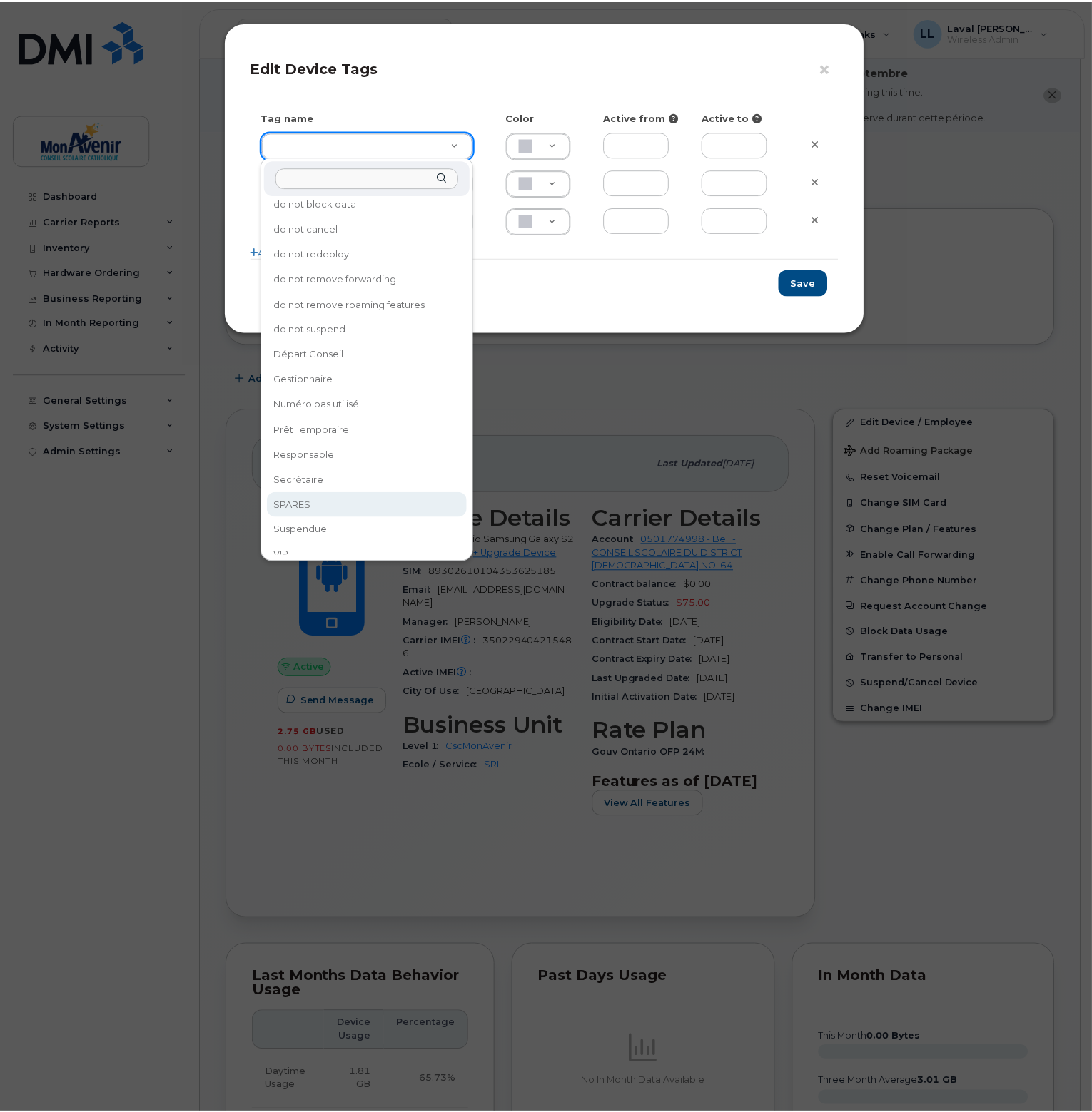
scroll to position [136, 0]
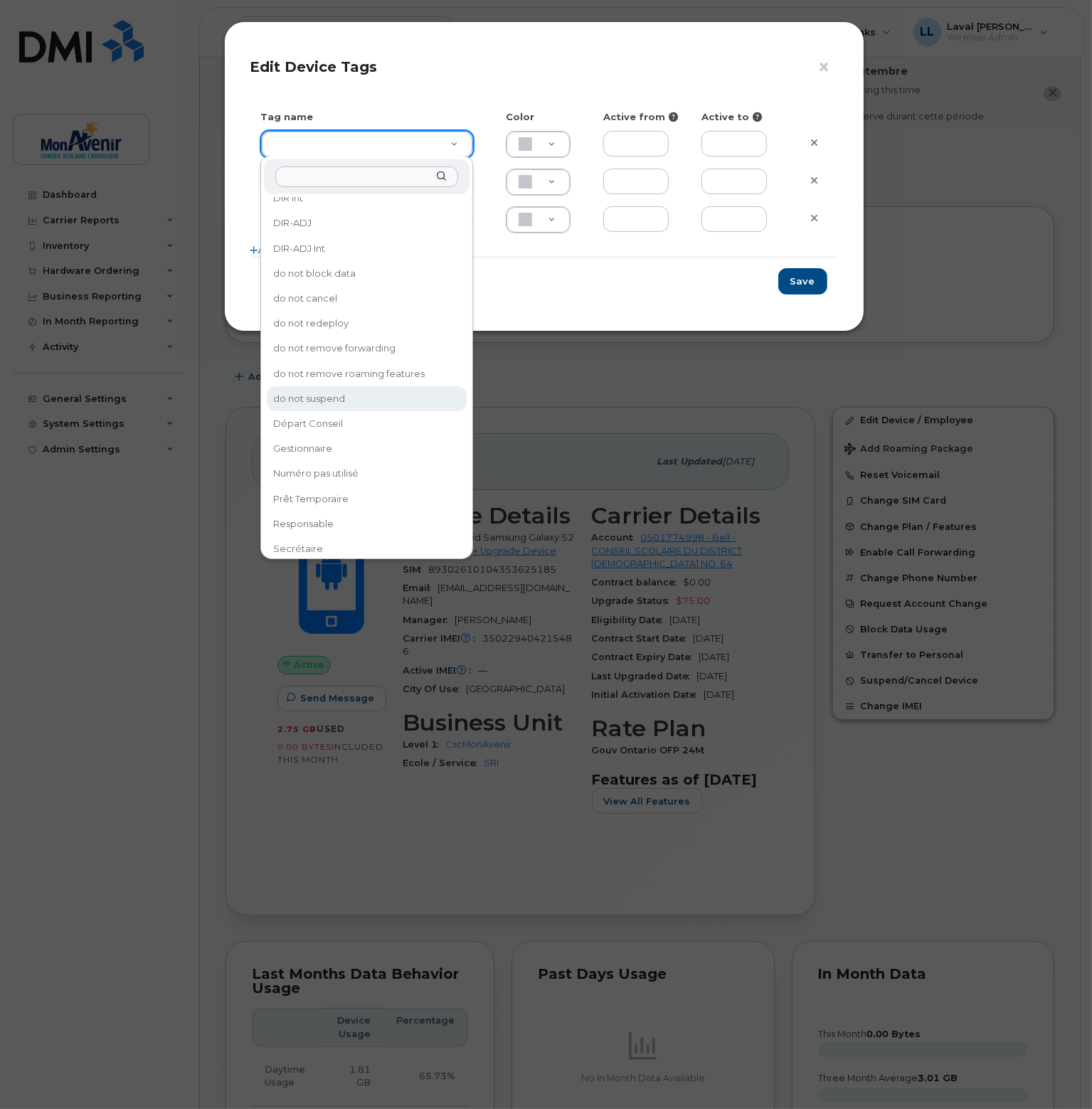
type input "do not suspend"
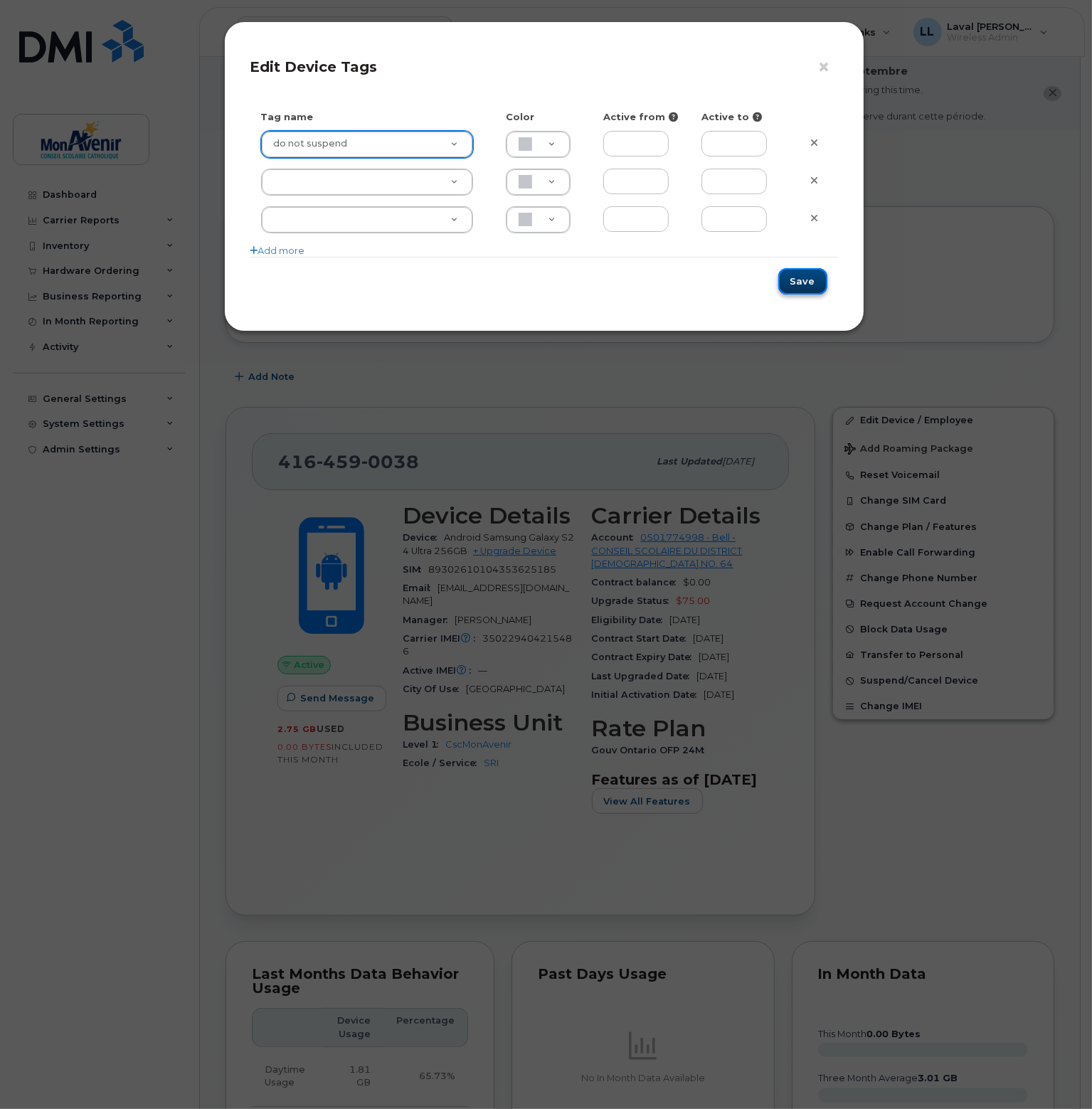
click at [801, 287] on button "Save" at bounding box center [803, 282] width 49 height 26
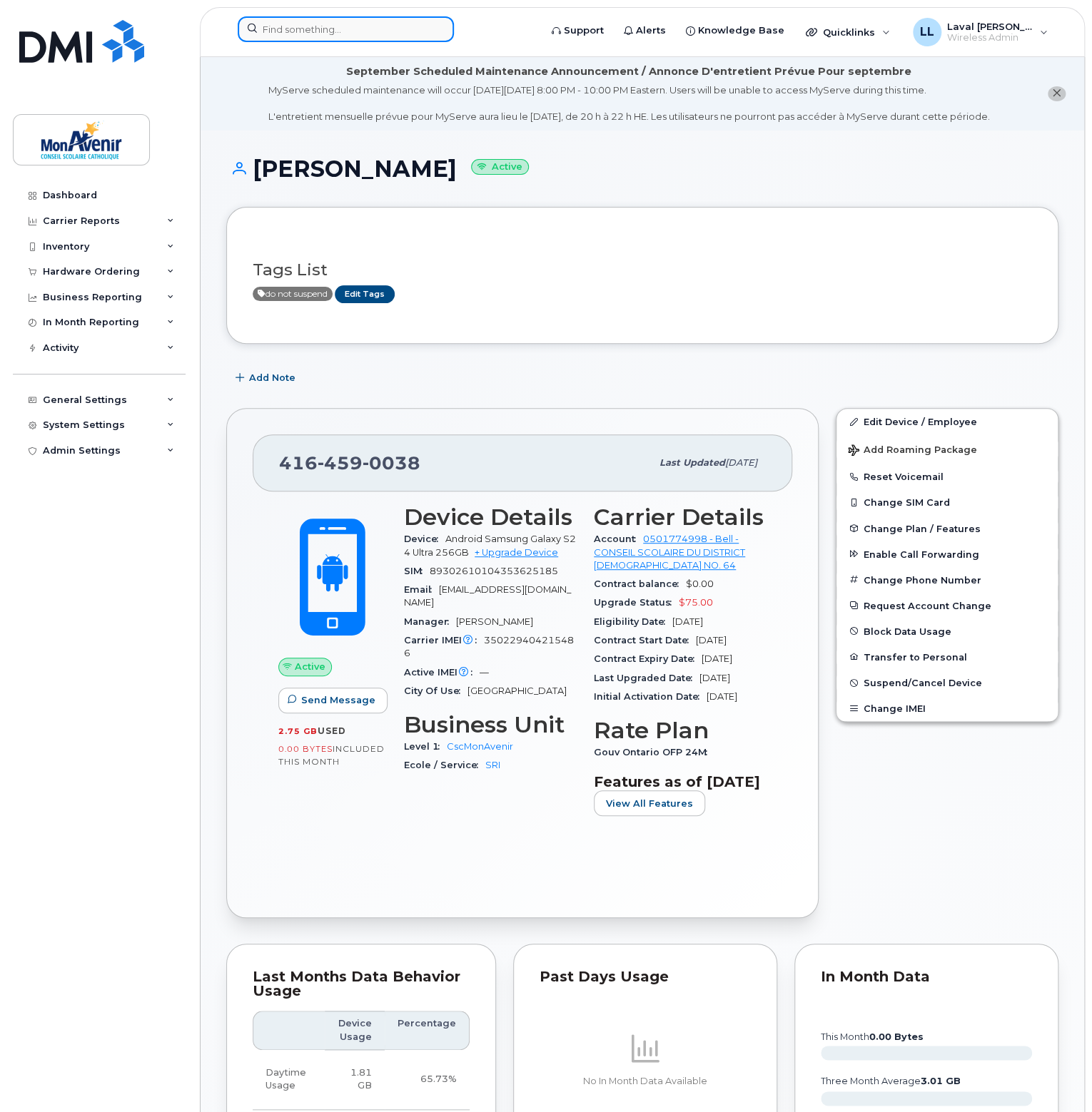
click at [348, 30] on input at bounding box center [346, 29] width 216 height 26
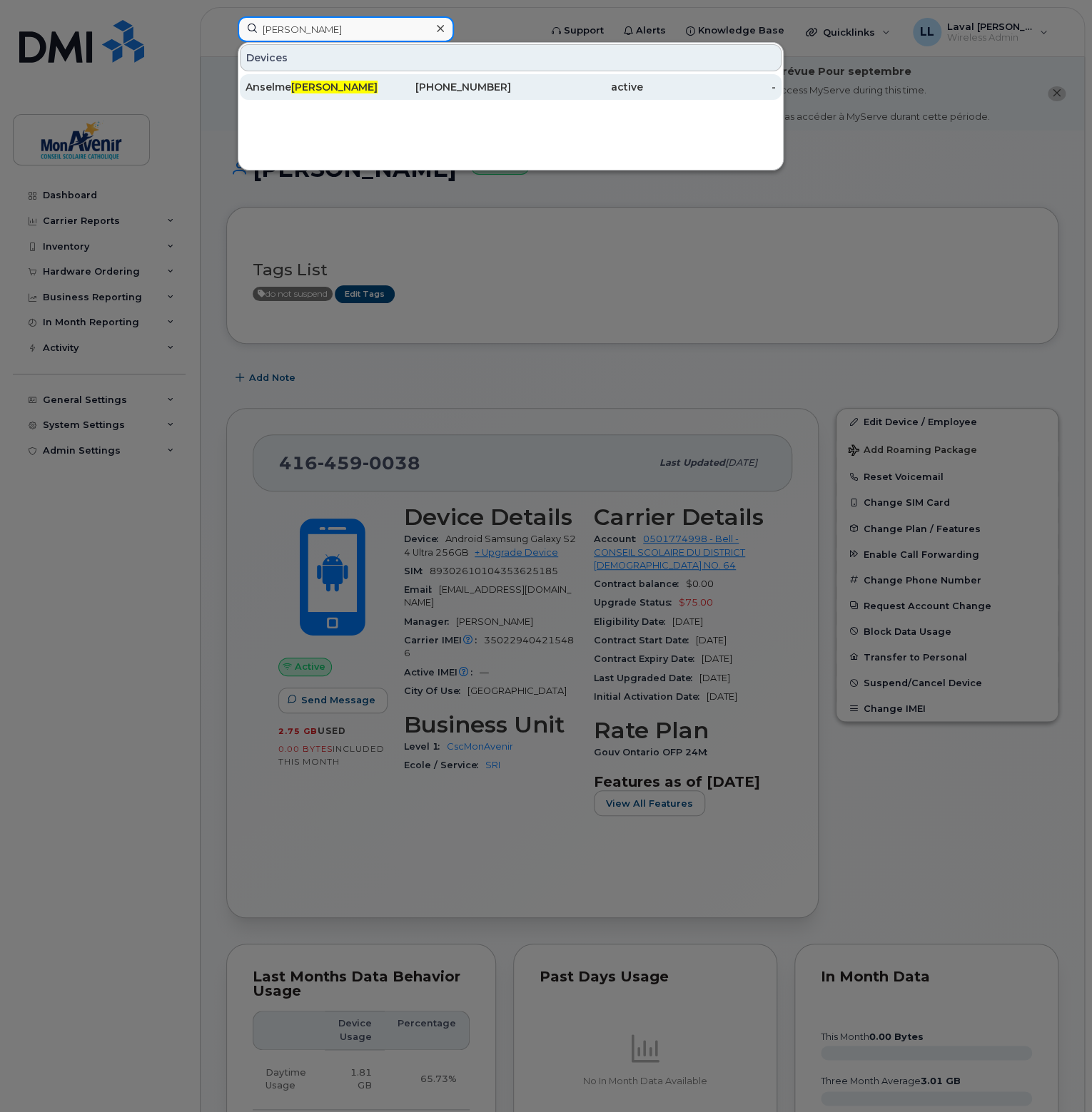
type input "[PERSON_NAME]"
drag, startPoint x: 285, startPoint y: 82, endPoint x: 342, endPoint y: 95, distance: 58.5
click at [285, 82] on div "[PERSON_NAME]" at bounding box center [312, 87] width 133 height 14
